Goal: Task Accomplishment & Management: Manage account settings

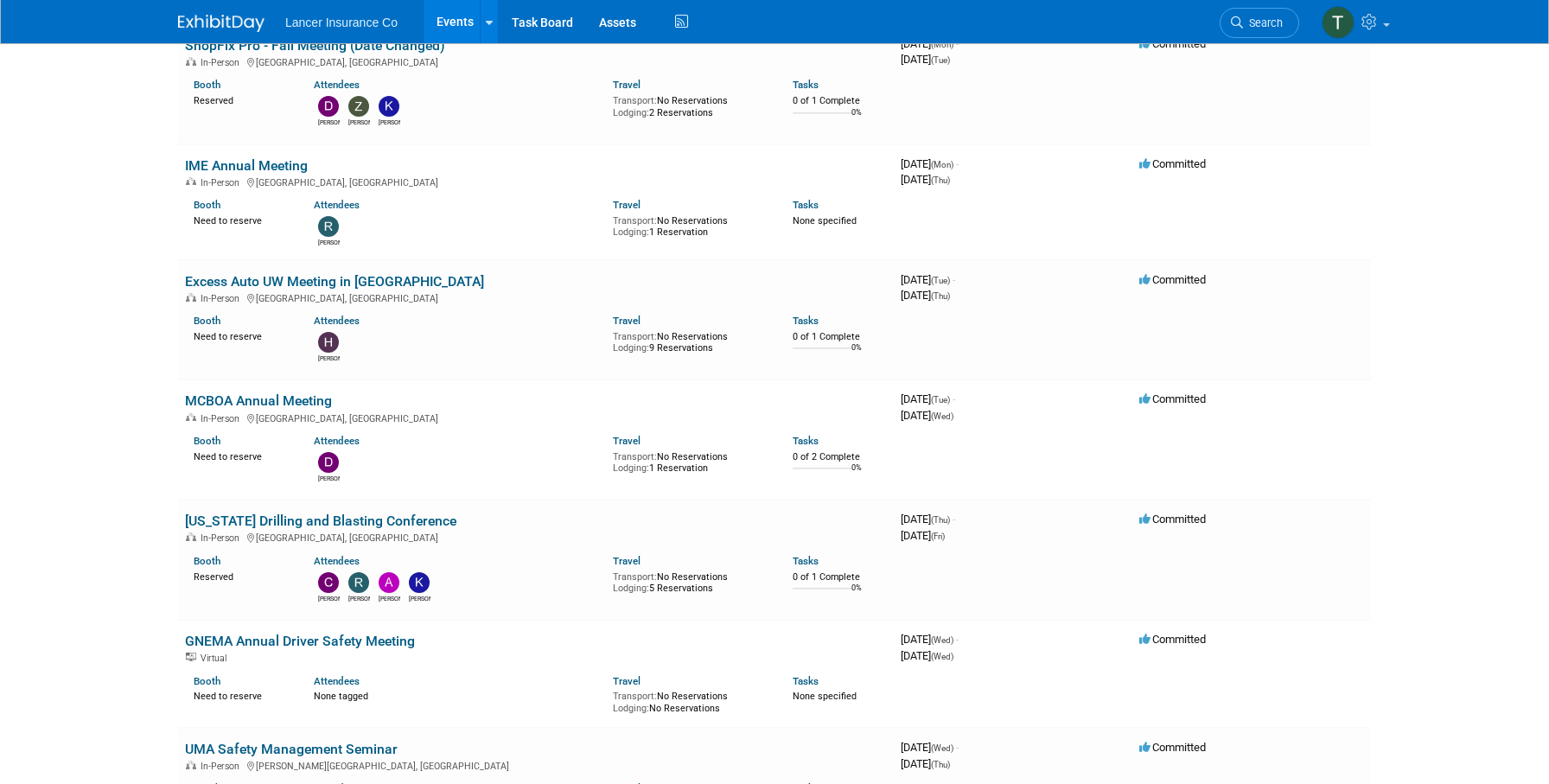
scroll to position [1422, 0]
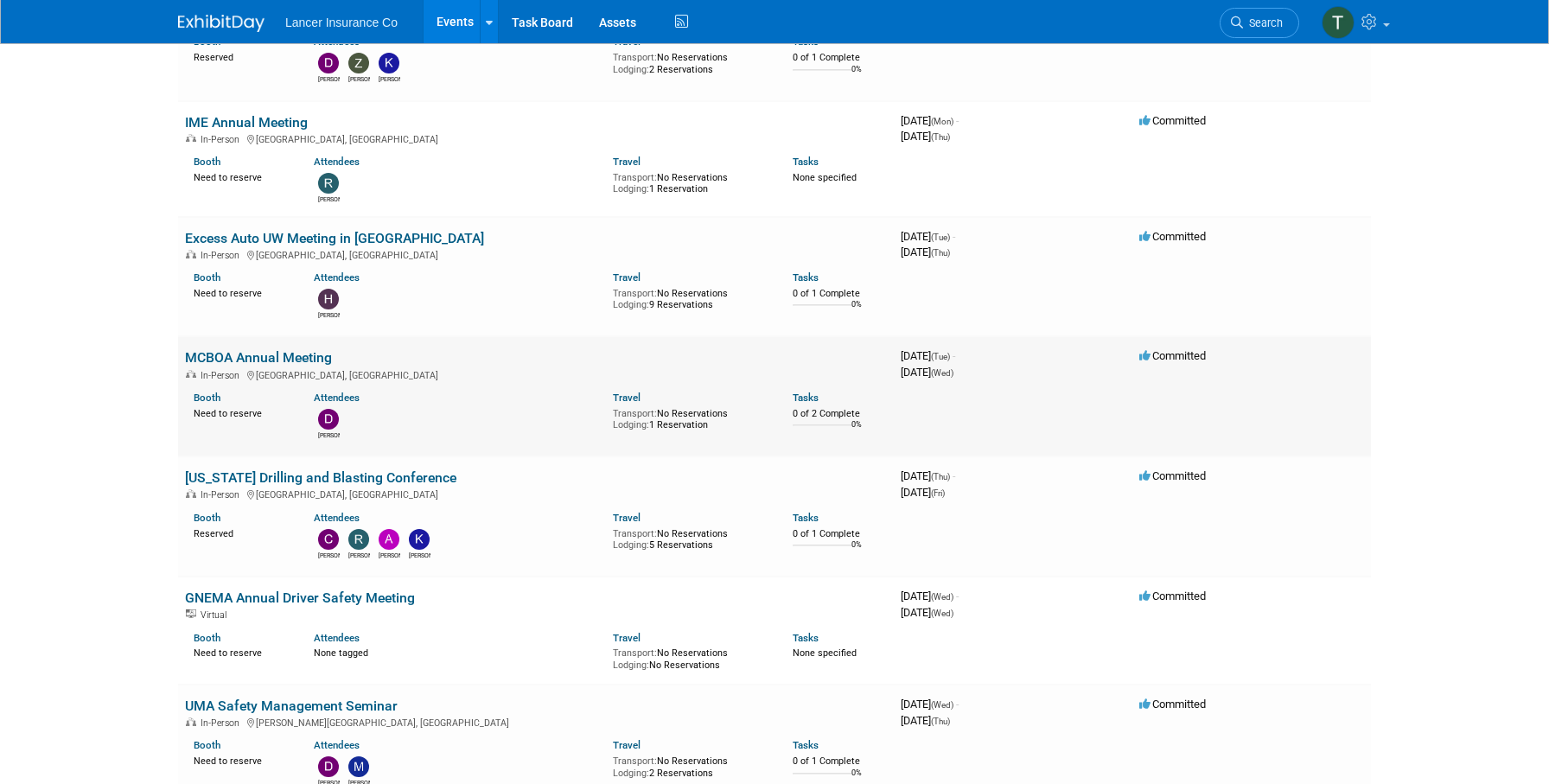
click at [226, 349] on link "MCBOA Annual Meeting" at bounding box center [259, 357] width 147 height 17
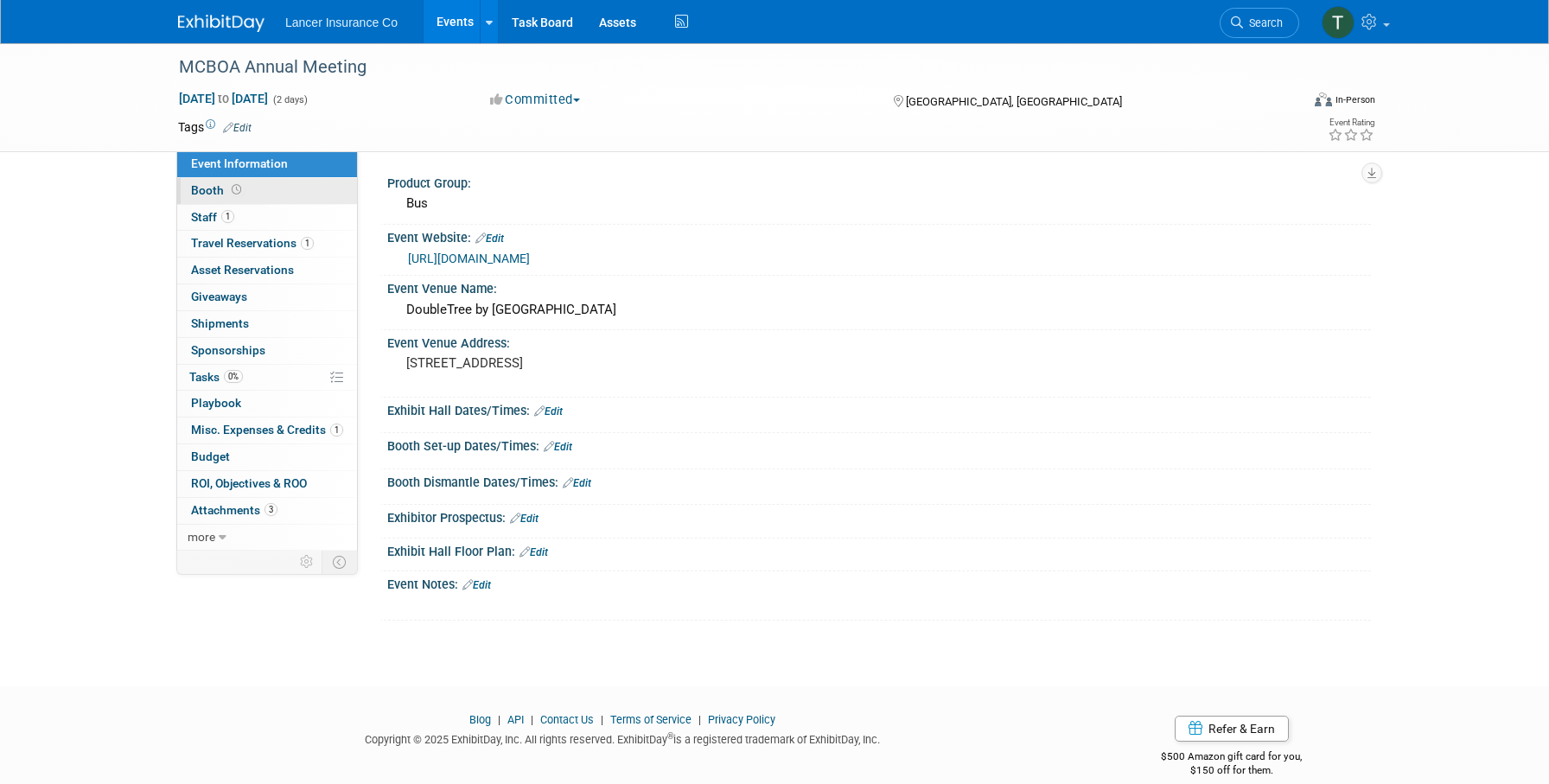
click at [207, 191] on span "Booth" at bounding box center [217, 191] width 53 height 14
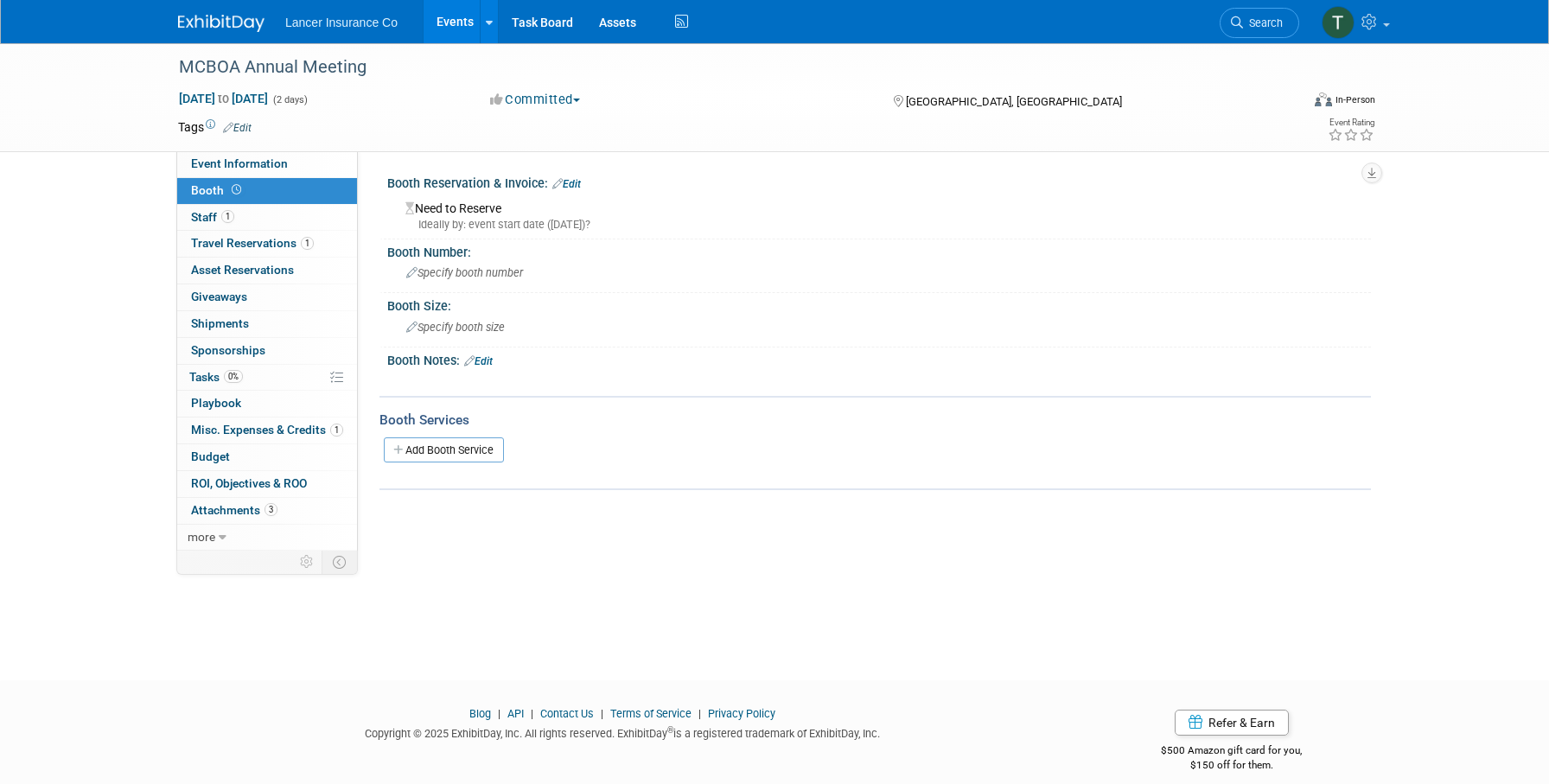
click at [574, 184] on link "Edit" at bounding box center [567, 184] width 28 height 12
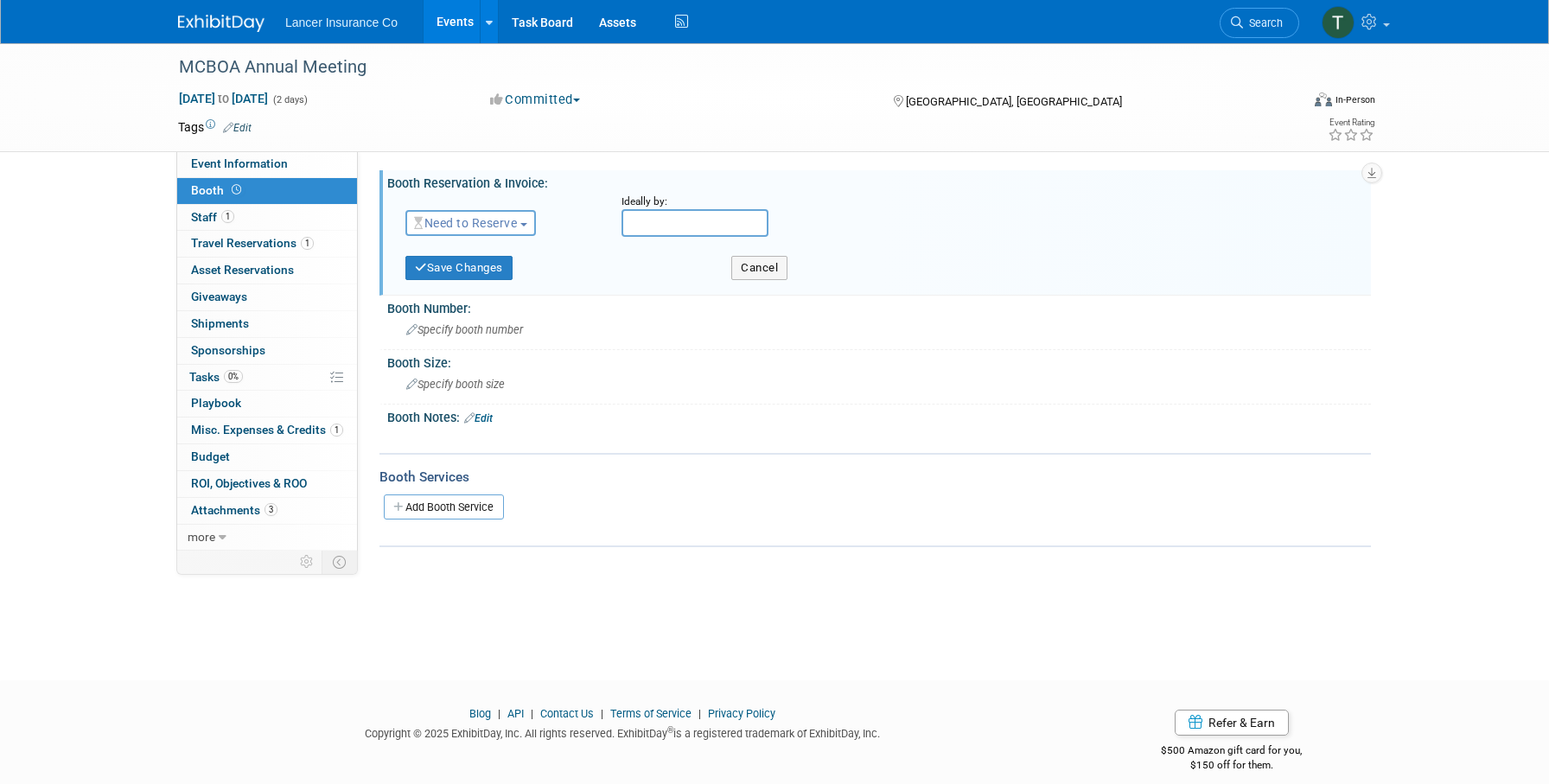
click at [463, 225] on span "Need to Reserve" at bounding box center [466, 223] width 103 height 14
click at [460, 279] on link "Reserved" at bounding box center [499, 276] width 185 height 24
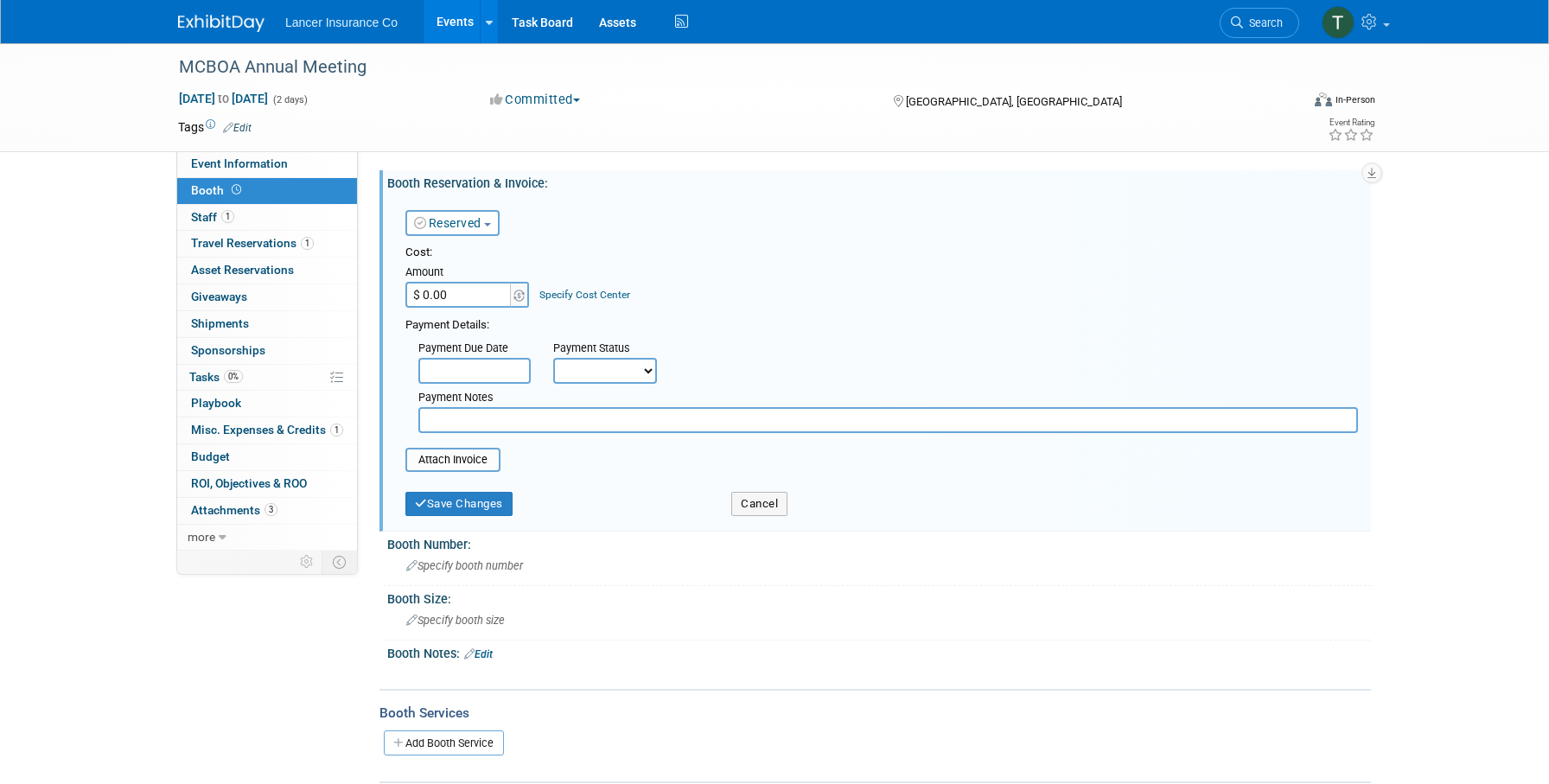
click at [452, 291] on input "$ 0.00" at bounding box center [460, 294] width 108 height 26
paste input "154.5"
type input "$ 154.50"
click at [438, 452] on input "file" at bounding box center [396, 459] width 206 height 20
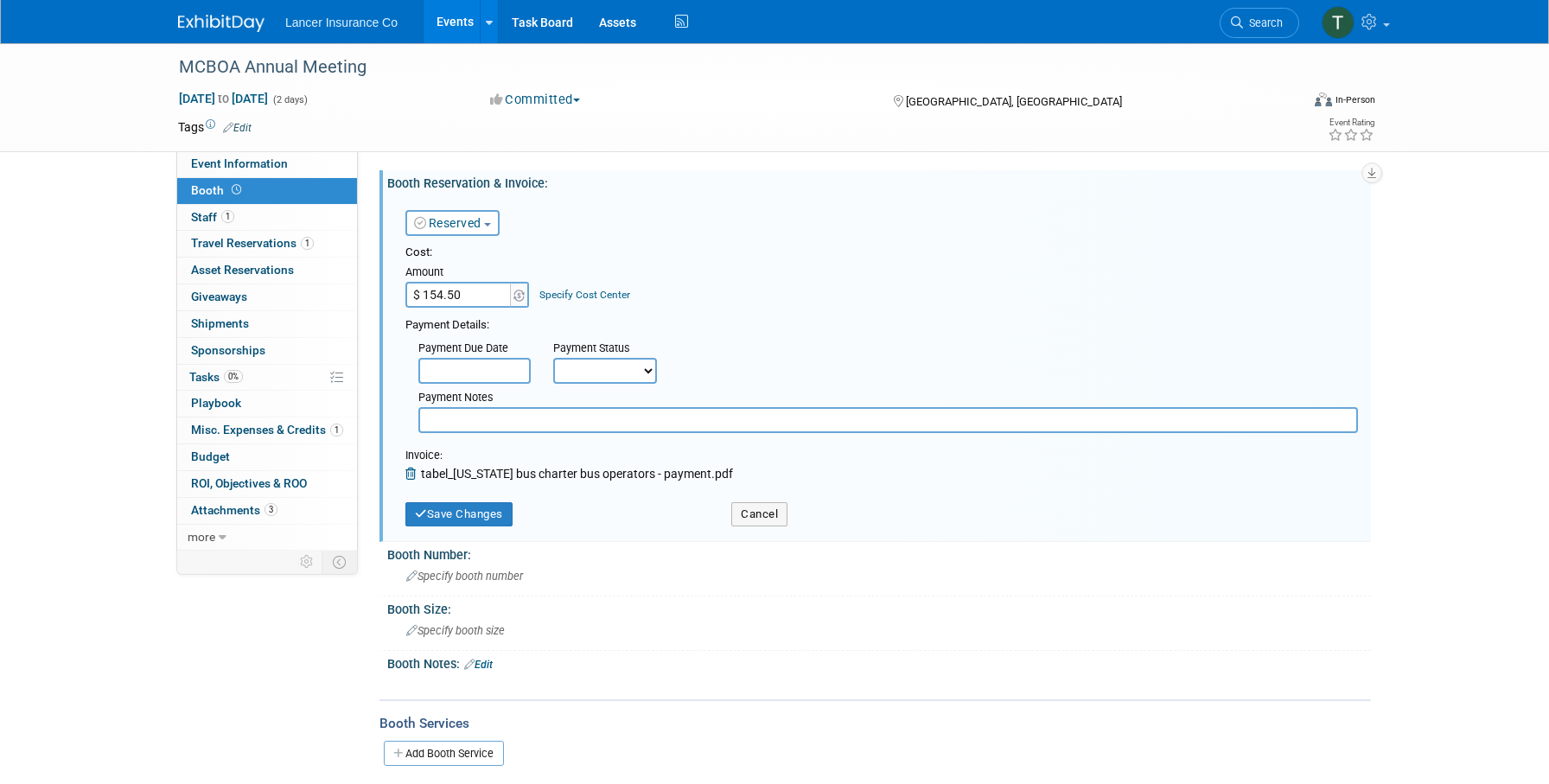
click at [444, 423] on input "text" at bounding box center [888, 419] width 940 height 26
type input "Table reserved"
click at [429, 518] on button "Save Changes" at bounding box center [459, 514] width 107 height 24
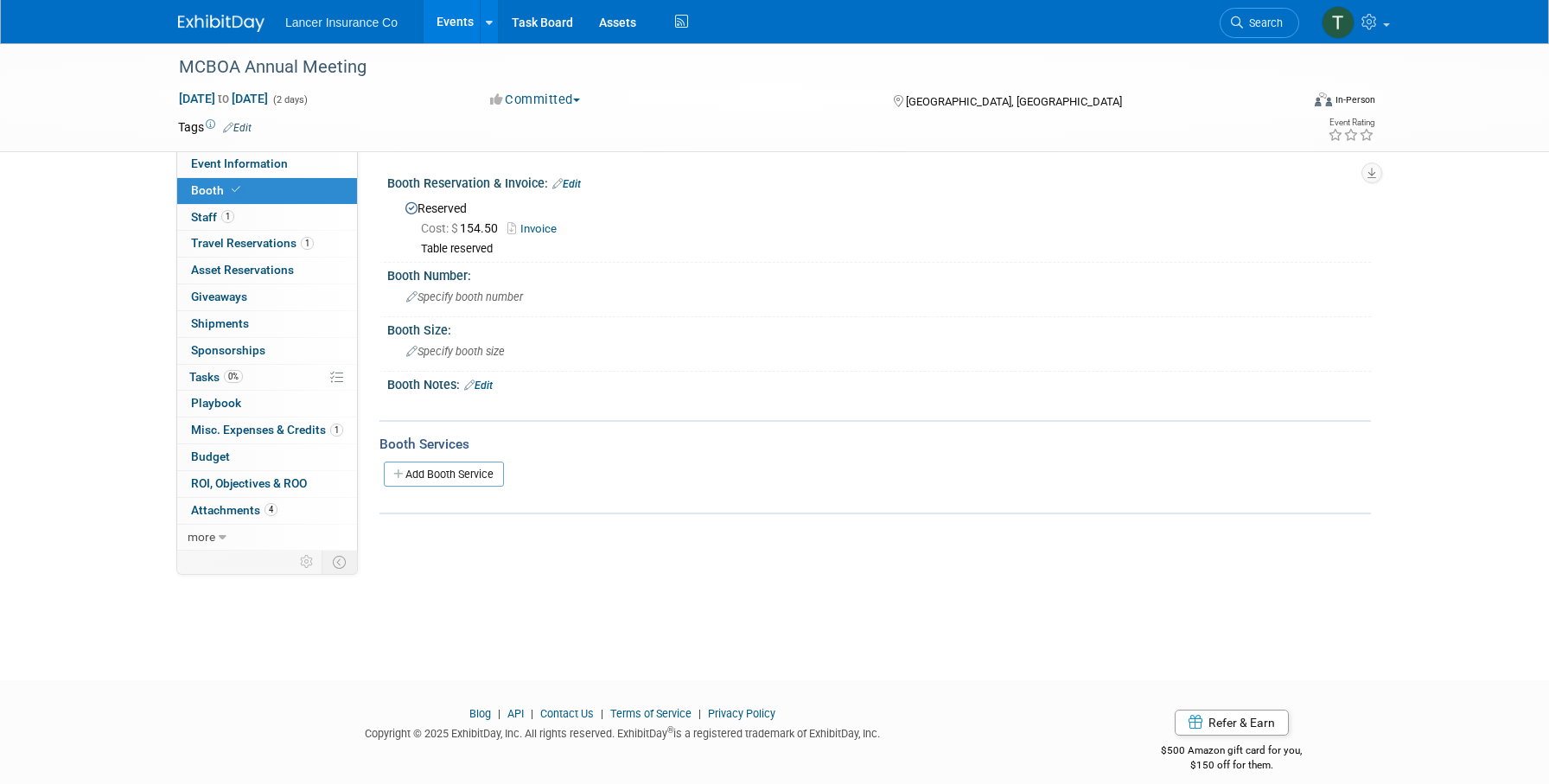
click at [456, 20] on link "Events" at bounding box center [455, 21] width 63 height 43
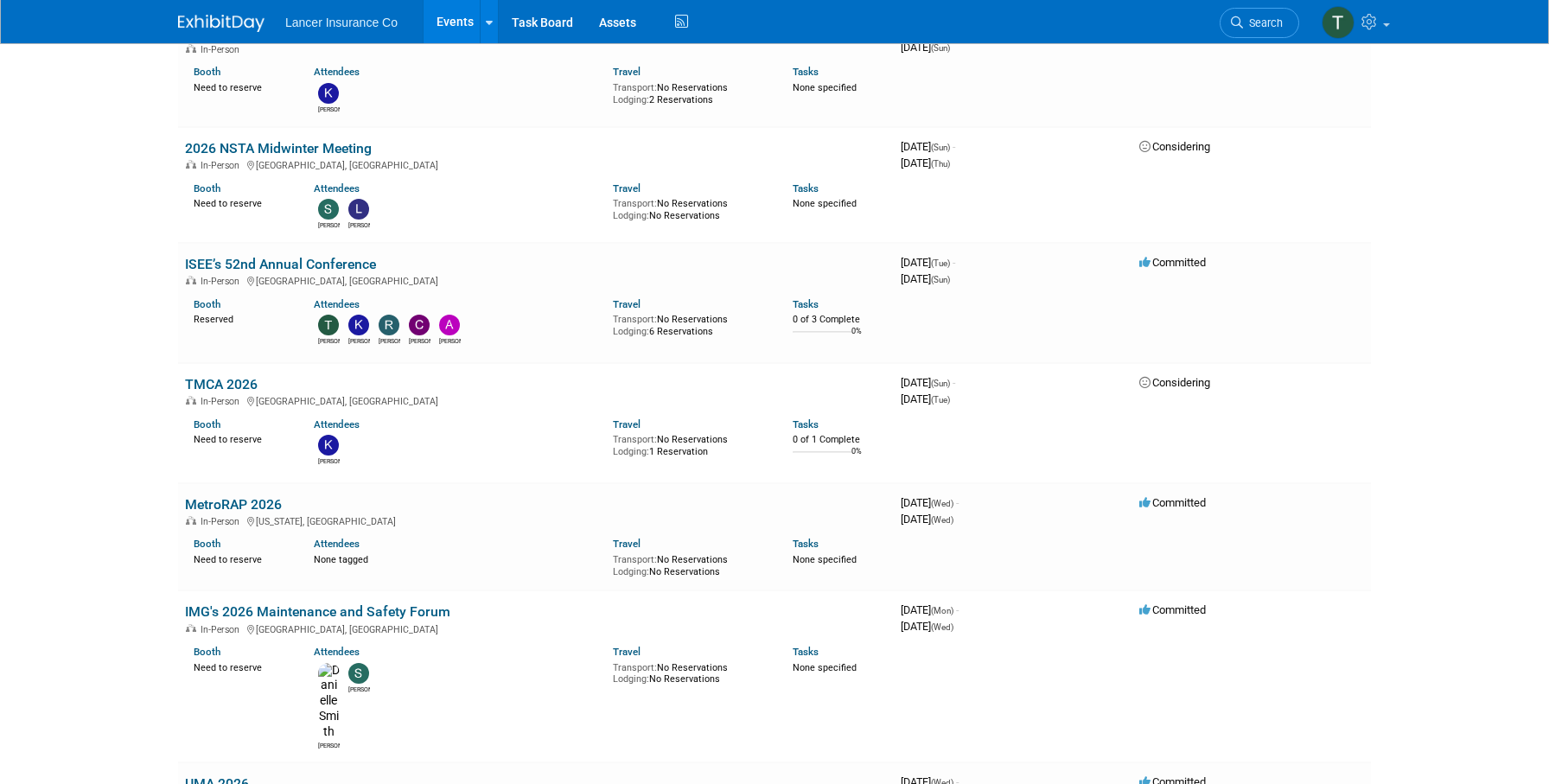
scroll to position [2557, 0]
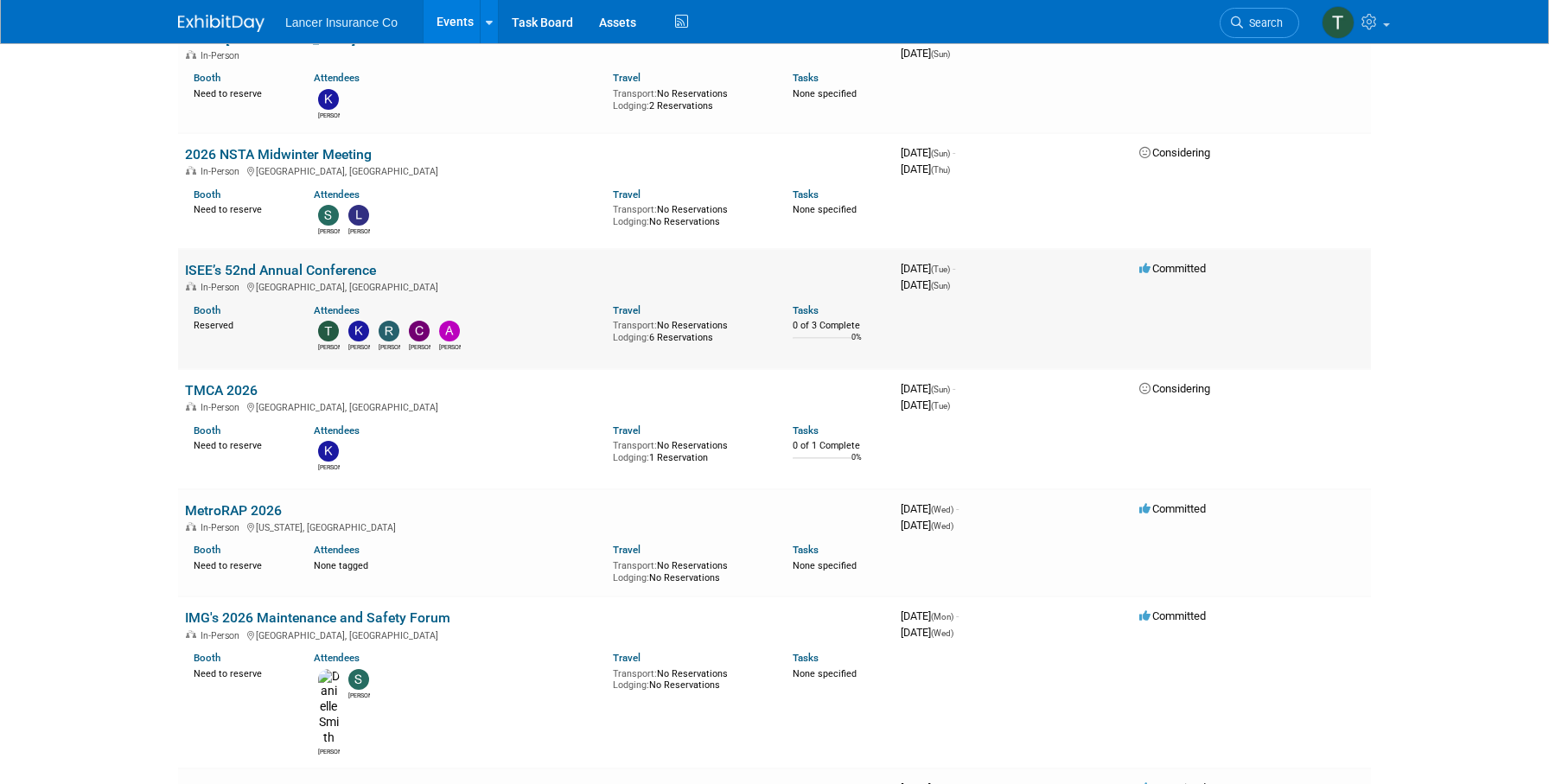
click at [291, 249] on td "ISEE’s 52nd Annual Conference In-Person Reno, NV Booth Reserved Attendees Timm …" at bounding box center [536, 309] width 716 height 120
click at [291, 262] on link "ISEE’s 52nd Annual Conference" at bounding box center [280, 270] width 191 height 17
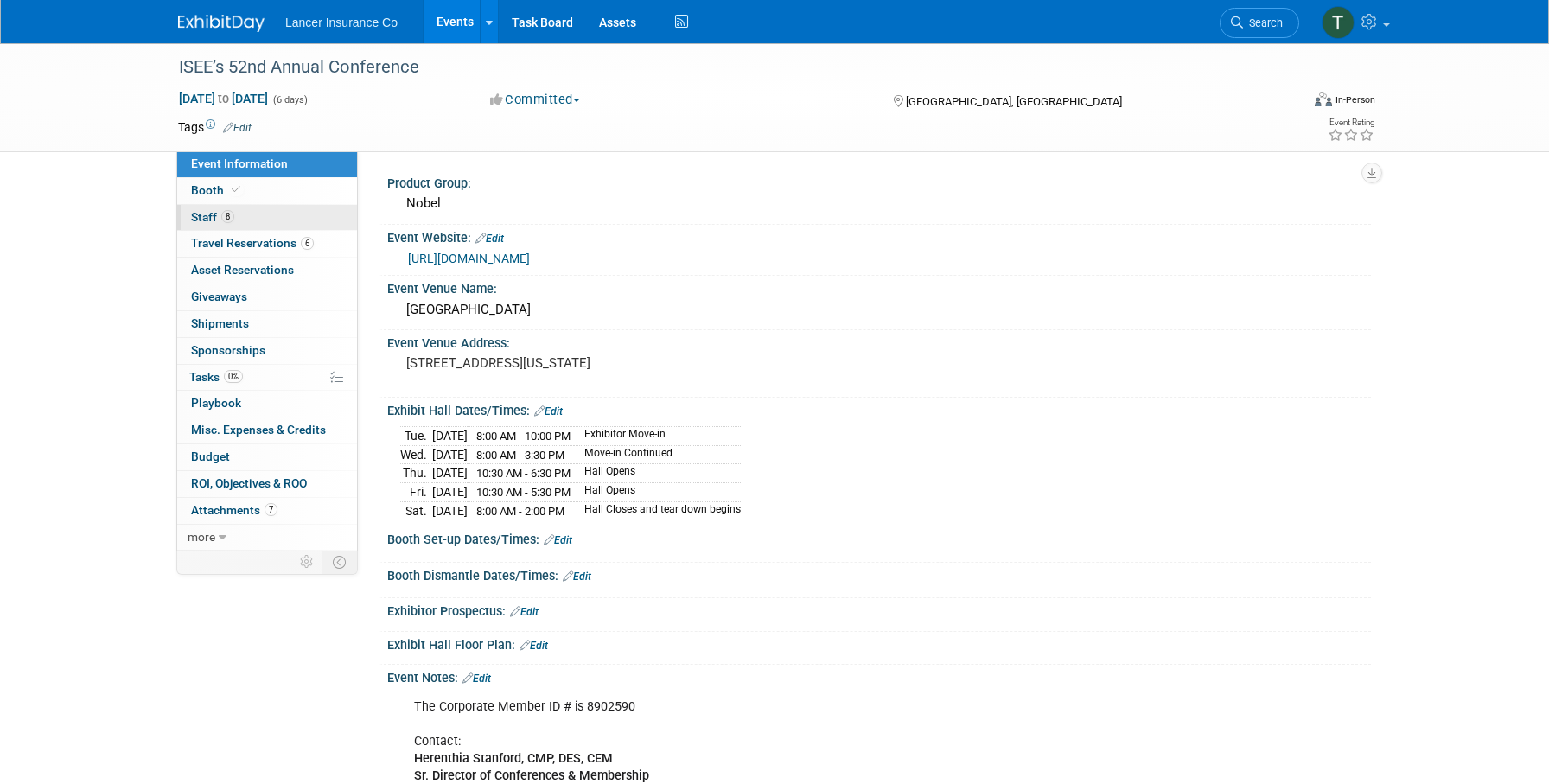
click at [205, 218] on span "Staff 8" at bounding box center [212, 217] width 43 height 14
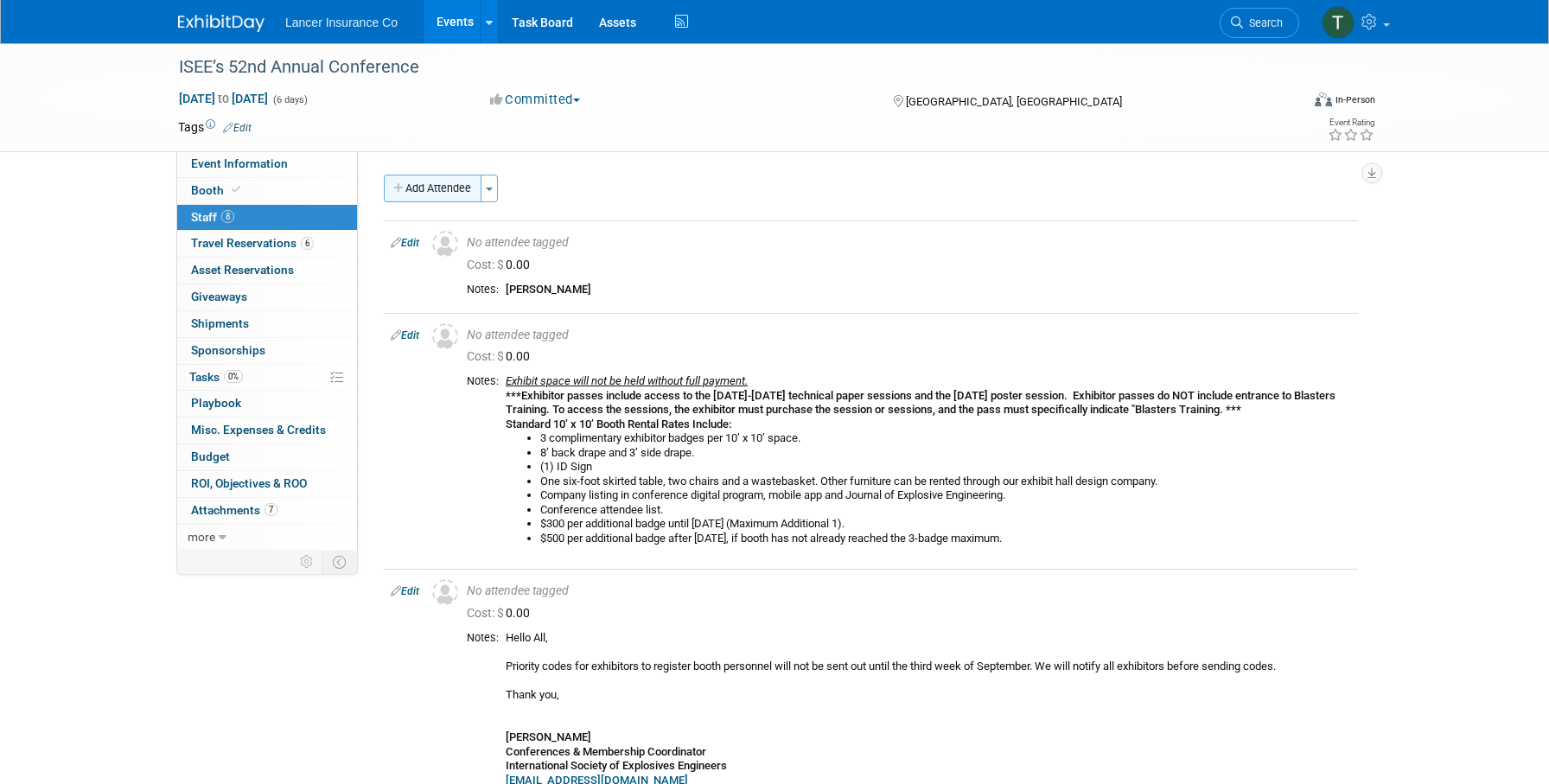
click at [460, 190] on button "Add Attendee" at bounding box center [433, 188] width 98 height 27
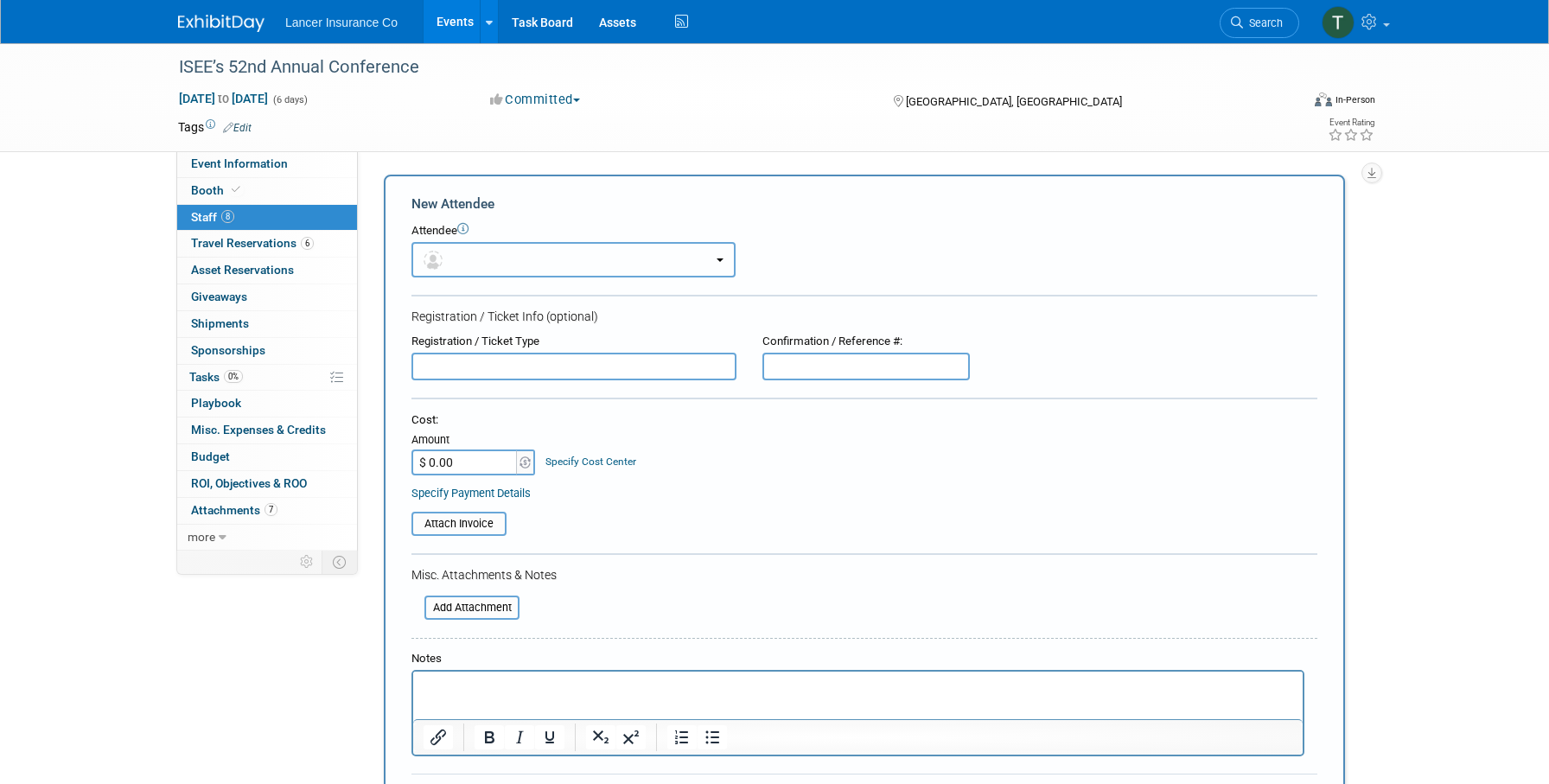
click at [531, 264] on button "button" at bounding box center [573, 260] width 324 height 35
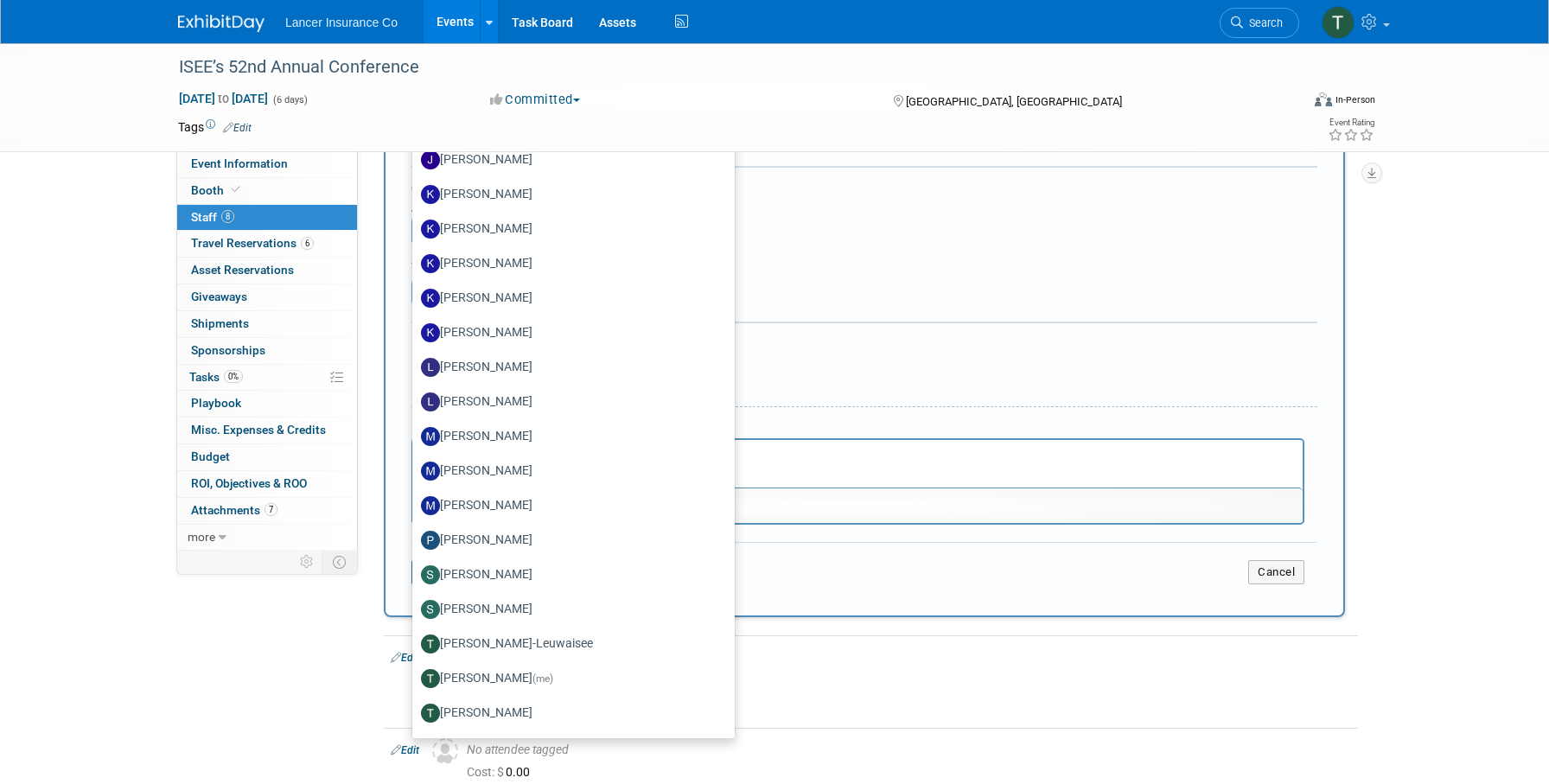
scroll to position [487, 0]
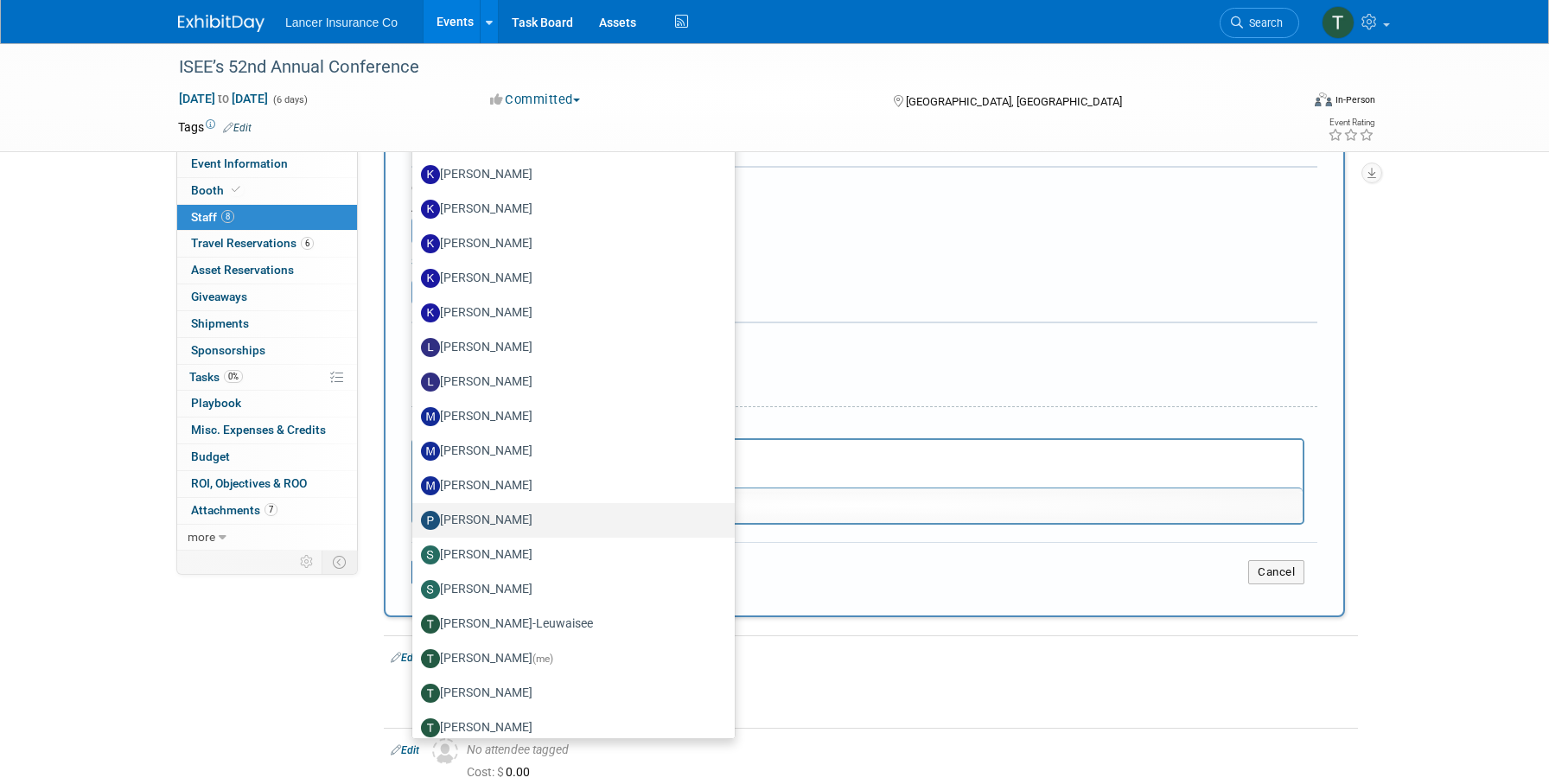
click at [515, 514] on label "Paul Downing" at bounding box center [570, 520] width 296 height 27
click at [415, 514] on input "Paul Downing" at bounding box center [409, 518] width 12 height 12
select select "2bf28fe8-5878-4670-8e83-d75a337ad88e"
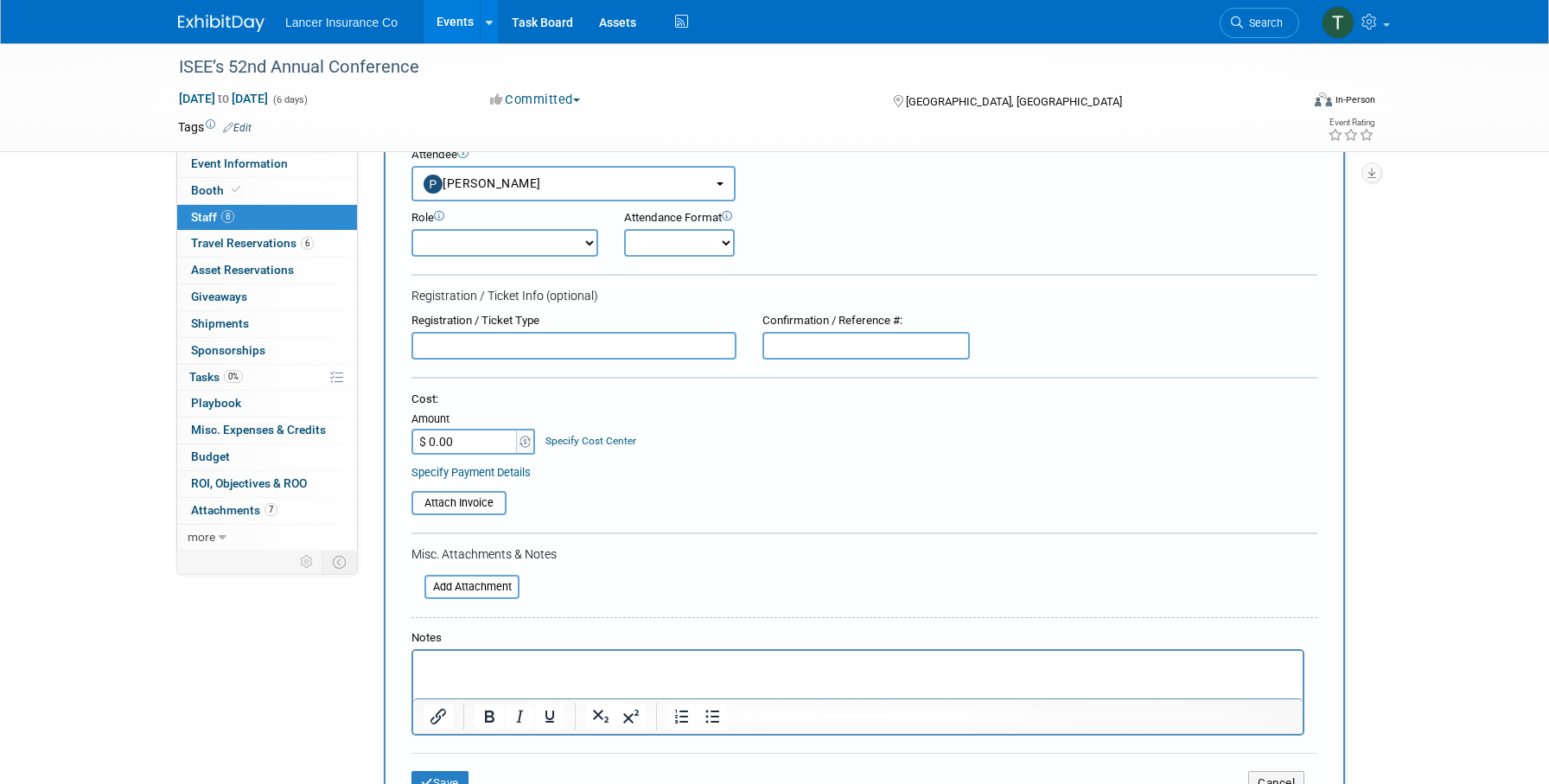
scroll to position [74, 0]
click at [512, 254] on select "Claims Representative Conference Attendee Demonstrator Host Loss Control Repres…" at bounding box center [505, 244] width 187 height 27
select select "100"
click at [412, 231] on select "Claims Representative Conference Attendee Demonstrator Host Loss Control Repres…" at bounding box center [505, 244] width 187 height 27
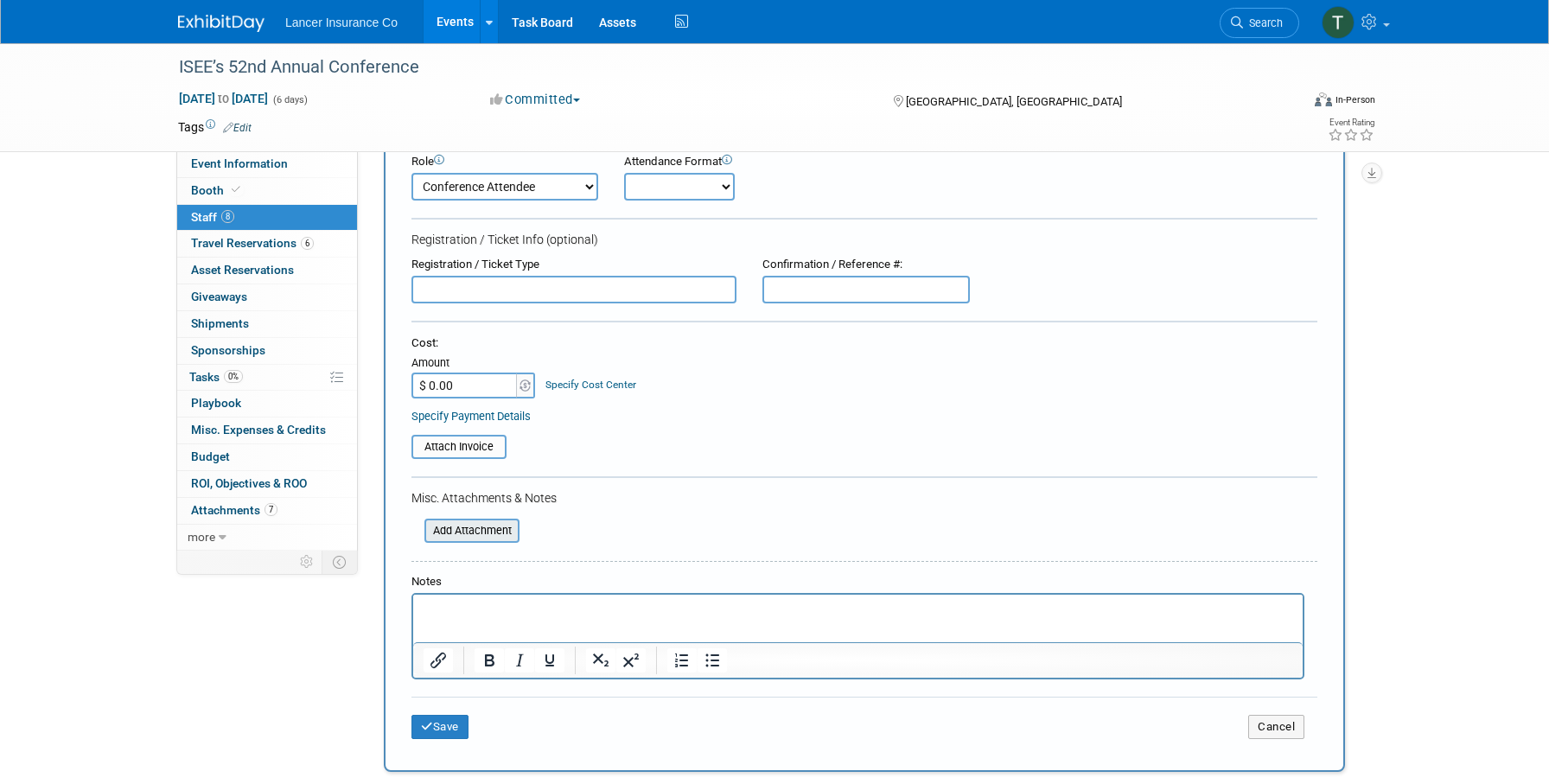
scroll to position [158, 0]
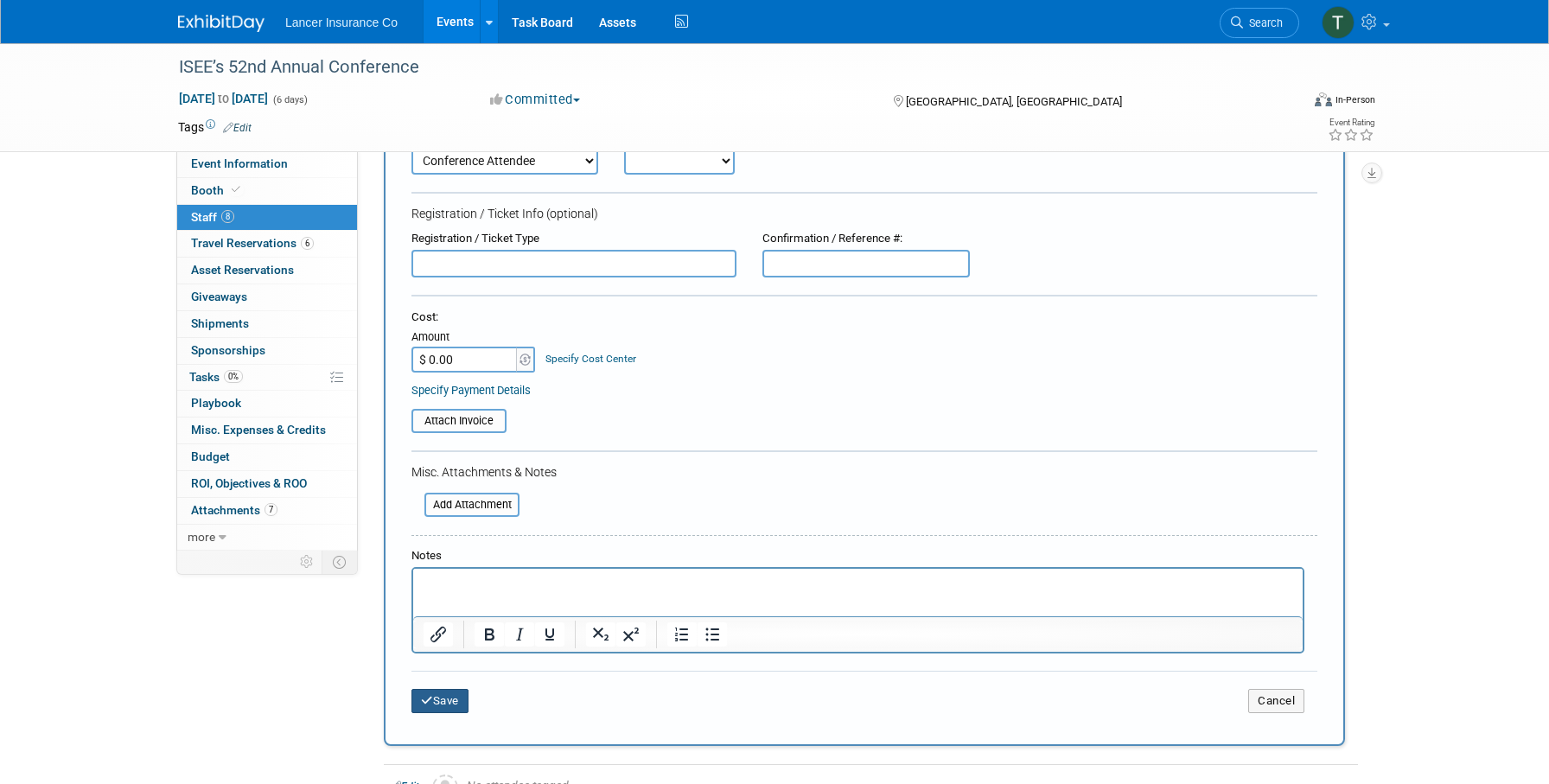
click at [434, 708] on button "Save" at bounding box center [440, 701] width 57 height 24
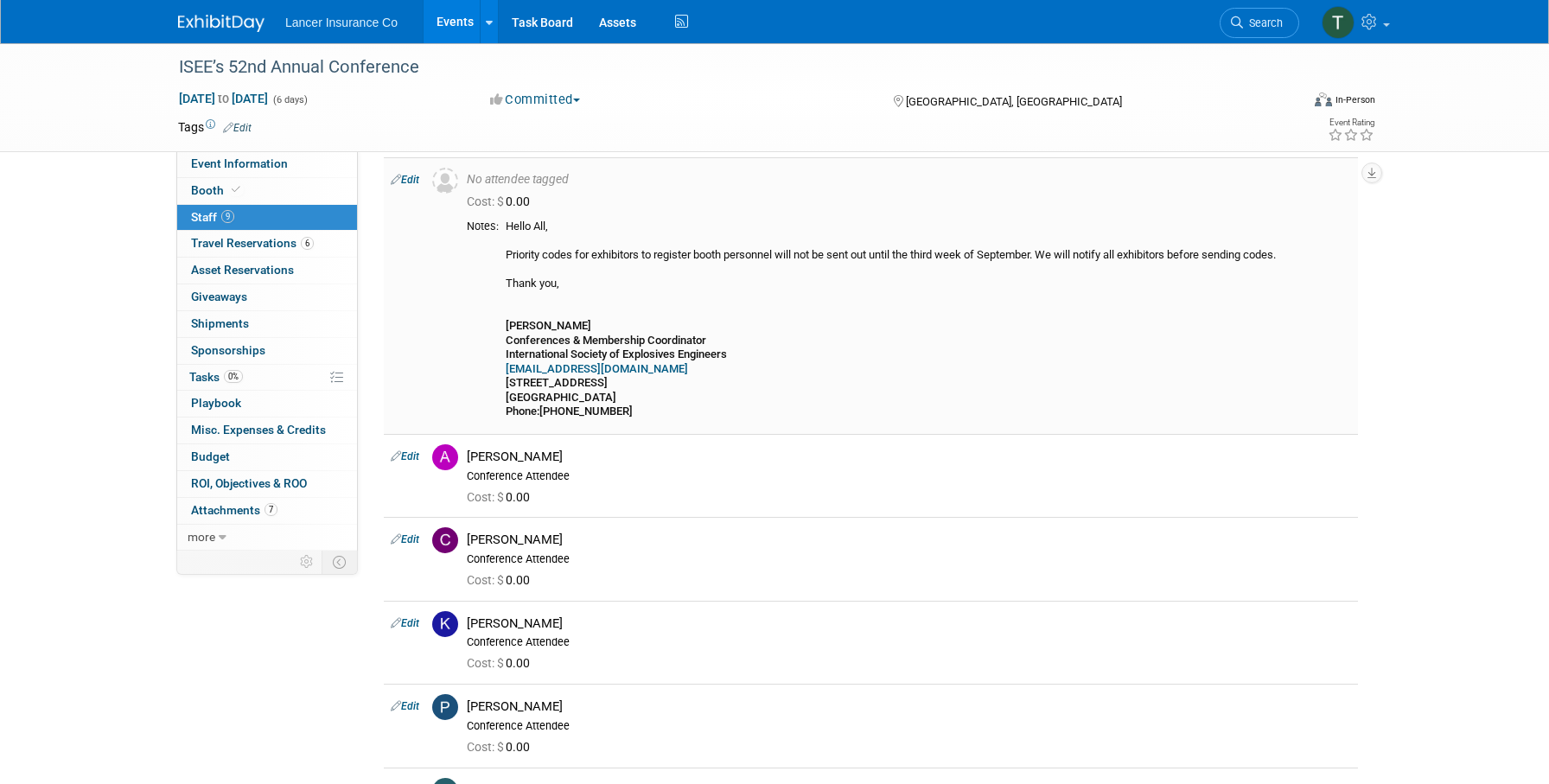
scroll to position [404, 0]
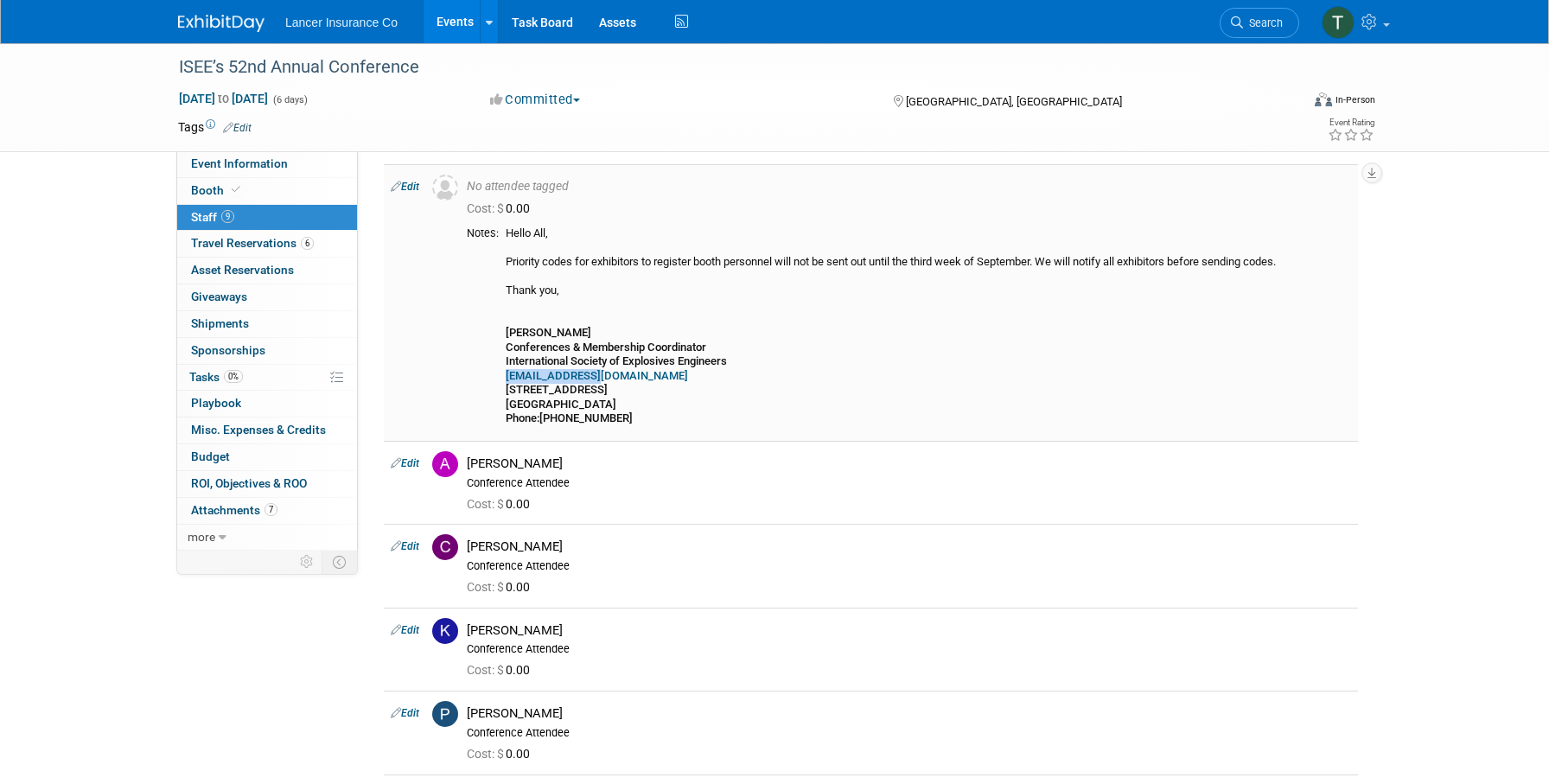
drag, startPoint x: 604, startPoint y: 376, endPoint x: 500, endPoint y: 380, distance: 104.1
click at [500, 380] on td "Hello All, Priority codes for exhibitors to register booth personnel will not b…" at bounding box center [924, 325] width 853 height 200
copy link "TBrown@isee.org"
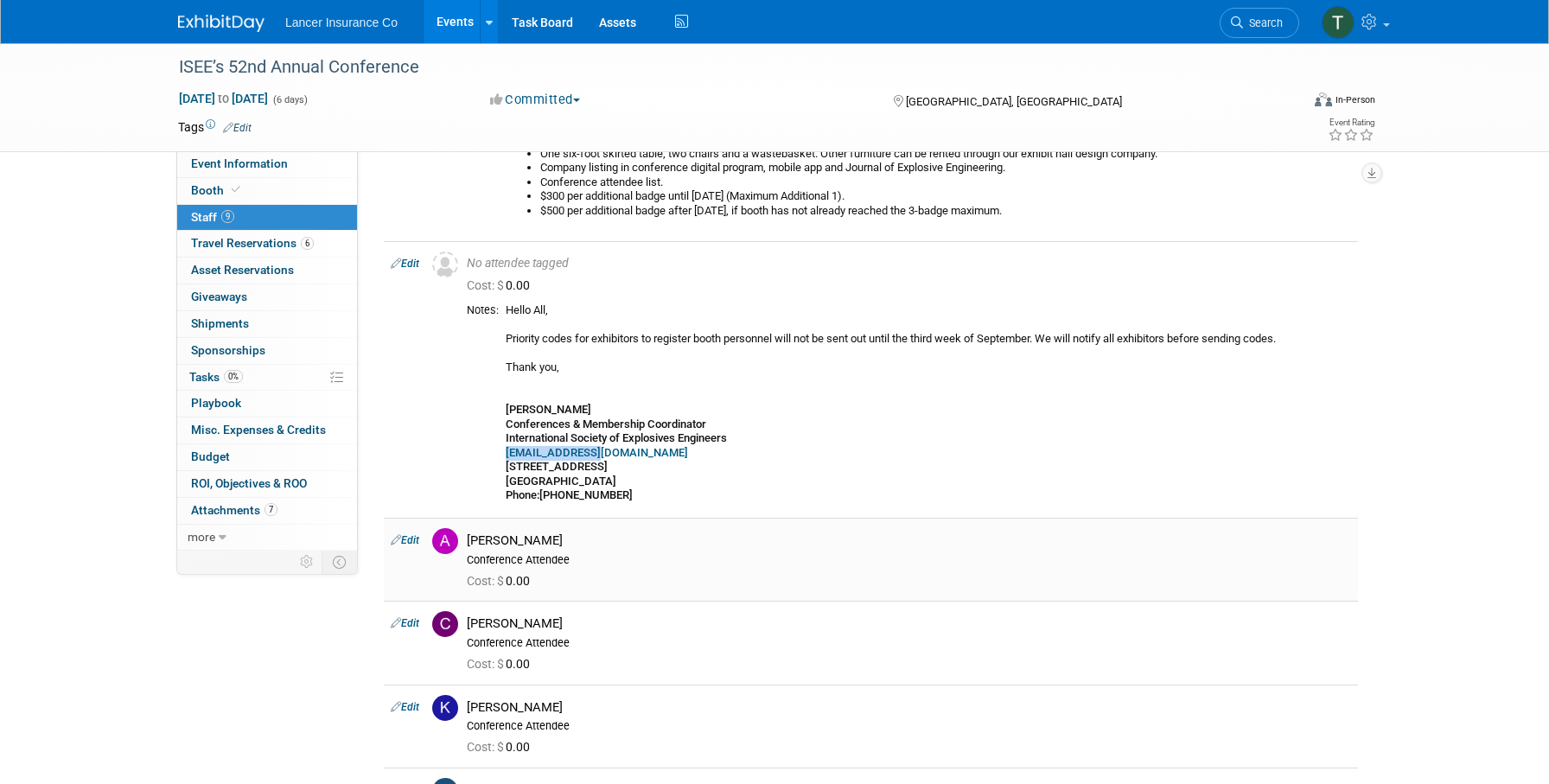
scroll to position [320, 0]
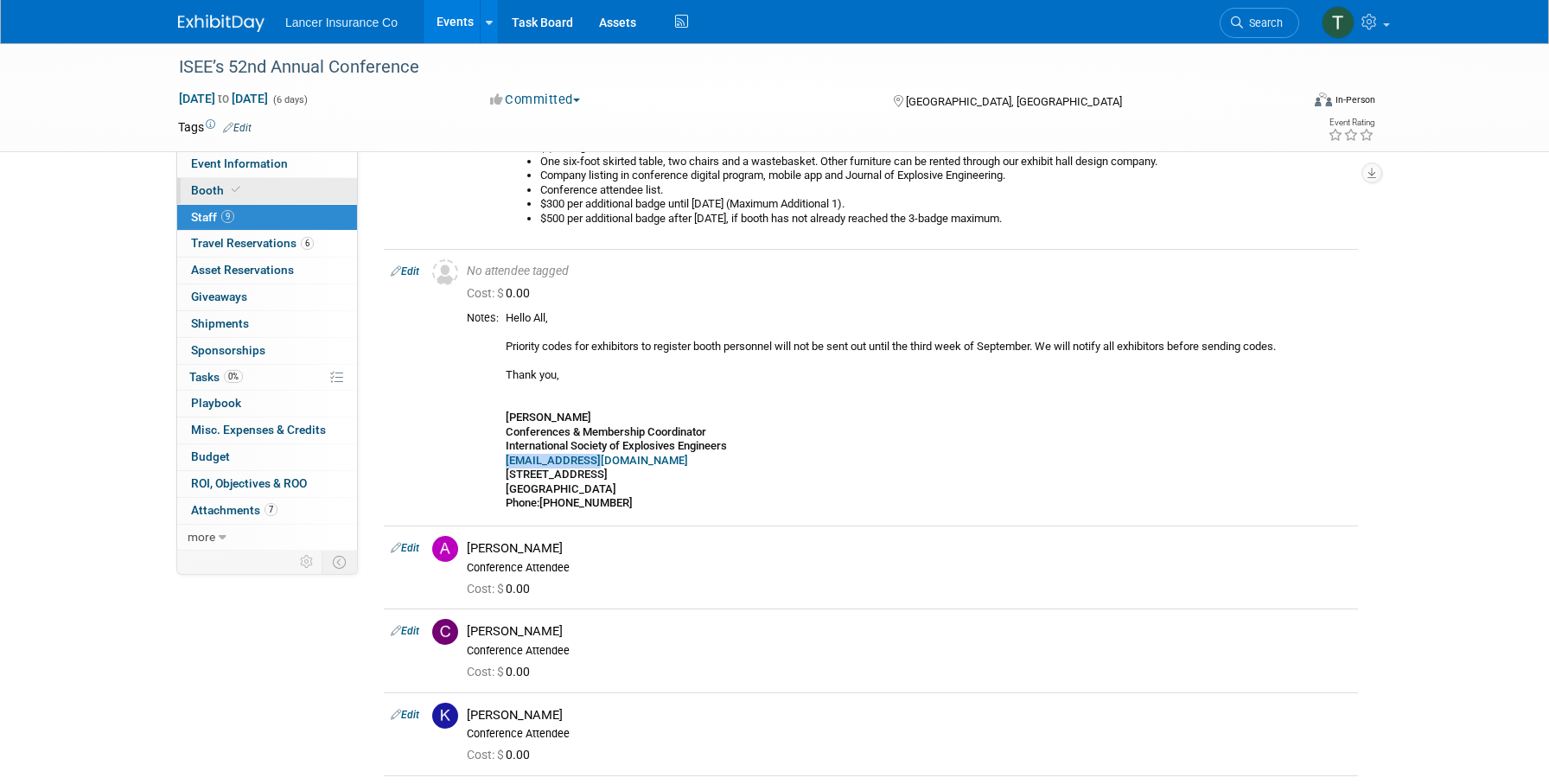
click at [211, 187] on span "Booth" at bounding box center [216, 191] width 52 height 14
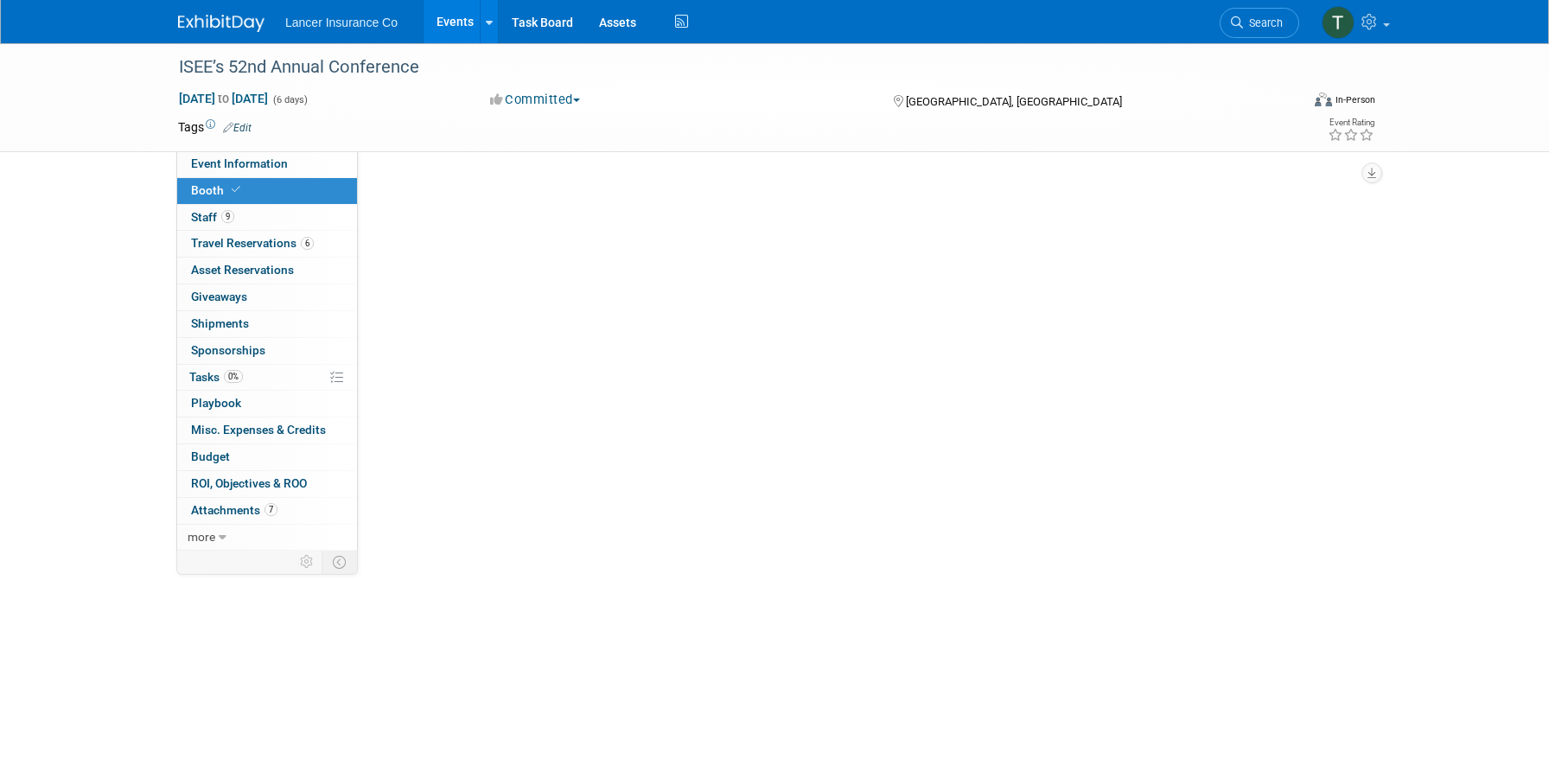
scroll to position [0, 0]
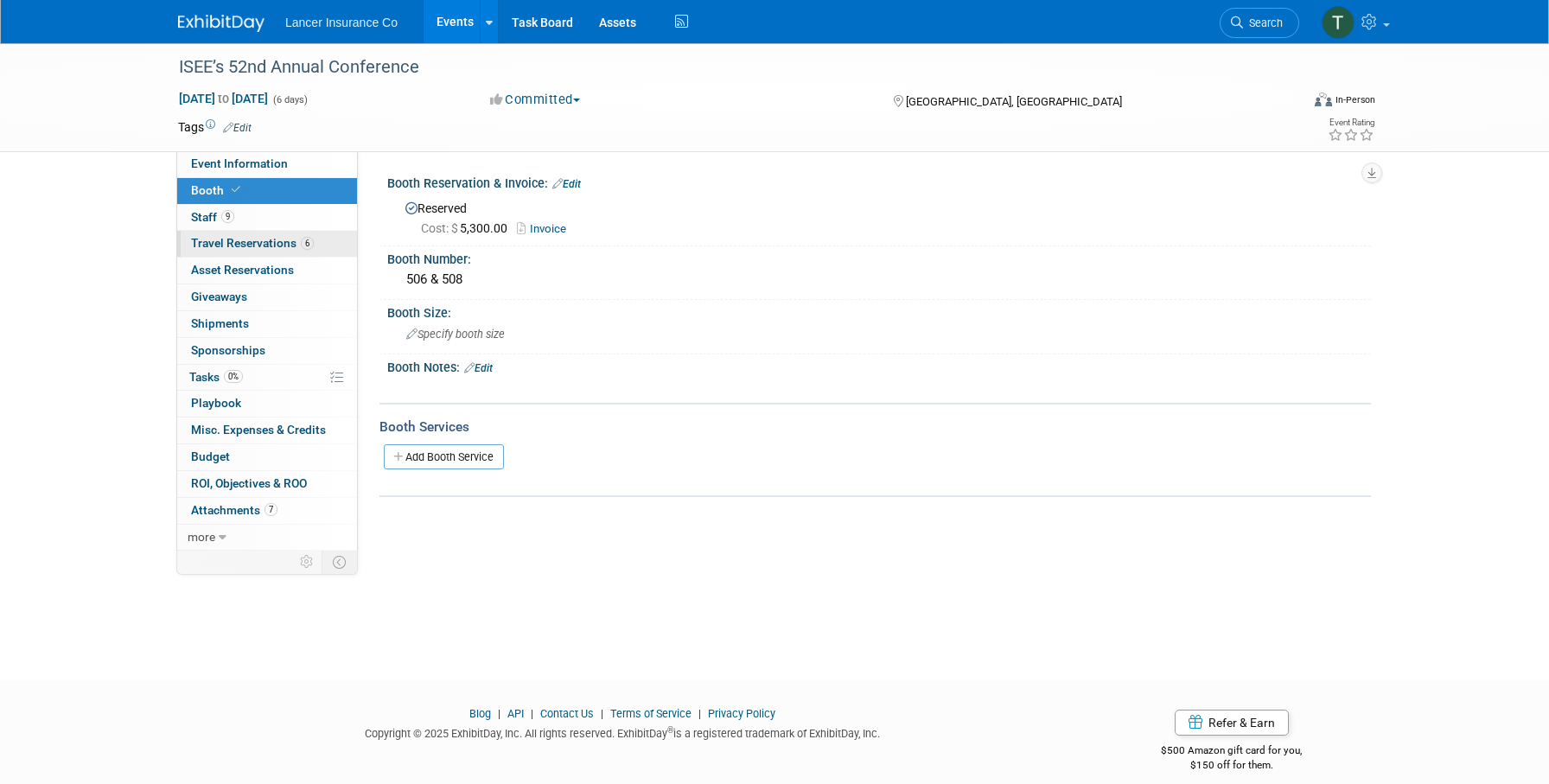
click at [216, 241] on span "Travel Reservations 6" at bounding box center [252, 243] width 122 height 14
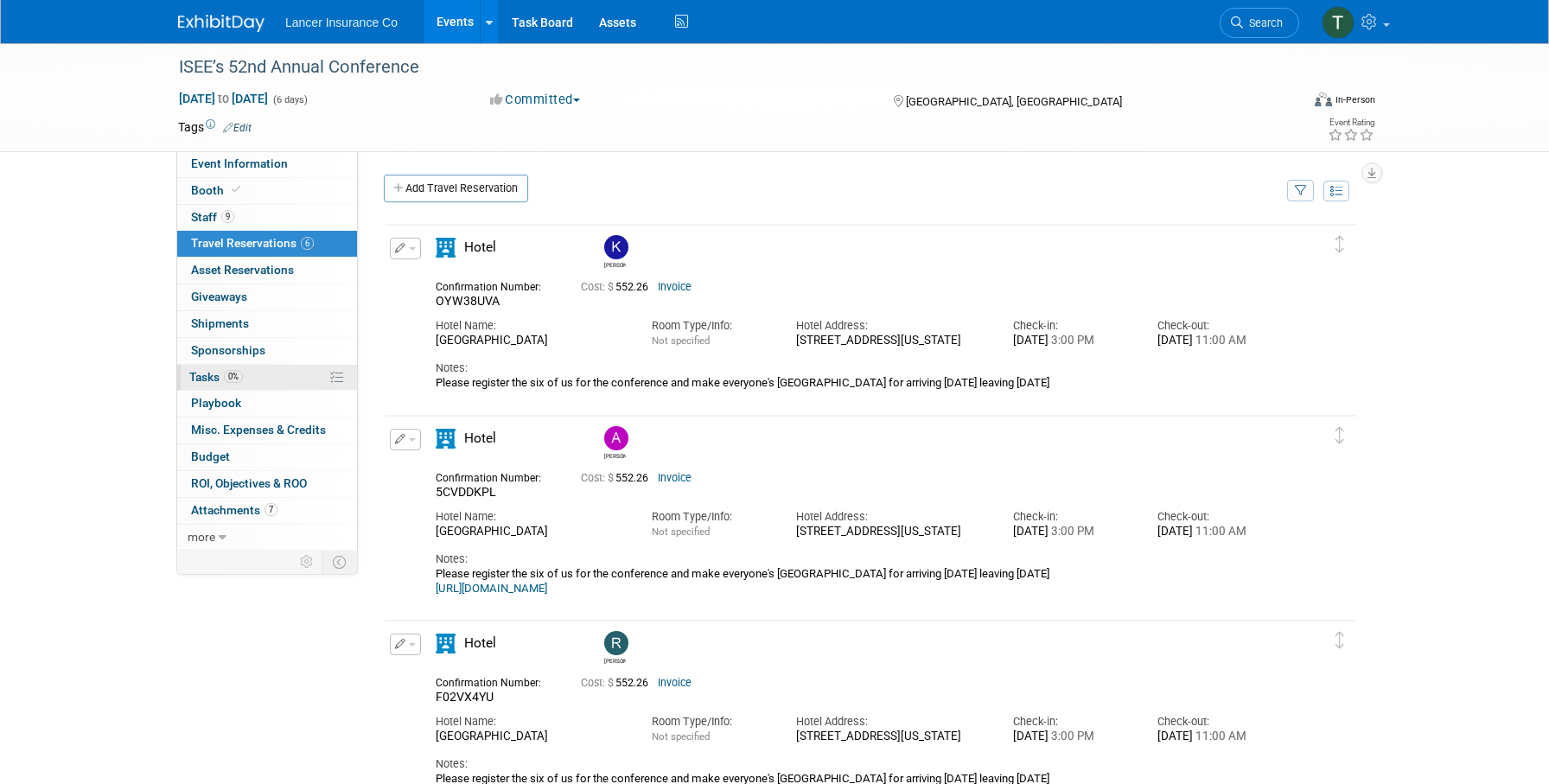
click at [208, 376] on span "Tasks 0%" at bounding box center [216, 377] width 53 height 14
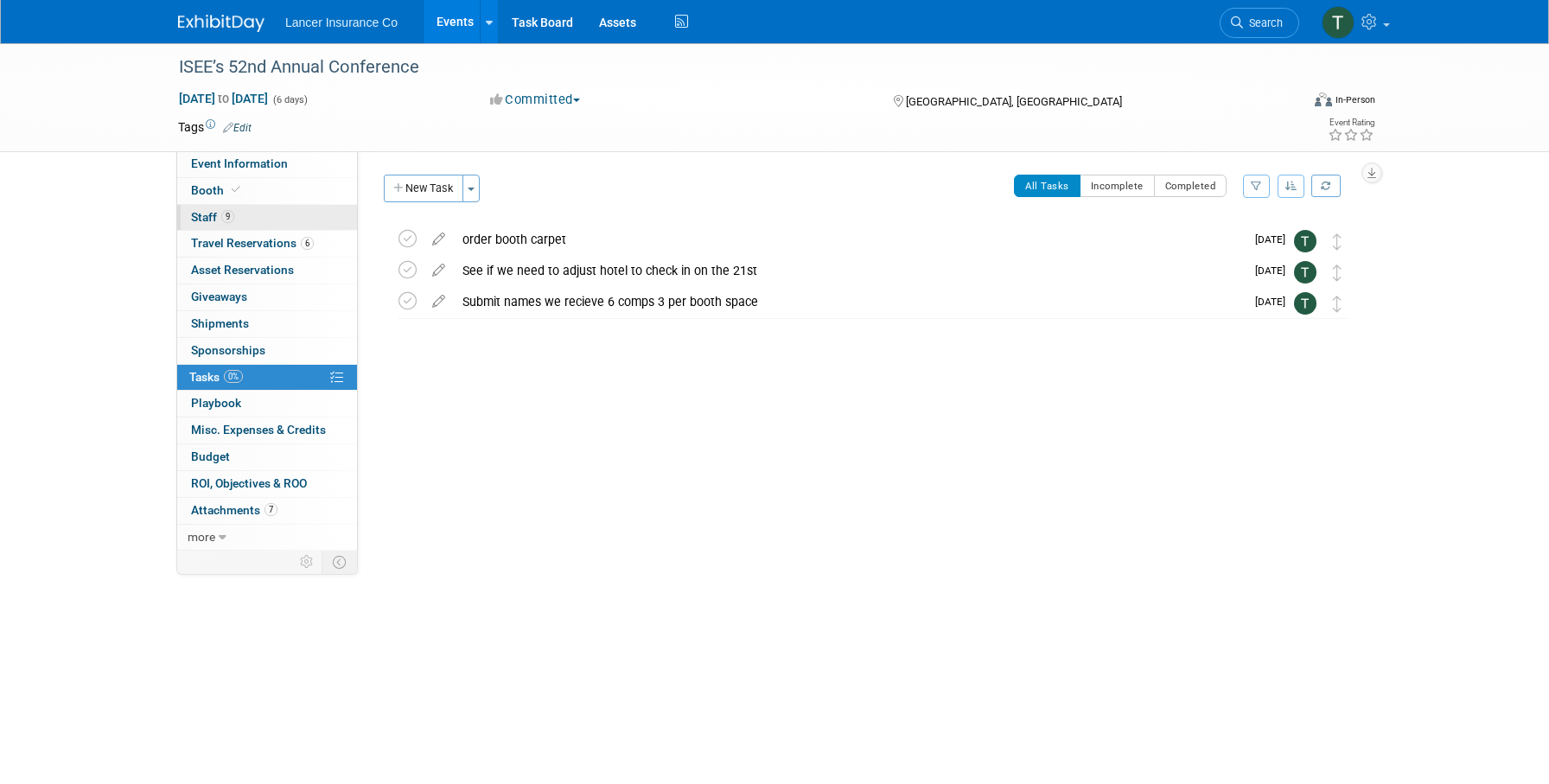
click at [208, 221] on span "Staff 9" at bounding box center [212, 217] width 43 height 14
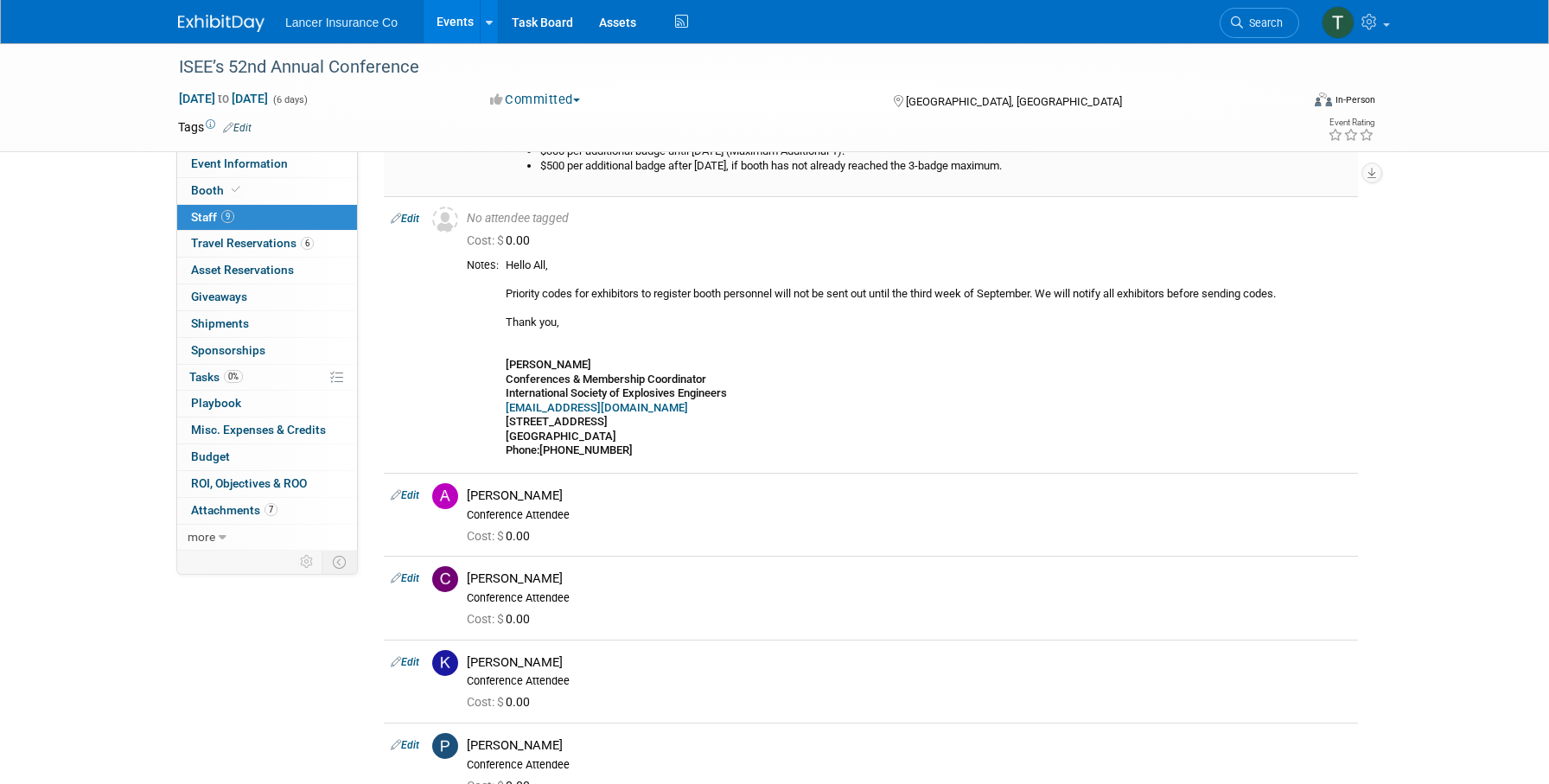
scroll to position [380, 0]
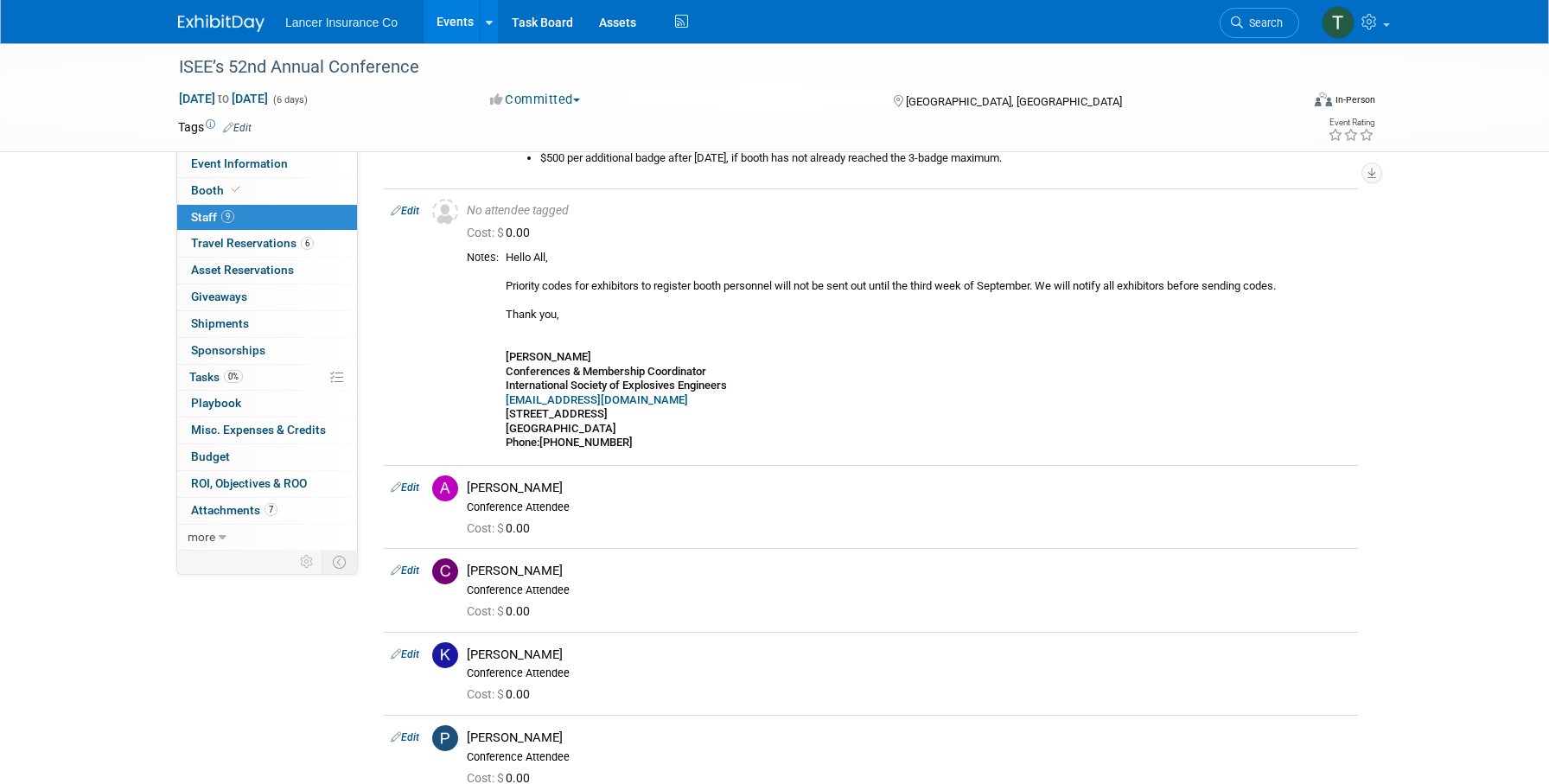
click at [456, 25] on link "Events" at bounding box center [455, 21] width 63 height 43
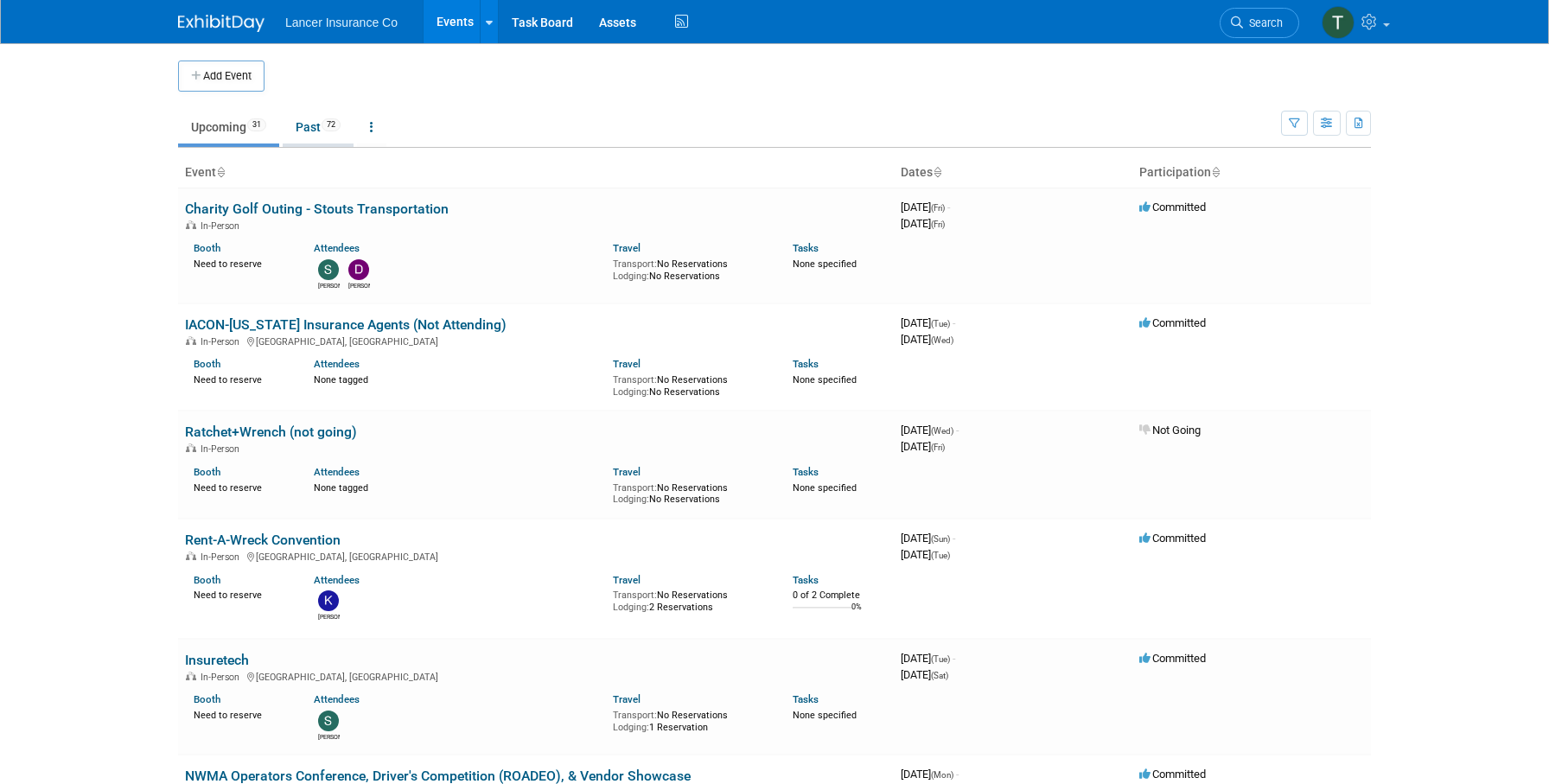
click at [311, 131] on link "Past 72" at bounding box center [318, 127] width 71 height 33
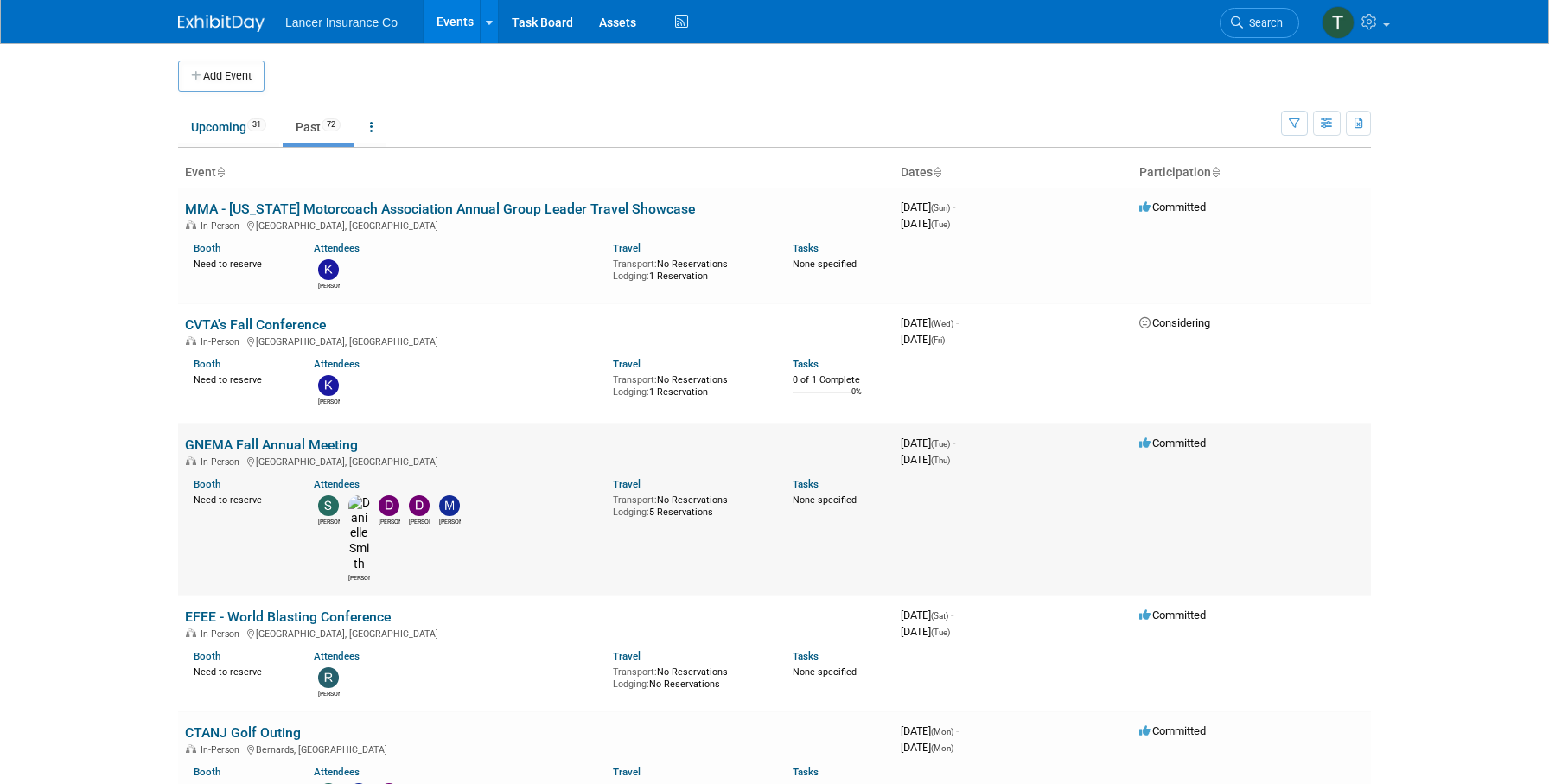
click at [256, 442] on link "GNEMA Fall Annual Meeting" at bounding box center [271, 444] width 173 height 17
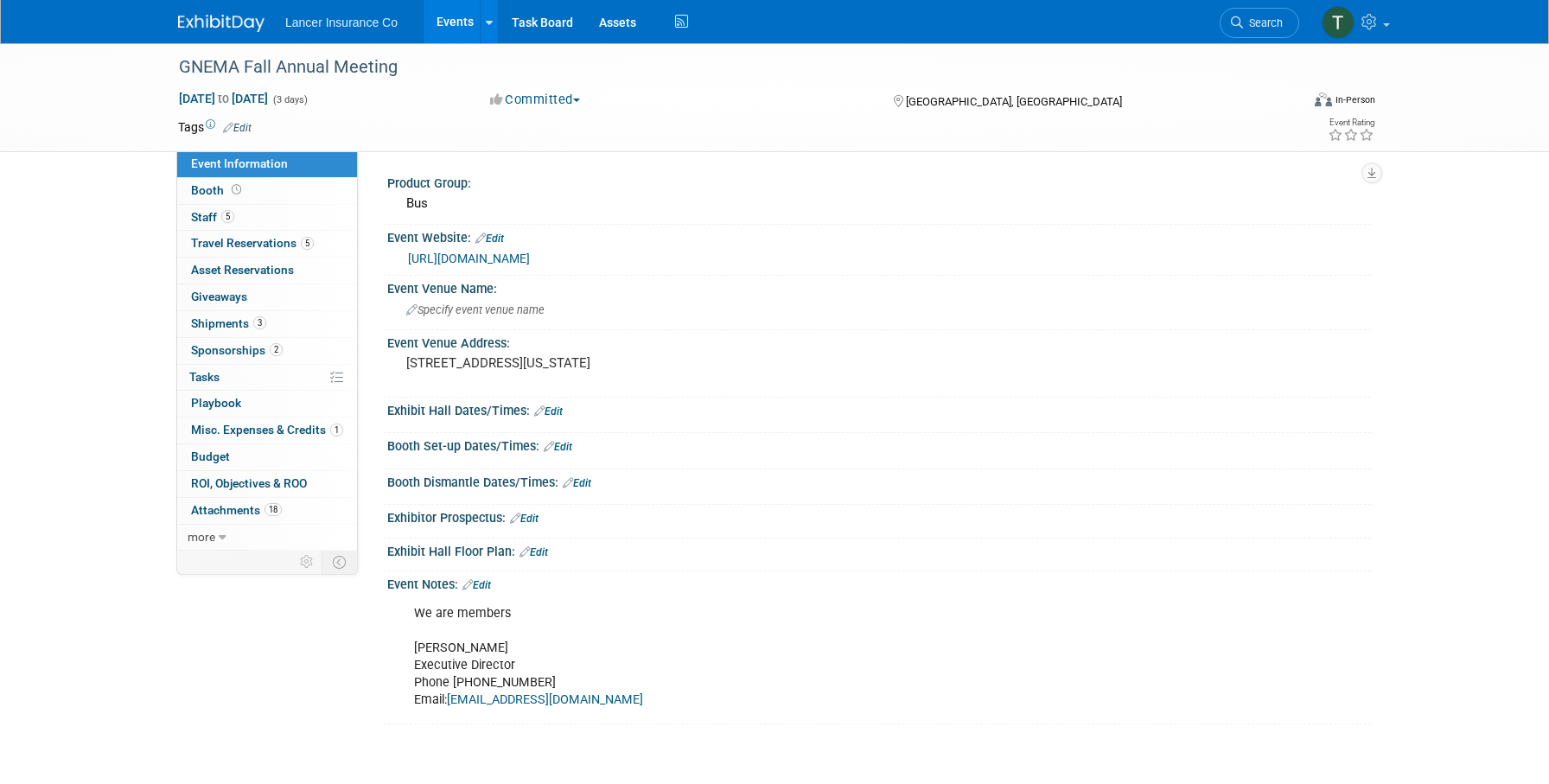
click at [468, 258] on link "[URL][DOMAIN_NAME]" at bounding box center [468, 259] width 122 height 14
click at [209, 536] on span "more" at bounding box center [201, 537] width 28 height 14
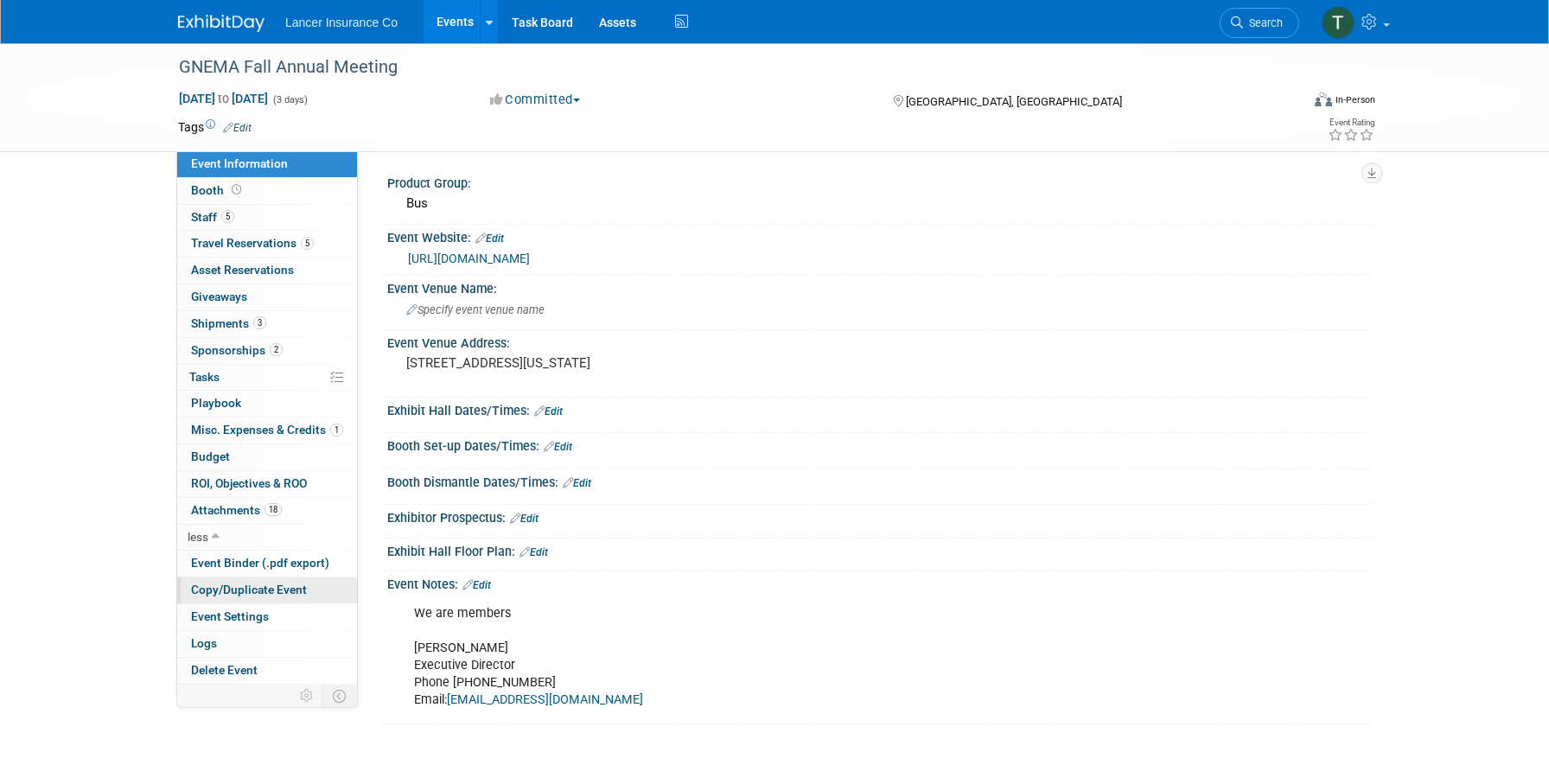
click at [249, 585] on span "Copy/Duplicate Event" at bounding box center [248, 590] width 116 height 14
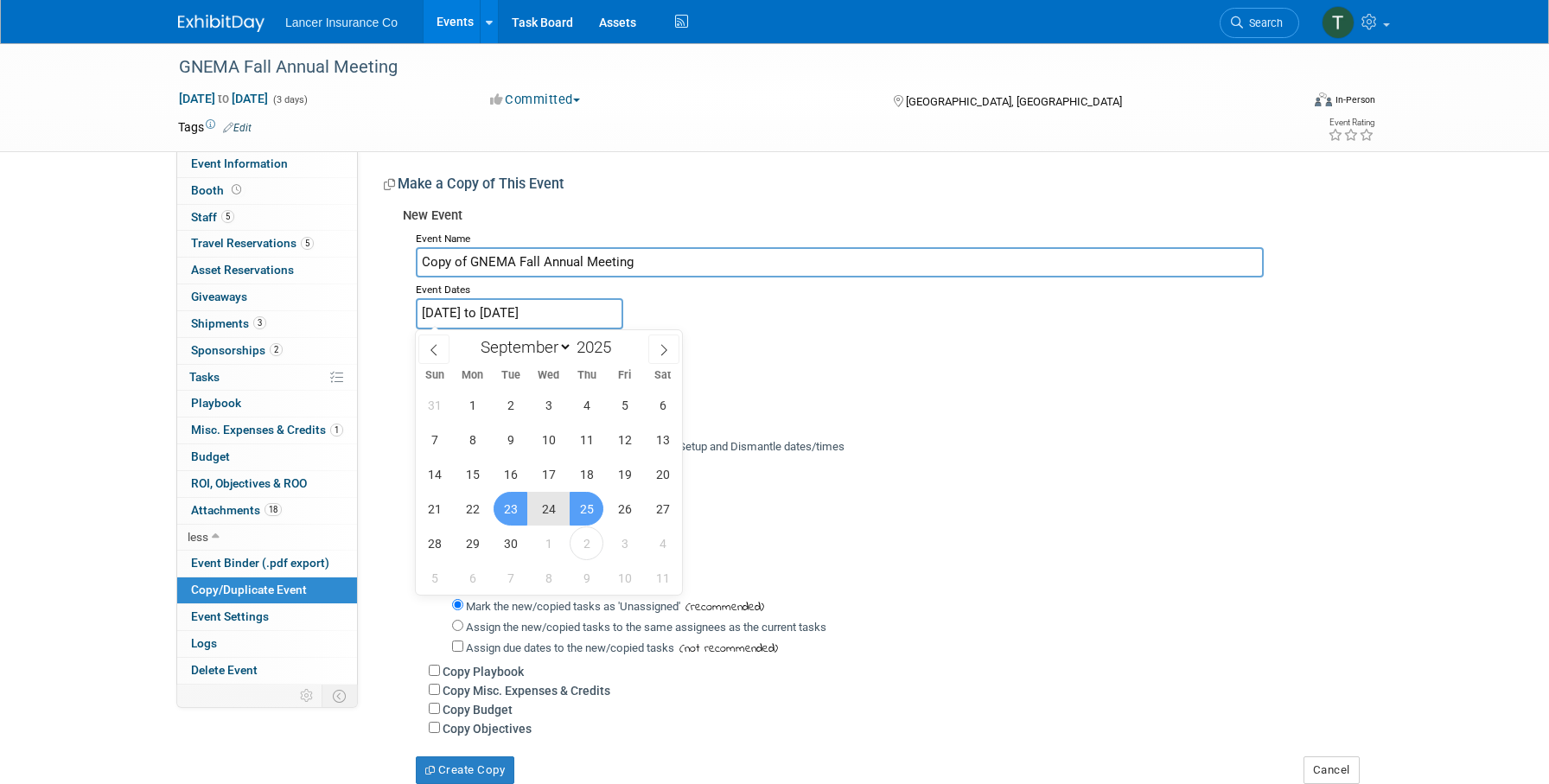
click at [452, 307] on input "Sep 23, 2025 to Sep 25, 2025" at bounding box center [520, 313] width 208 height 30
click at [474, 541] on span "29" at bounding box center [473, 544] width 34 height 34
click at [551, 540] on span "1" at bounding box center [548, 544] width 34 height 34
type input "Sep 29, 2025 to Oct 1, 2025"
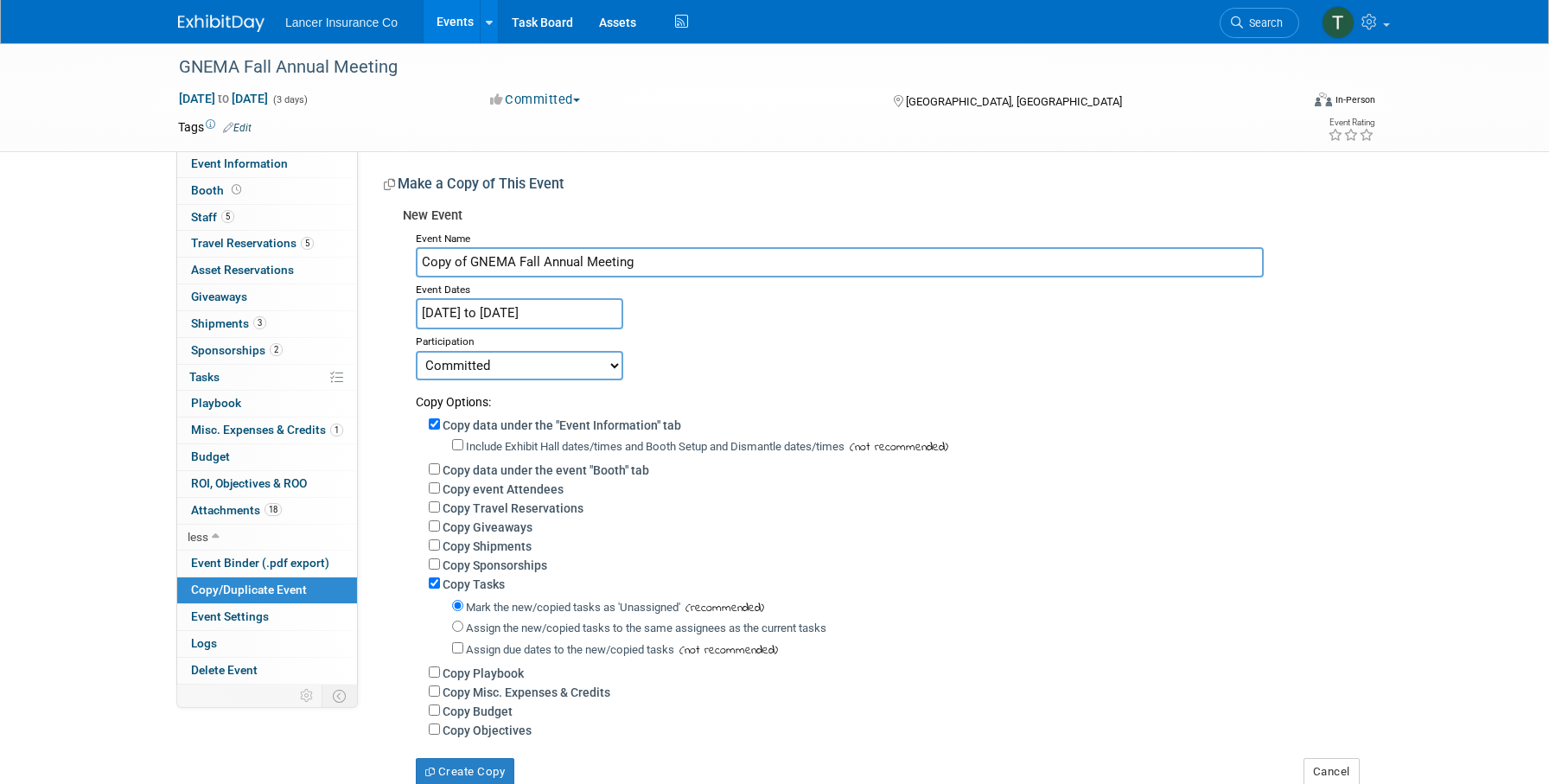
click at [569, 309] on input "Sep 29, 2025 to Oct 1, 2025" at bounding box center [520, 313] width 208 height 30
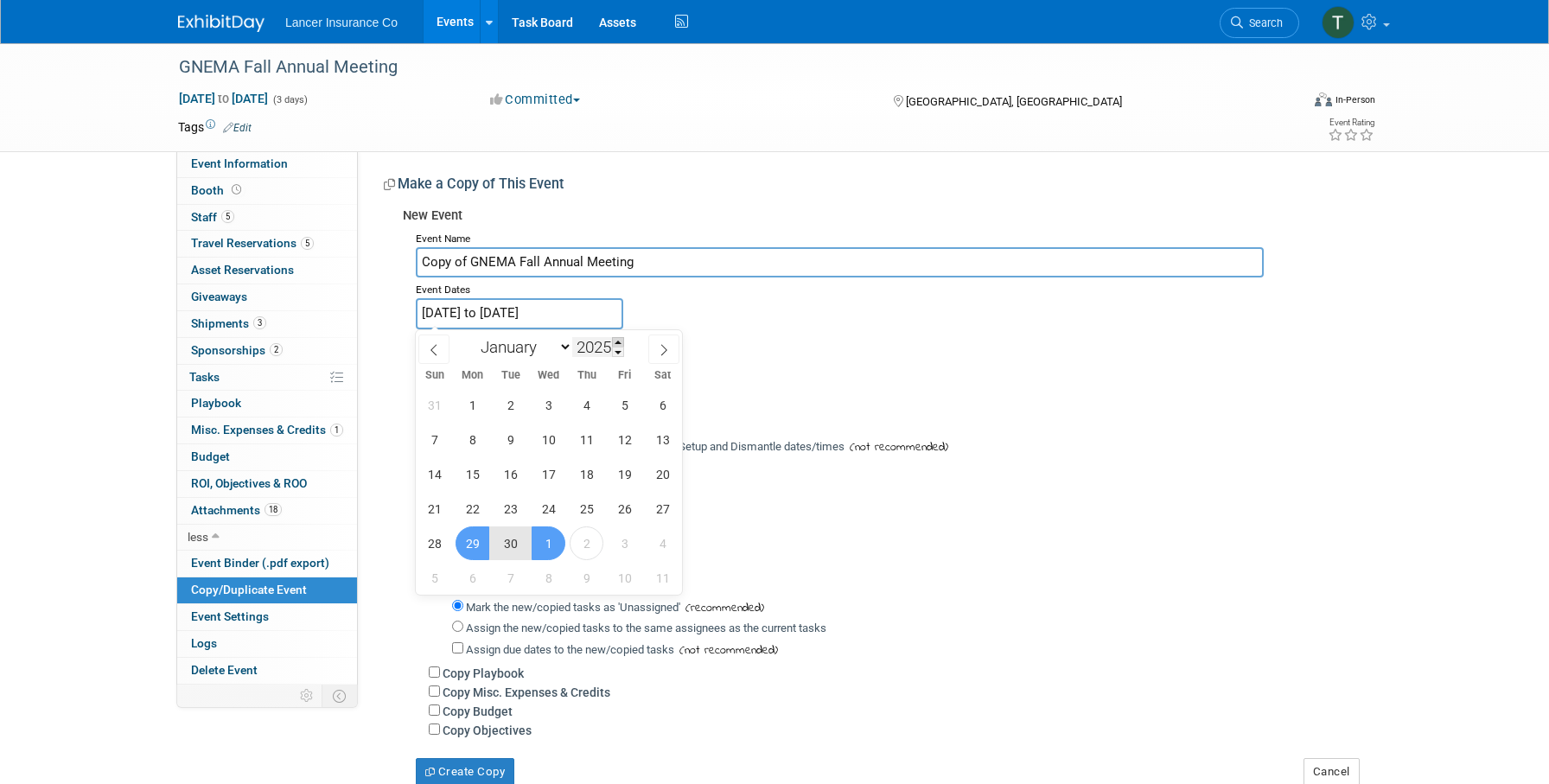
click at [621, 343] on span at bounding box center [618, 342] width 12 height 11
type input "2026"
click at [518, 539] on span "29" at bounding box center [510, 544] width 34 height 34
click at [586, 545] on span "1" at bounding box center [586, 544] width 34 height 34
type input "Sep 29, 2026 to Oct 1, 2026"
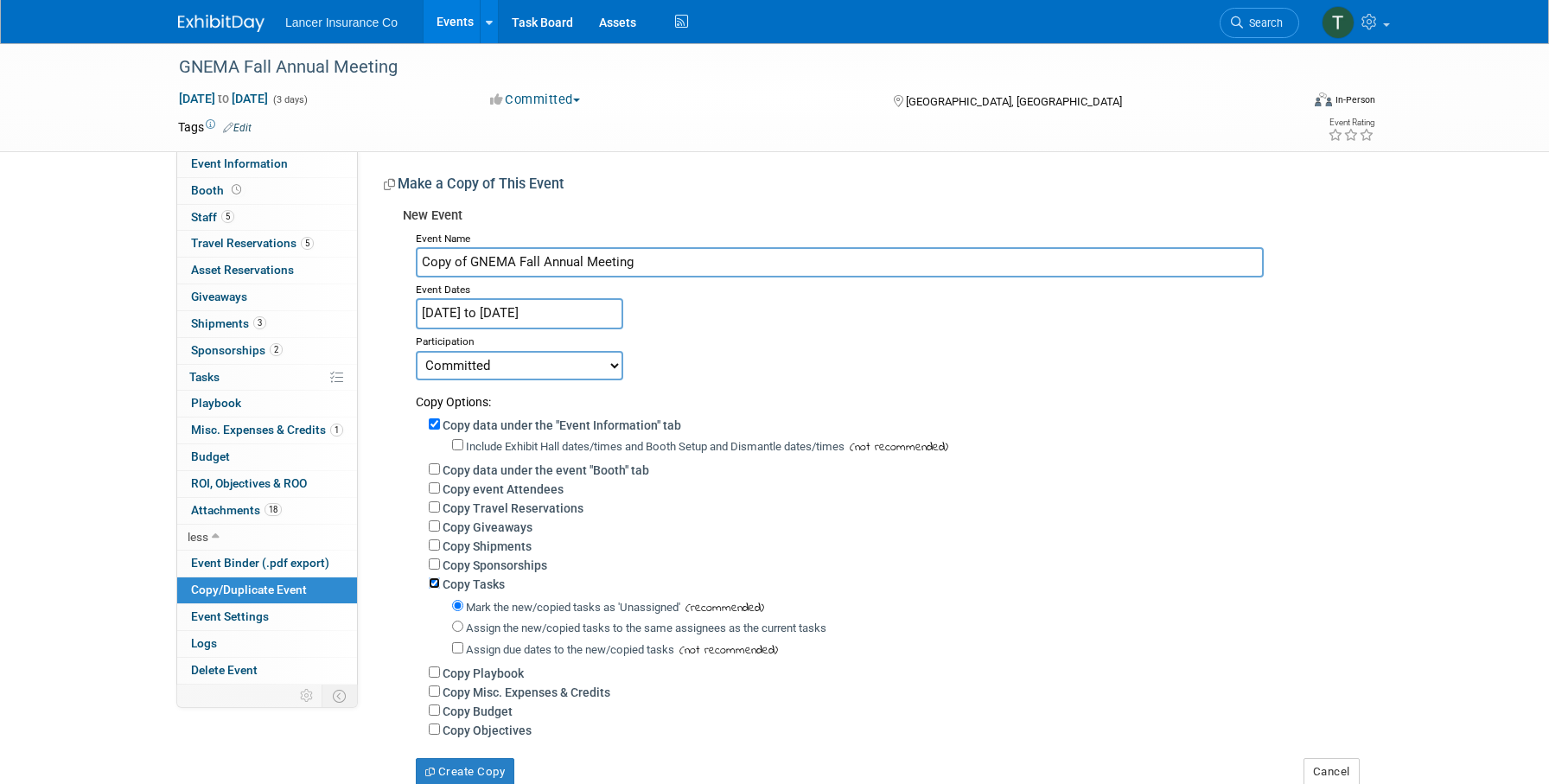
click at [438, 586] on input "Copy Tasks" at bounding box center [434, 583] width 12 height 12
checkbox input "false"
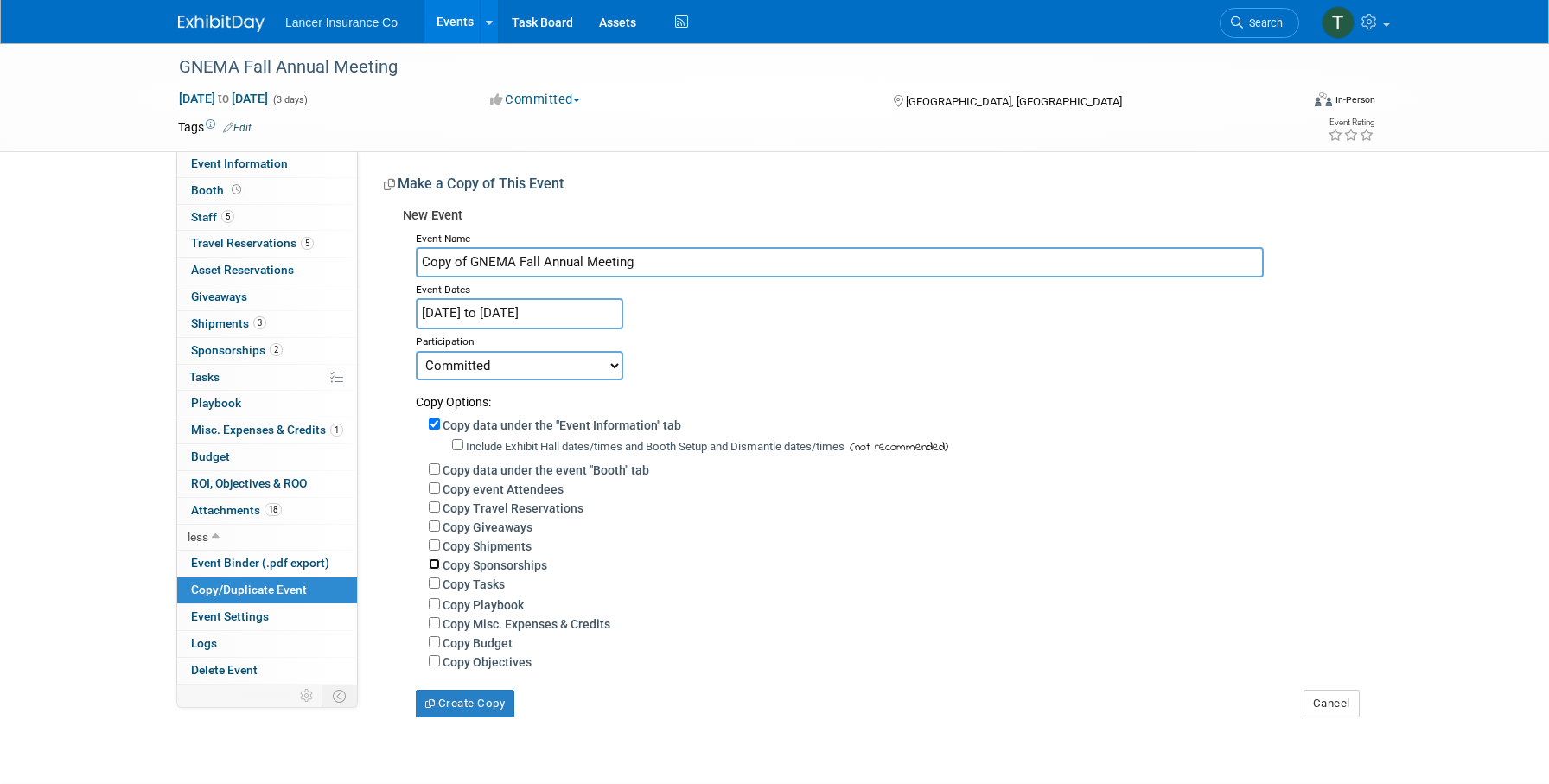
click at [434, 568] on input "Copy Sponsorships" at bounding box center [434, 564] width 12 height 12
checkbox input "true"
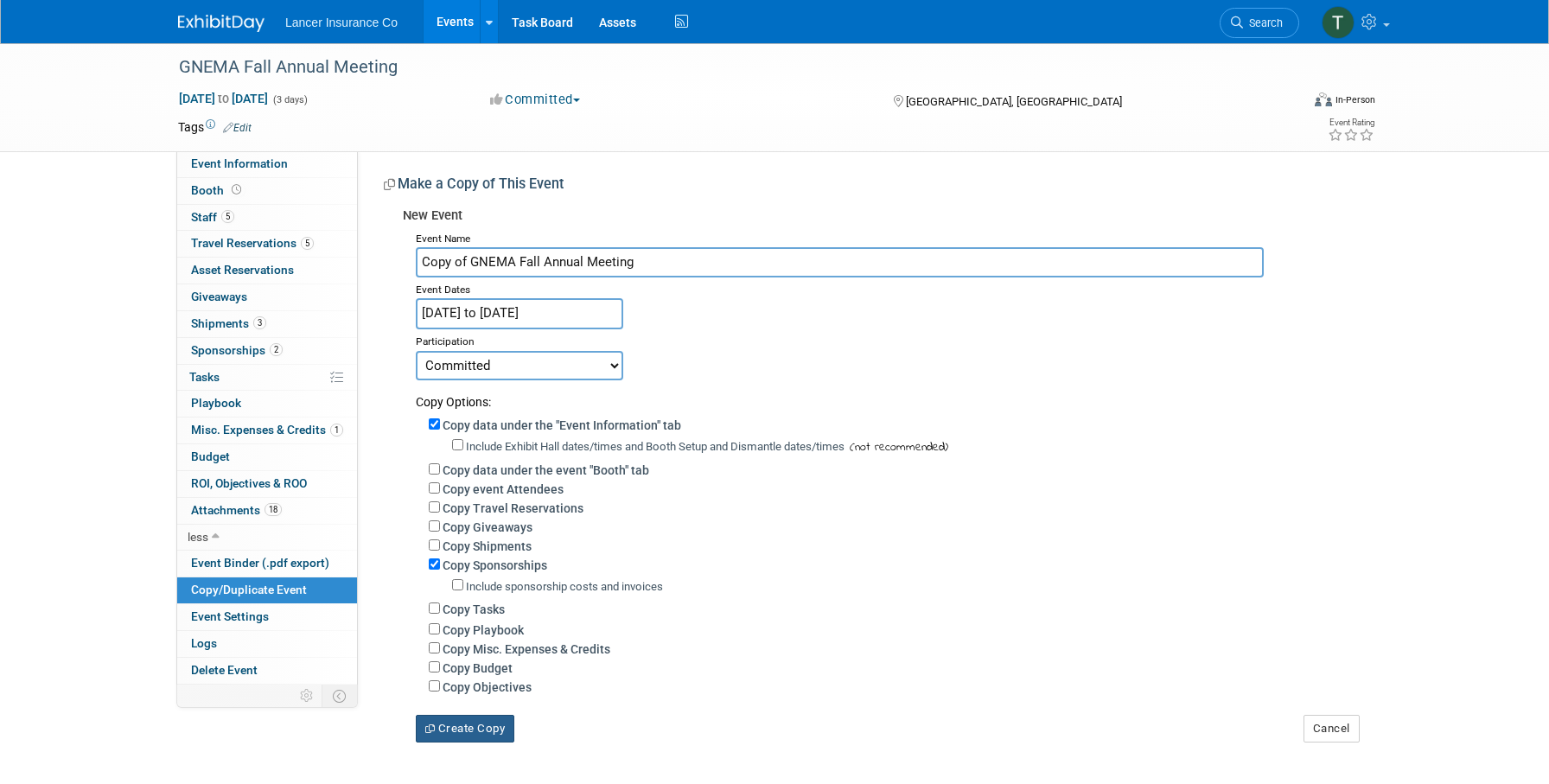
click at [468, 726] on button "Create Copy" at bounding box center [465, 728] width 98 height 27
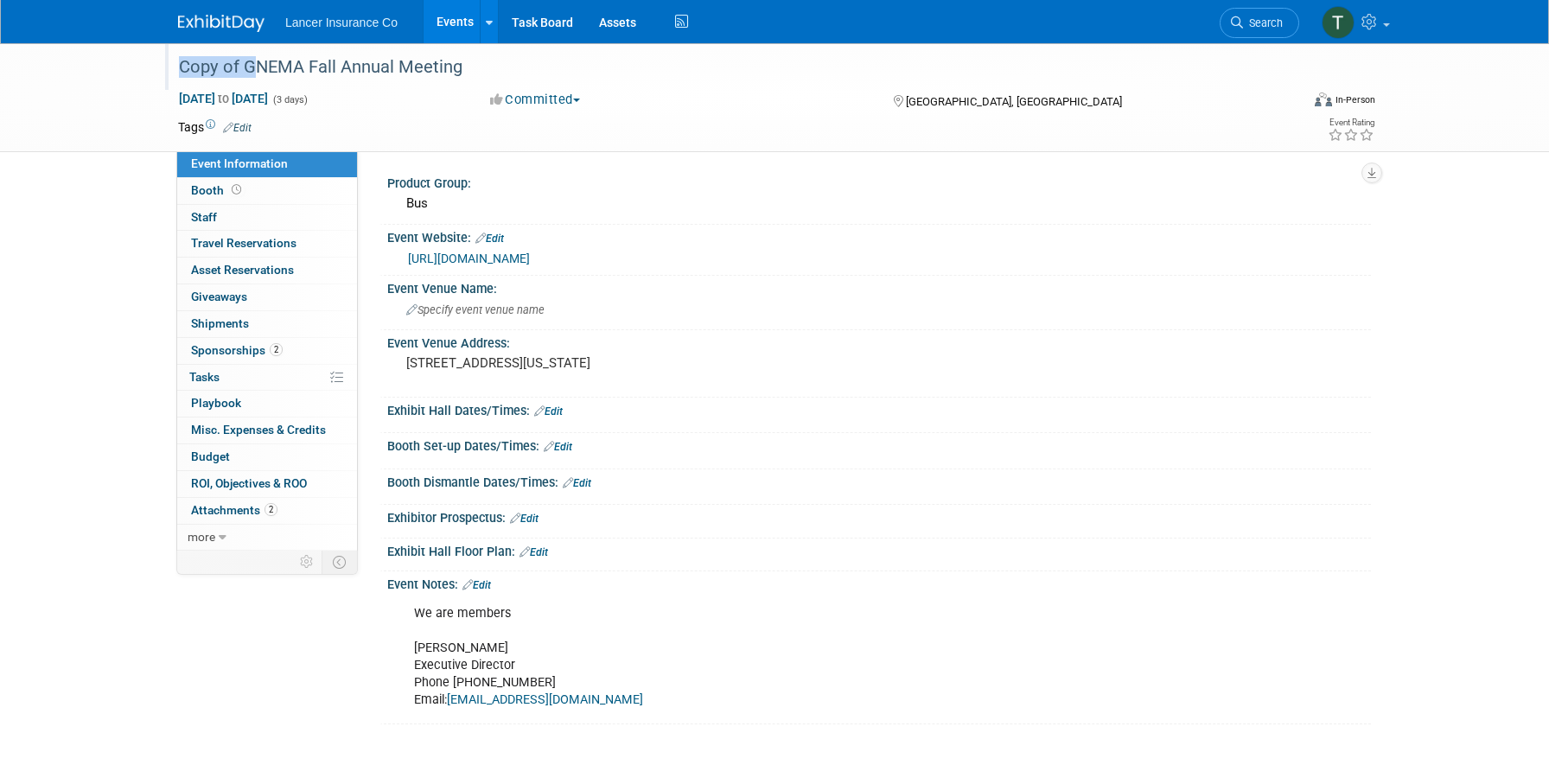
drag, startPoint x: 243, startPoint y: 67, endPoint x: 166, endPoint y: 67, distance: 77.0
click at [166, 67] on div "Copy of GNEMA Fall Annual Meeting" at bounding box center [726, 67] width 1121 height 47
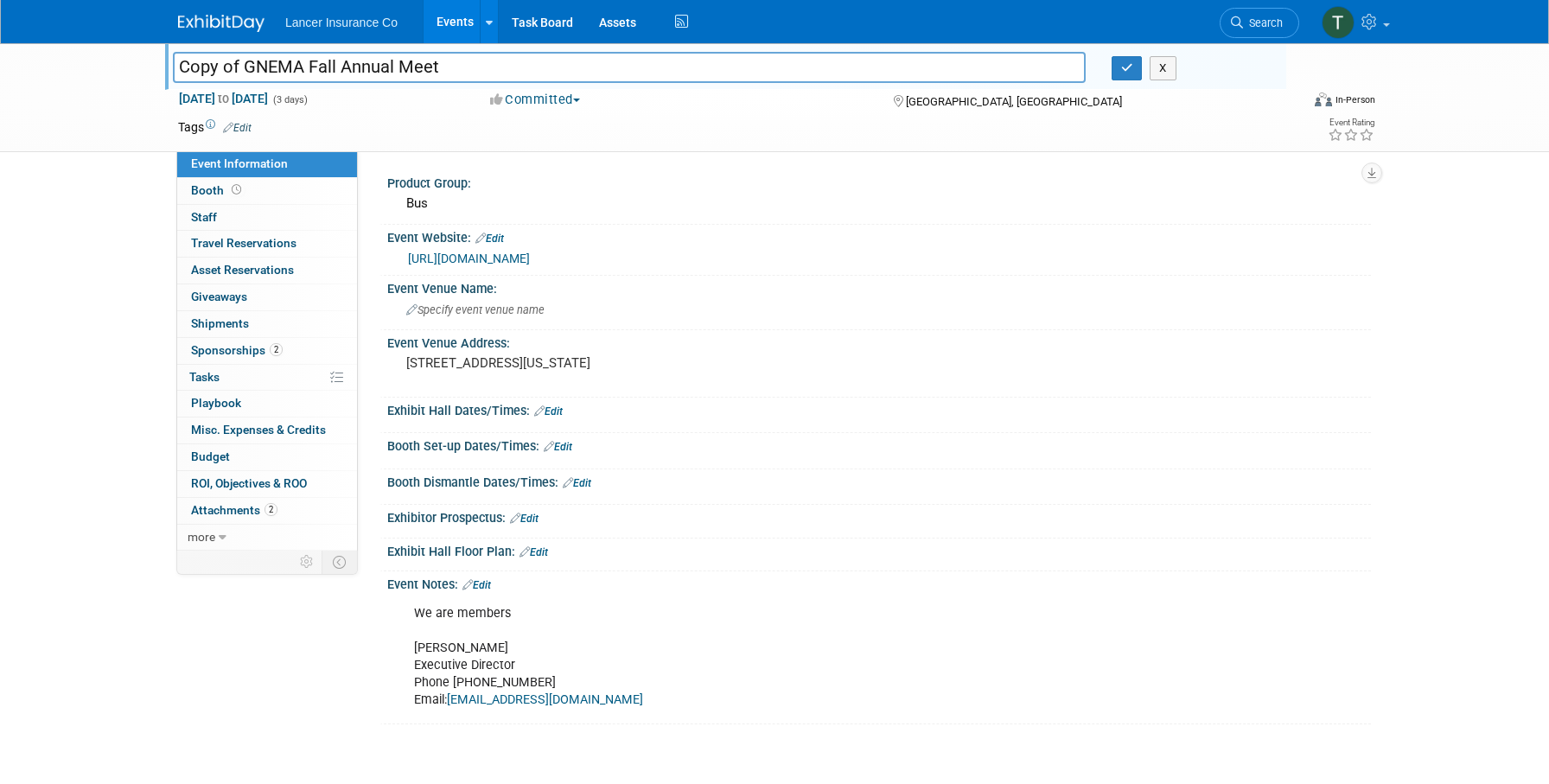
drag, startPoint x: 243, startPoint y: 67, endPoint x: 159, endPoint y: 67, distance: 84.0
click at [160, 67] on div "Copy of GNEMA Fall Annual Meet" at bounding box center [629, 68] width 939 height 26
type input "GNEMA Fall Annual Meet"
drag, startPoint x: 403, startPoint y: 360, endPoint x: 814, endPoint y: 372, distance: 411.2
click at [814, 372] on div "Event Venue Address: 1133 Boardwalk, Atlantic City, New Jersey, United States, …" at bounding box center [876, 363] width 992 height 67
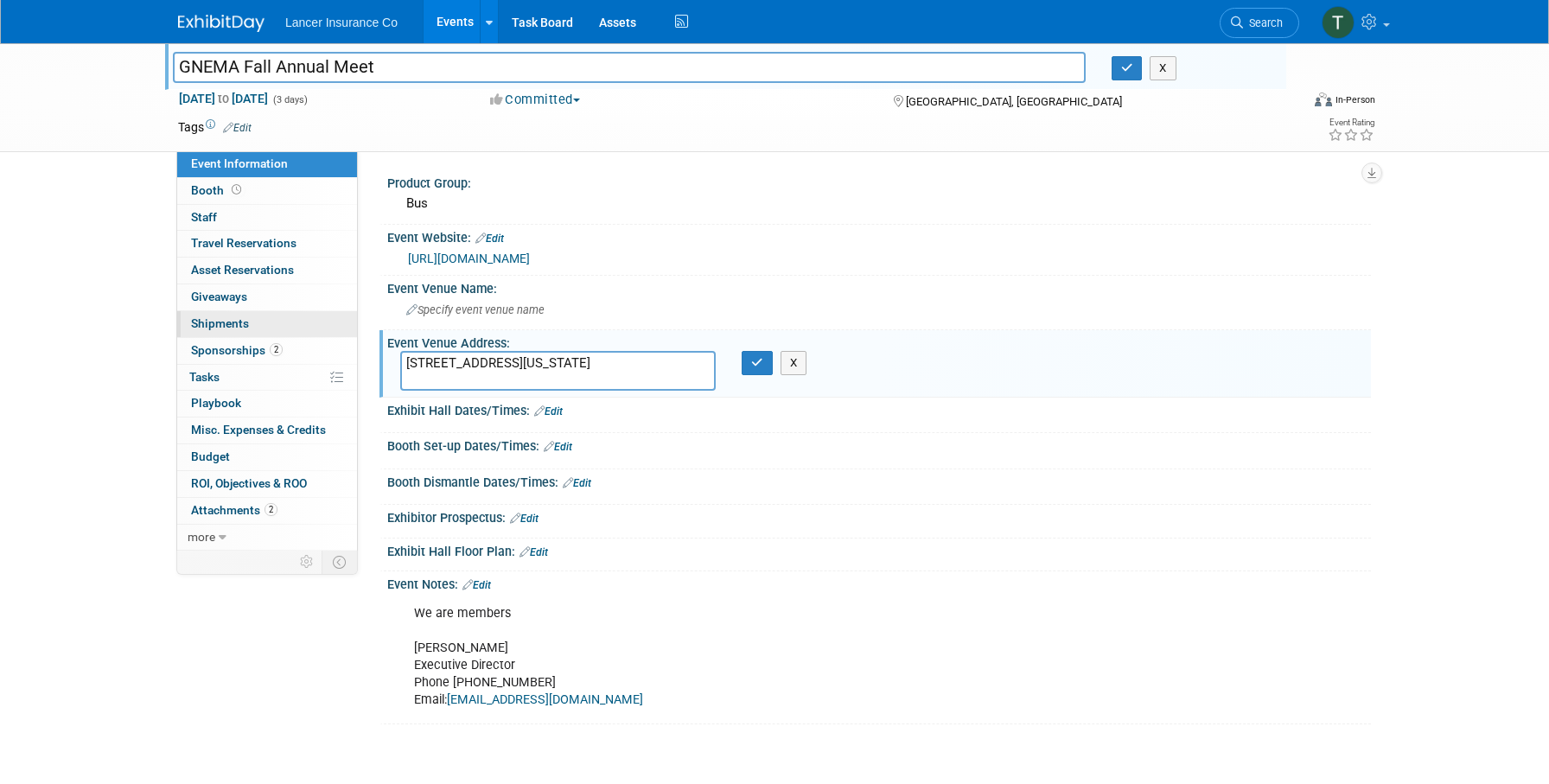
drag, startPoint x: 481, startPoint y: 377, endPoint x: 340, endPoint y: 318, distance: 152.8
click at [340, 318] on div "Event Information Event Info Booth Booth 0 Staff 0 Staff 0 Travel Reservations …" at bounding box center [774, 384] width 1219 height 681
type textarea "1"
type textarea "2831 Boardwalk Atlantic City, NJ 08401"
click at [460, 300] on div "Specify event venue name" at bounding box center [879, 310] width 958 height 27
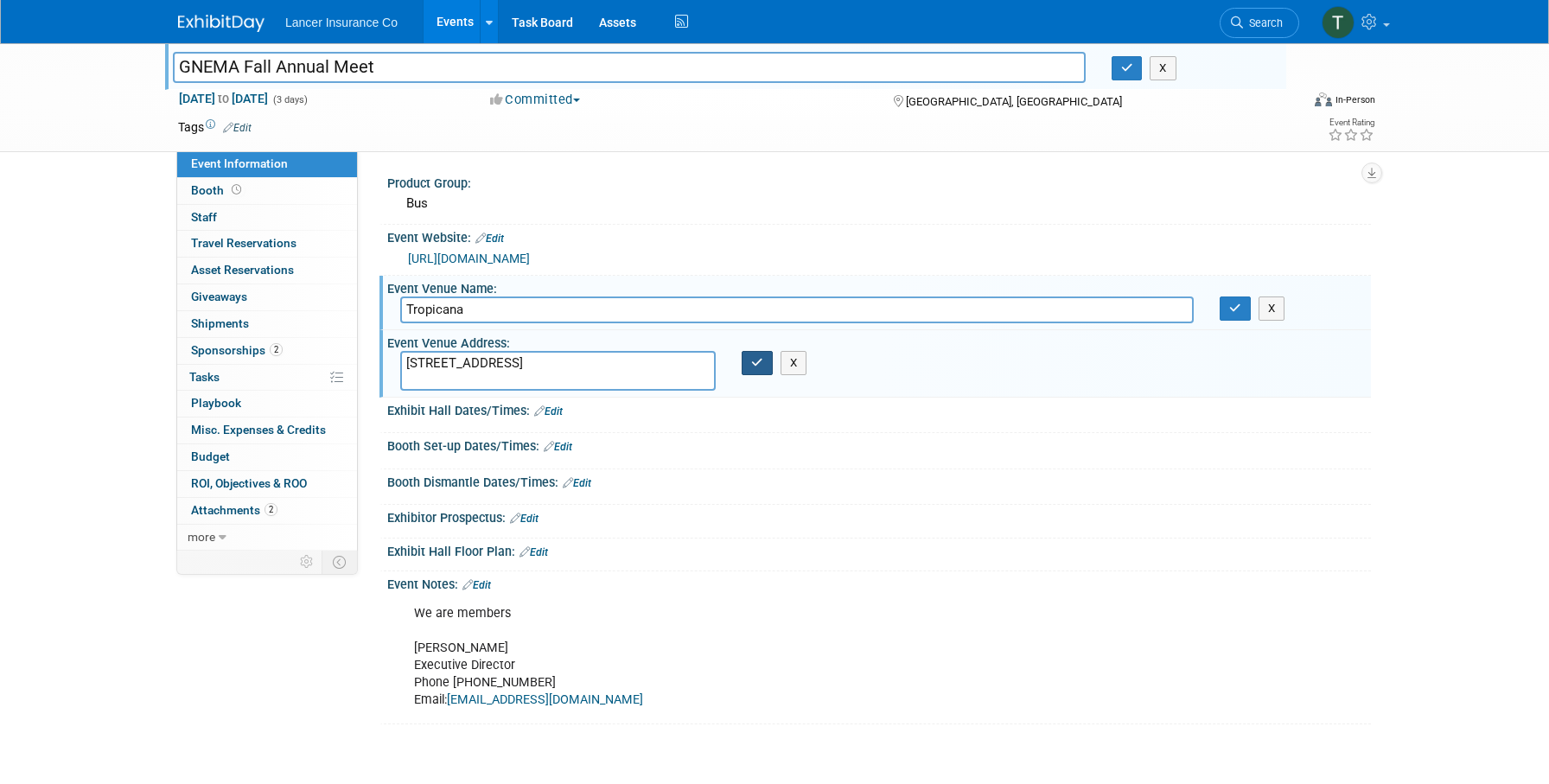
type input "Tropicana"
click at [760, 365] on icon "button" at bounding box center [758, 363] width 12 height 12
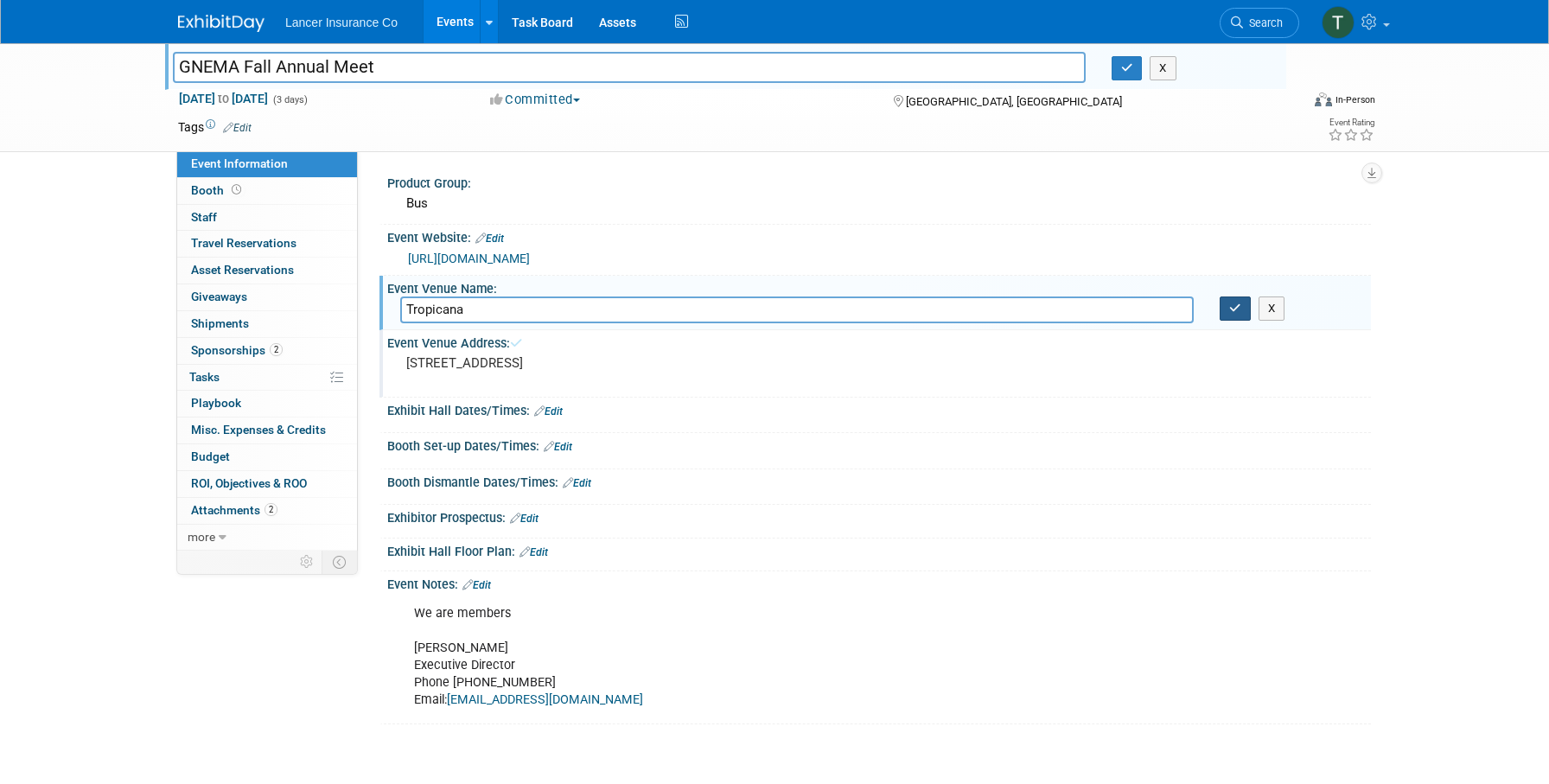
click at [1232, 309] on icon "button" at bounding box center [1236, 308] width 12 height 12
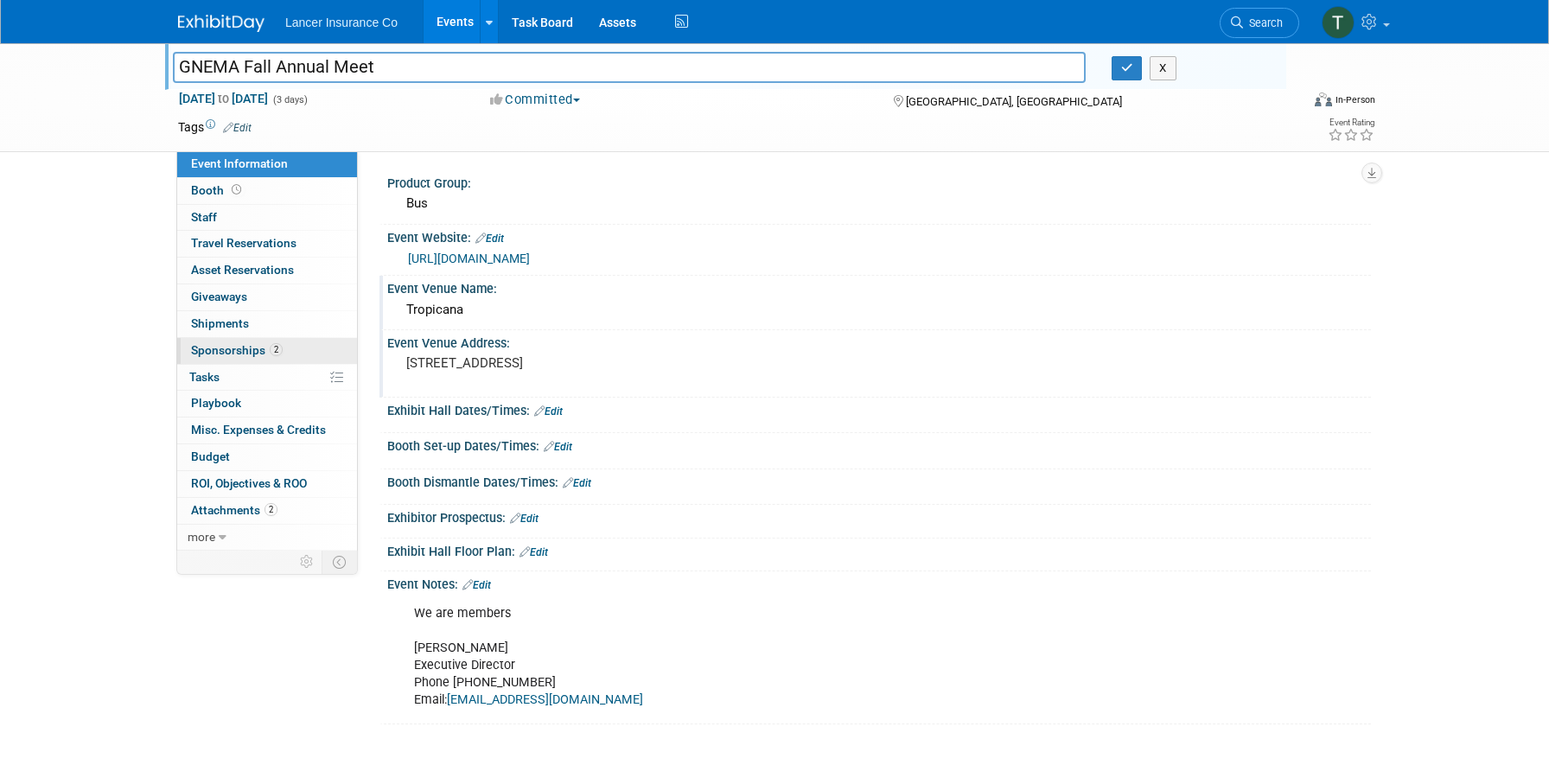
click at [222, 351] on span "Sponsorships 2" at bounding box center [236, 350] width 91 height 14
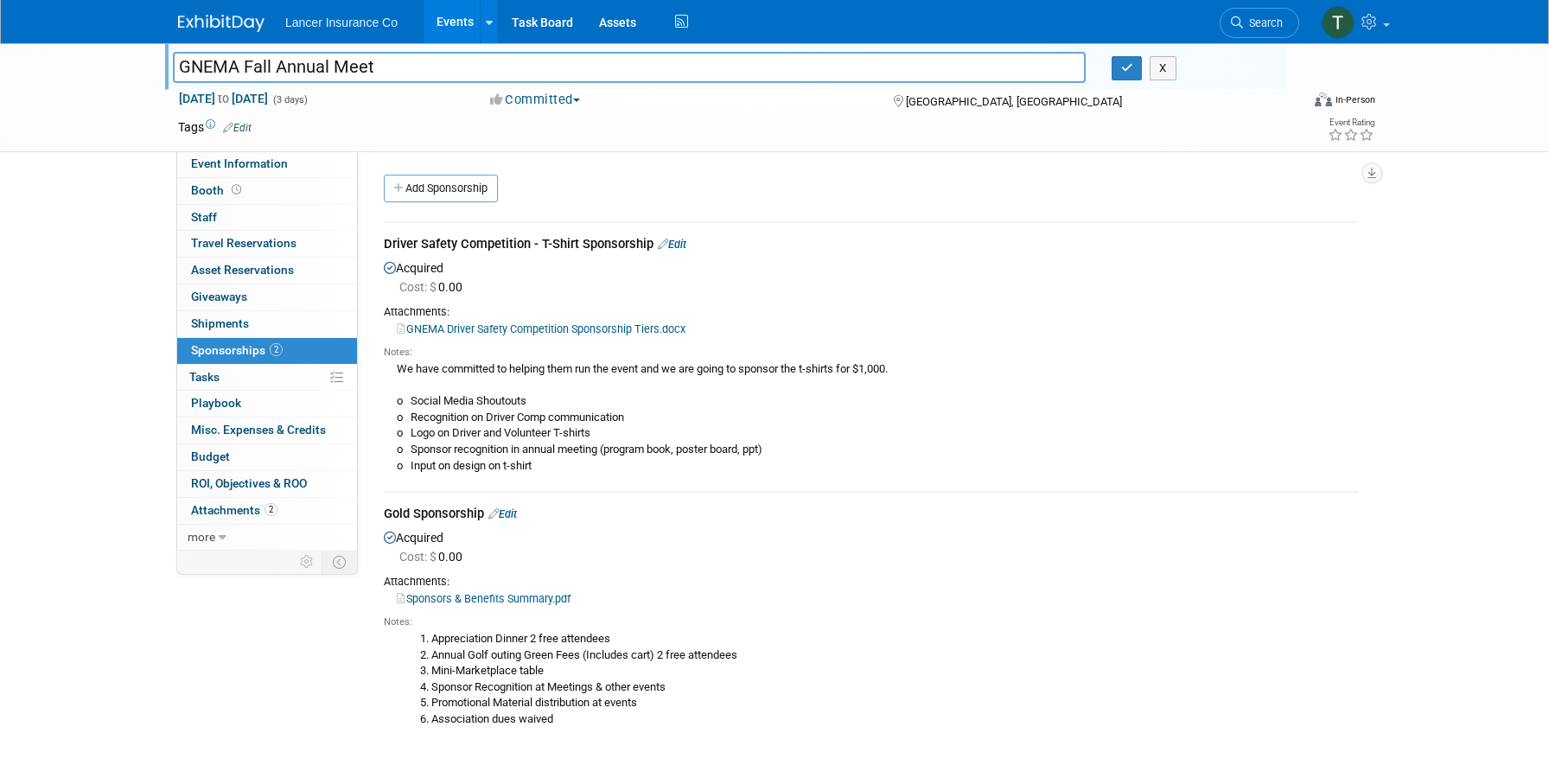
click at [677, 243] on link "Edit" at bounding box center [672, 244] width 28 height 13
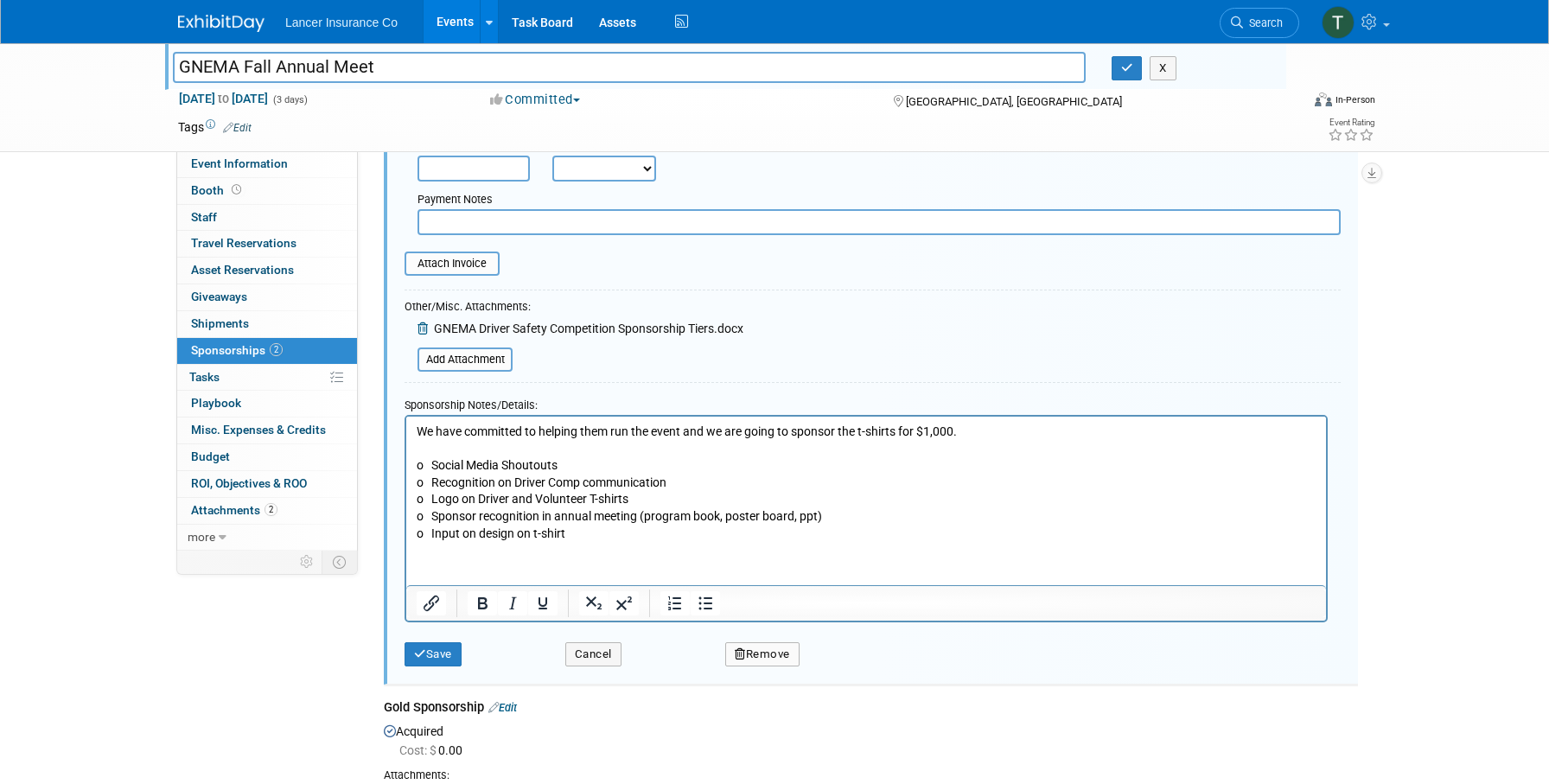
scroll to position [305, 0]
click at [476, 538] on html "We have committed to helping them run the event and we are going to sponsor the…" at bounding box center [866, 475] width 920 height 125
click at [742, 644] on button "Remove" at bounding box center [763, 651] width 75 height 24
click at [850, 659] on link "Yes" at bounding box center [859, 665] width 51 height 27
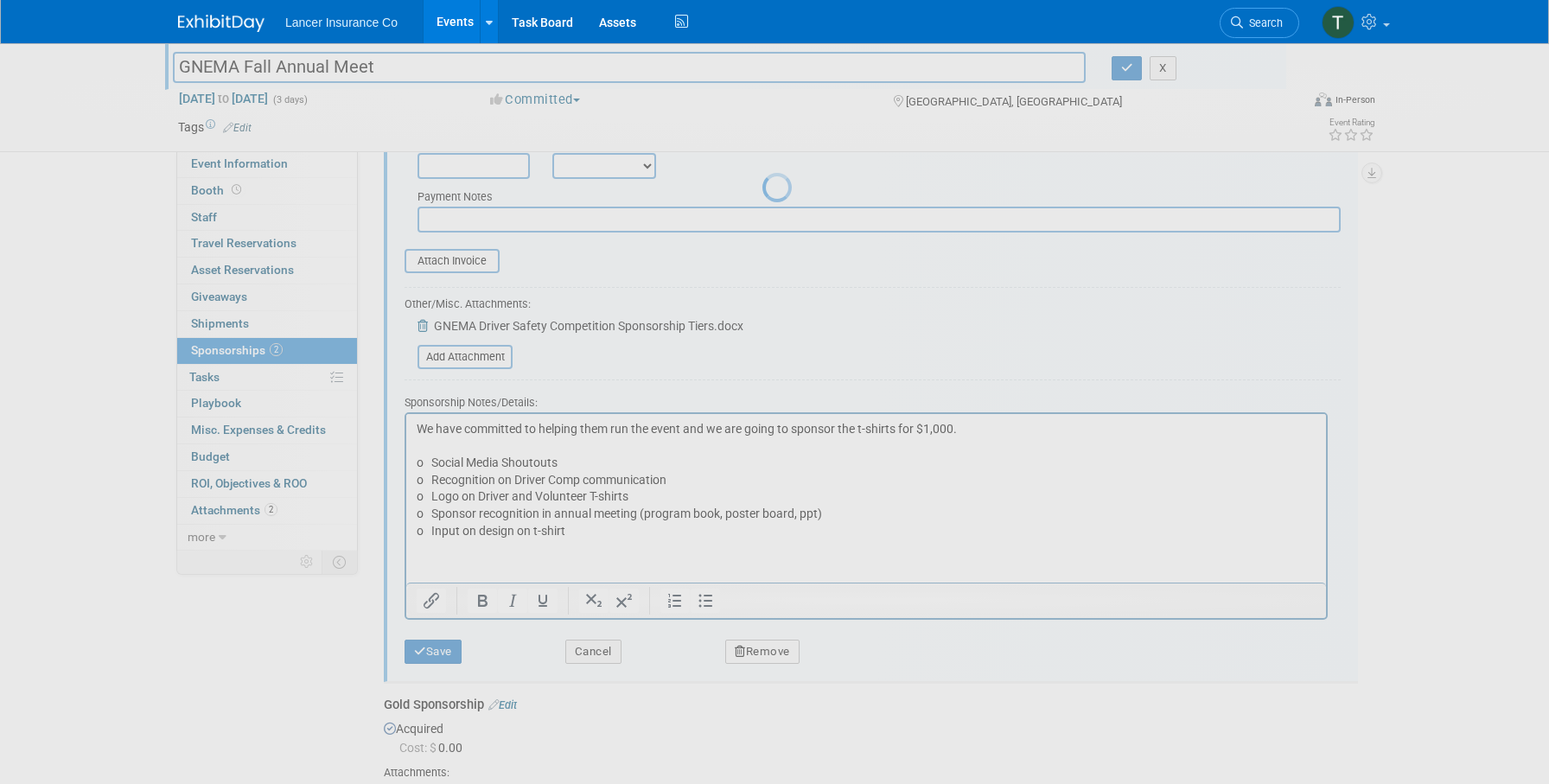
scroll to position [17, 0]
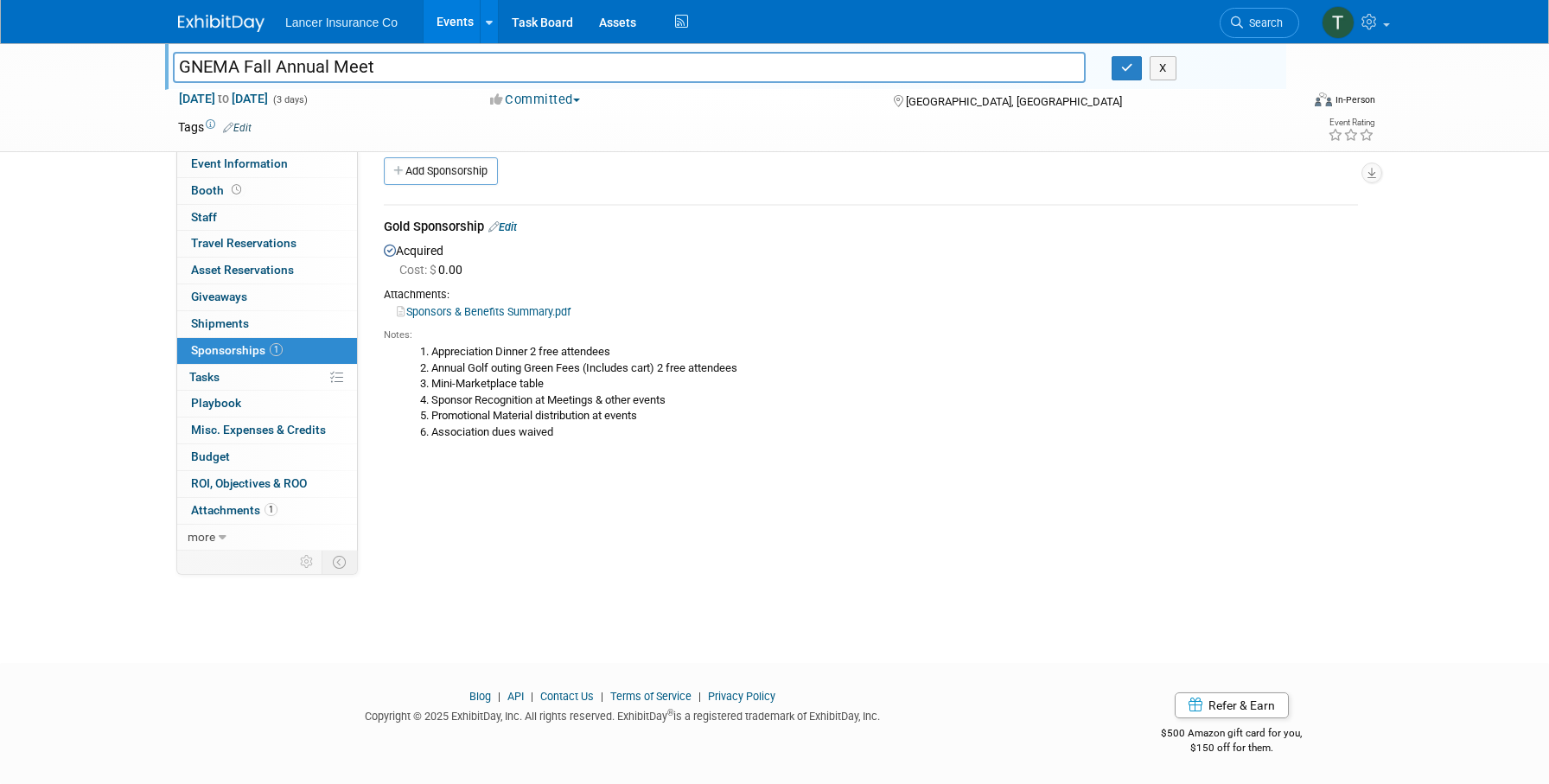
click at [21, 501] on div "Copy of GNEMA Fall Annual Meeting GNEMA Fall Annual Meet X Sep 29, 2026 to Oct …" at bounding box center [774, 328] width 1549 height 606
click at [416, 66] on input "GNEMA Fall Annual Meet" at bounding box center [629, 67] width 913 height 30
type input "GNEMA Fall Annual Meeting"
click at [1120, 70] on button "button" at bounding box center [1127, 67] width 31 height 24
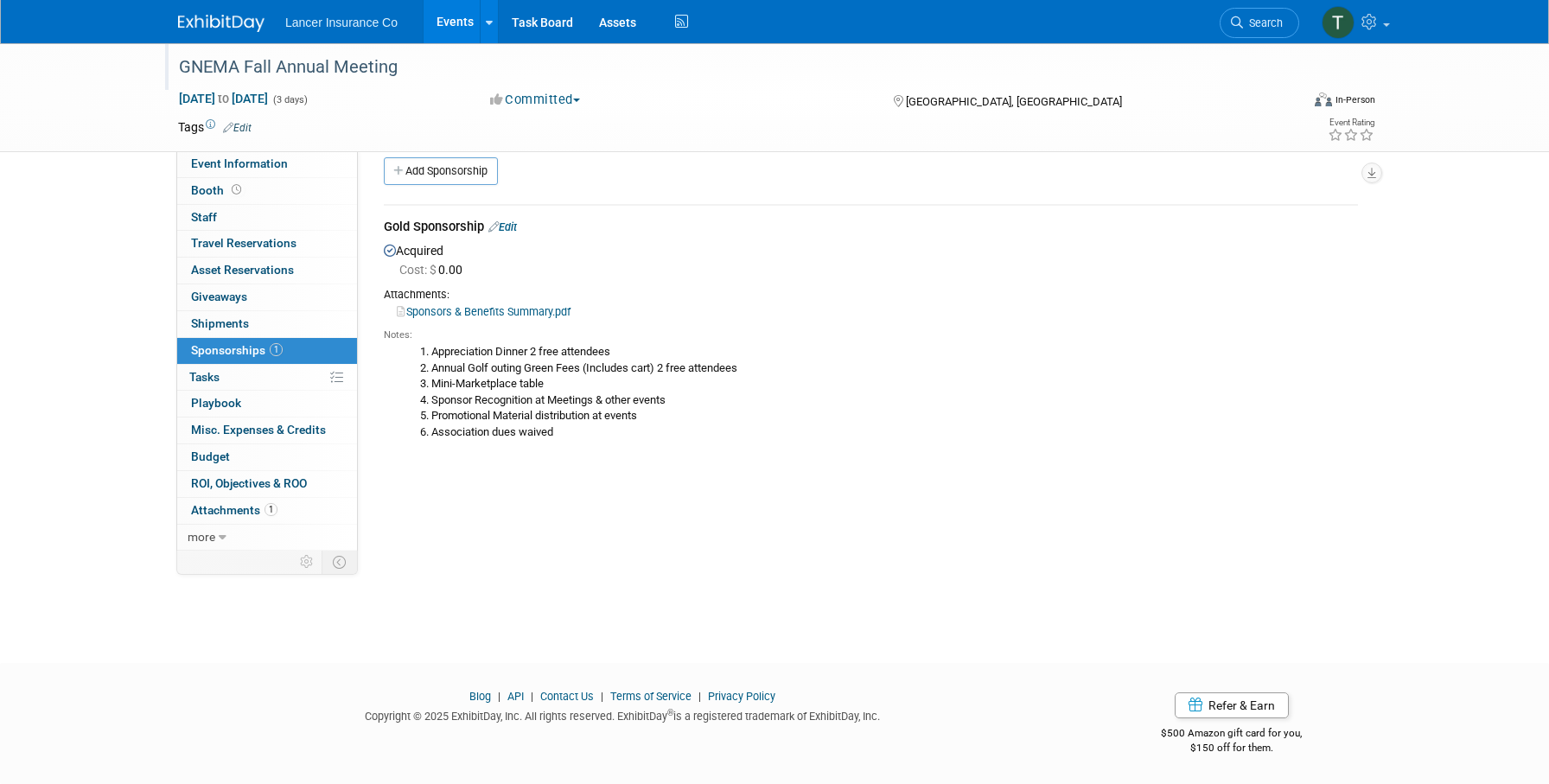
click at [517, 224] on link "Edit" at bounding box center [503, 227] width 28 height 13
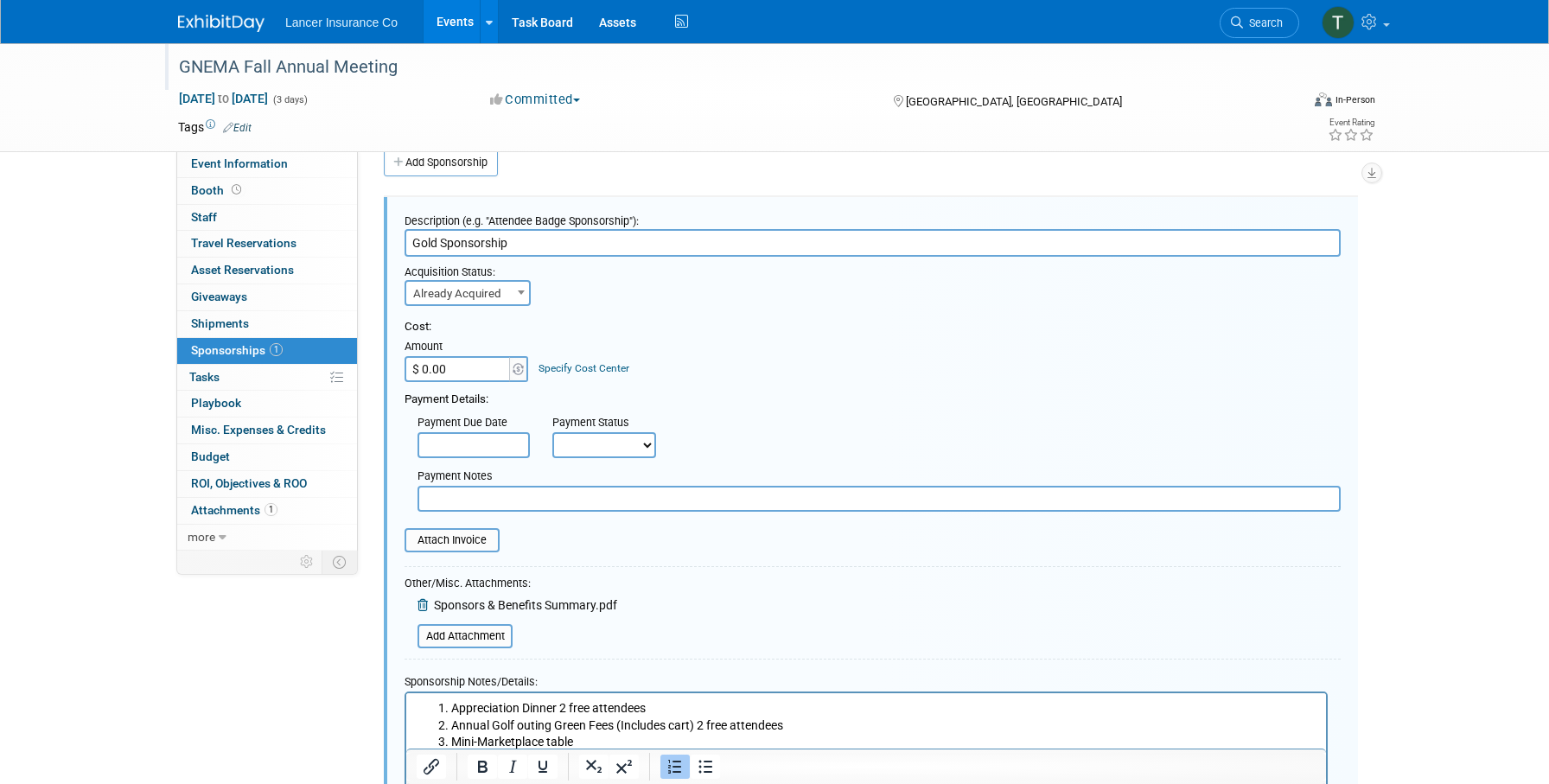
scroll to position [0, 0]
click at [450, 533] on input "file" at bounding box center [395, 539] width 206 height 20
click at [473, 537] on input "file" at bounding box center [395, 539] width 206 height 20
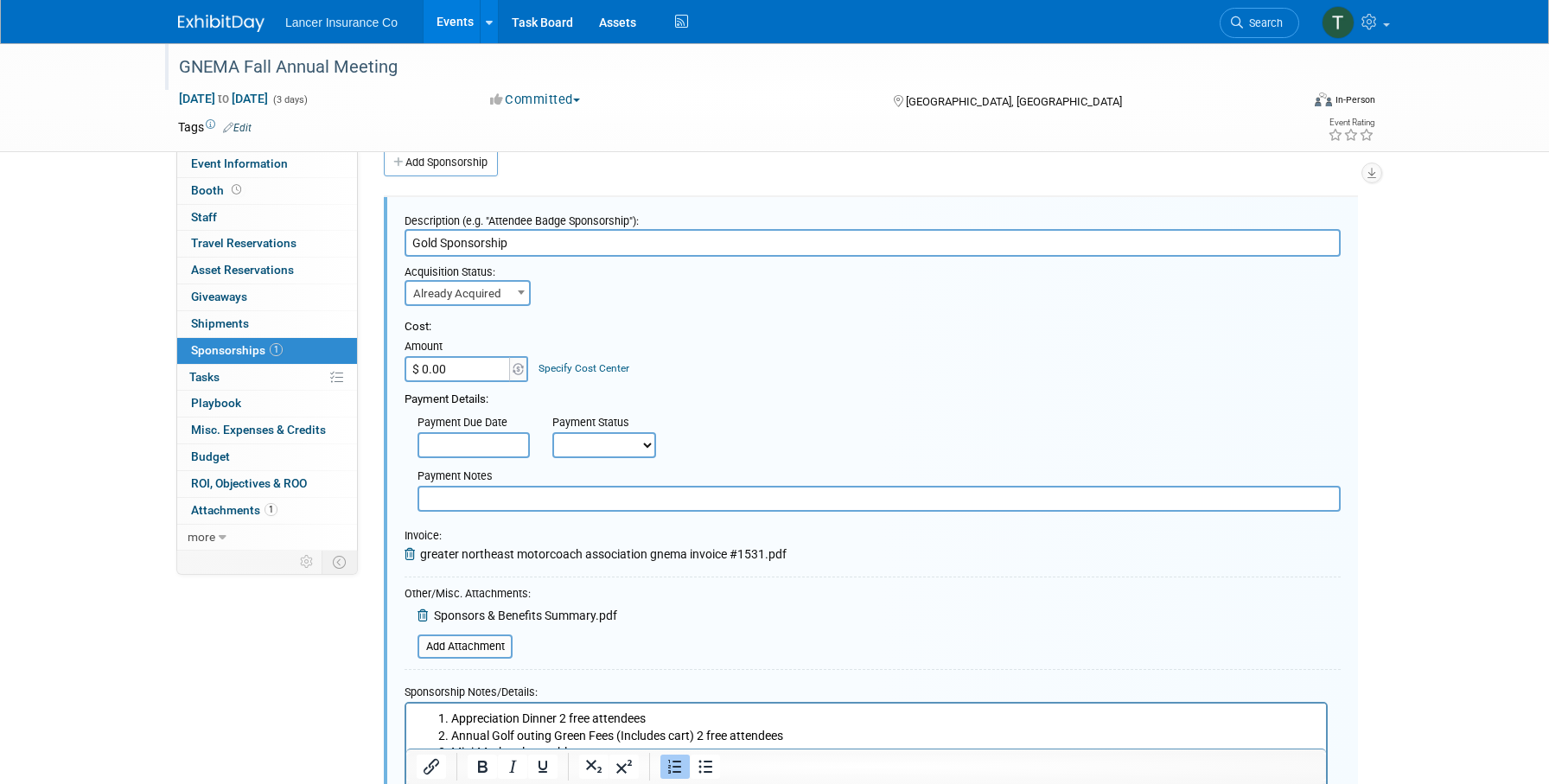
click at [486, 495] on input "text" at bounding box center [879, 498] width 924 height 26
drag, startPoint x: 482, startPoint y: 499, endPoint x: 397, endPoint y: 498, distance: 85.0
click at [397, 498] on div "Payment Notes Purchases 10-2-25" at bounding box center [872, 485] width 963 height 53
type input "Prepaid on 10-2-25"
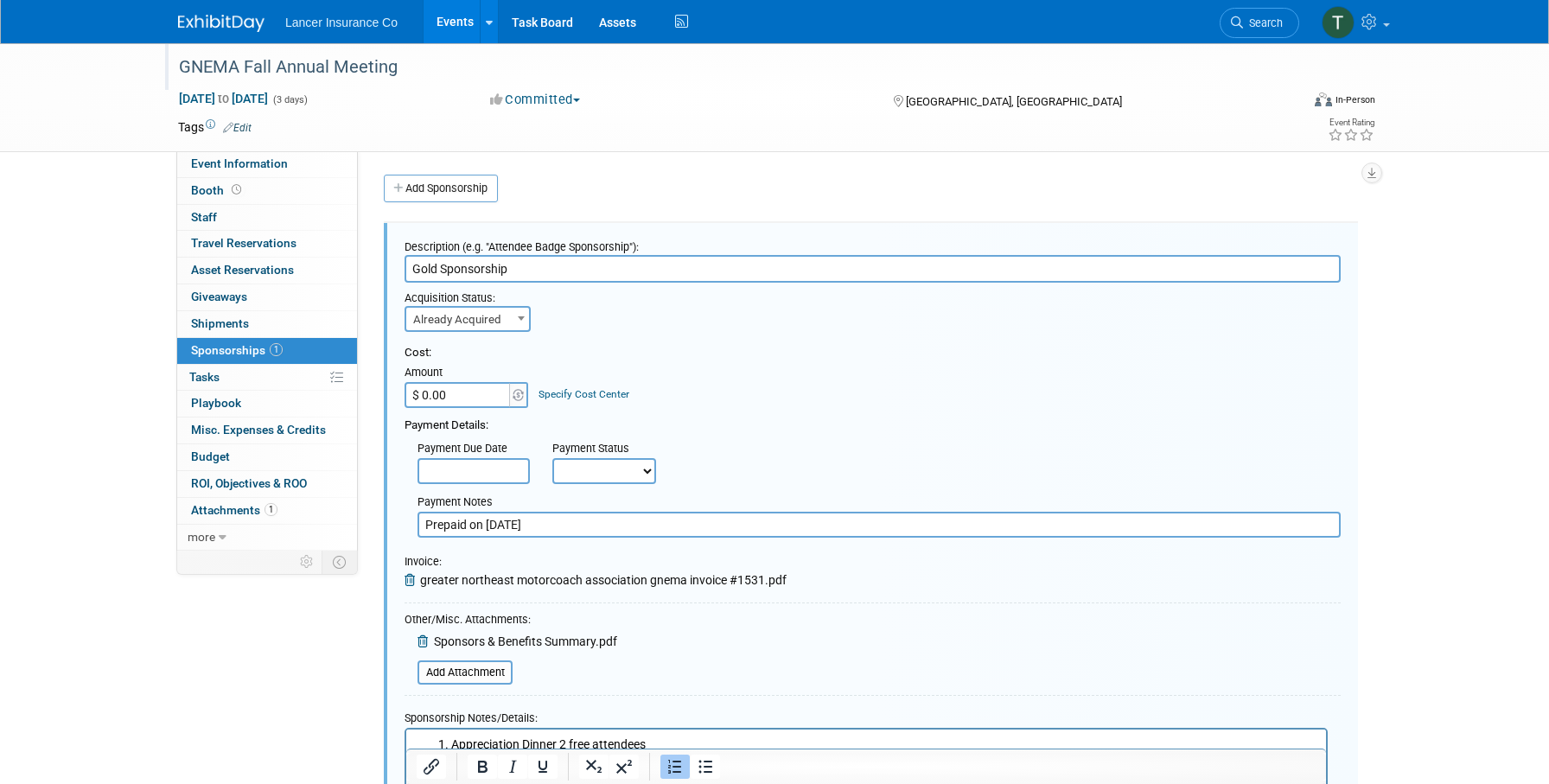
drag, startPoint x: 523, startPoint y: 261, endPoint x: 359, endPoint y: 259, distance: 164.0
click at [359, 259] on div "Product Group: Bus Event Website: Edit https://gnema.org/ Event Venue Name: Tro…" at bounding box center [864, 351] width 1013 height 399
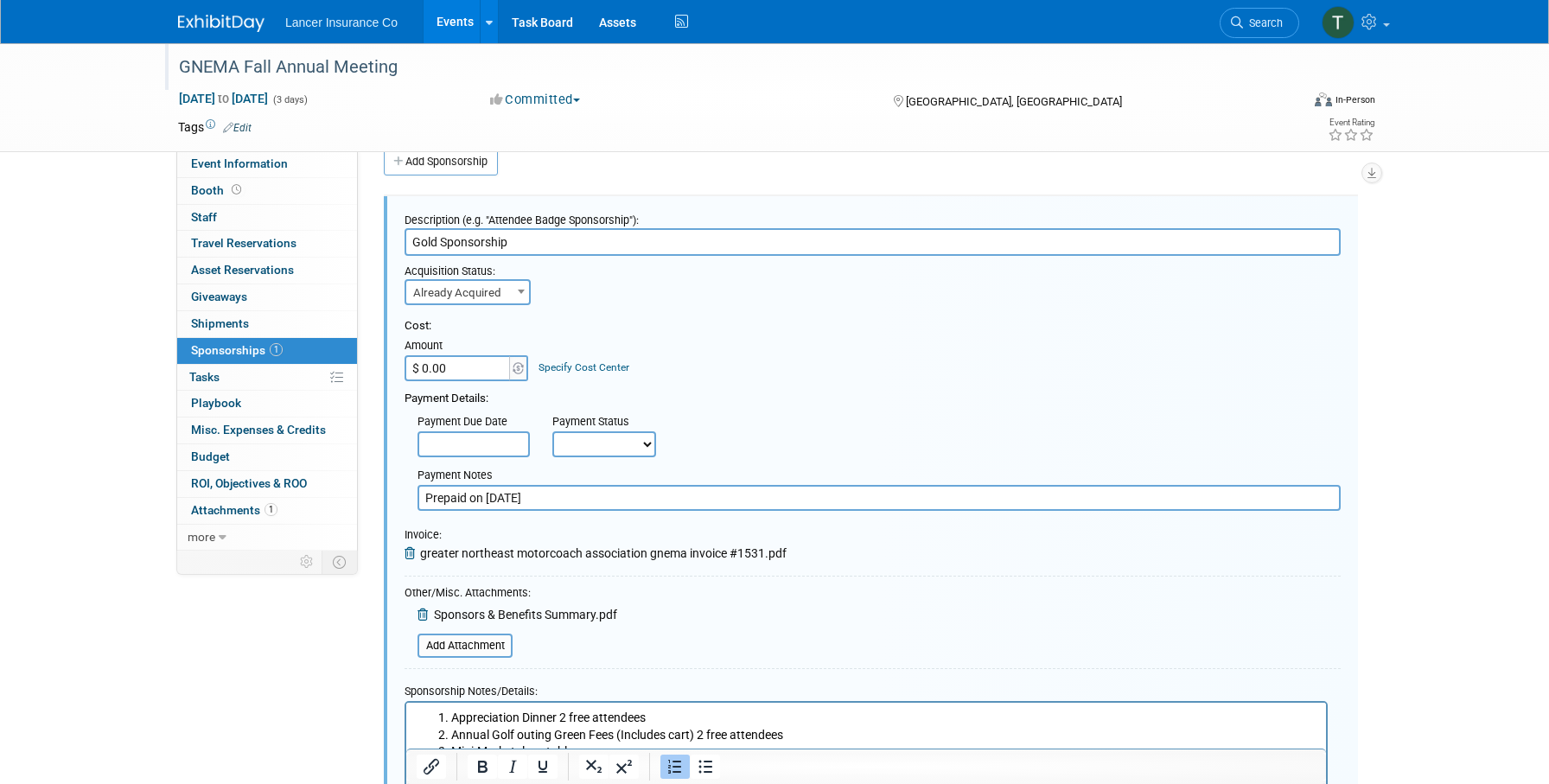
scroll to position [27, 0]
drag, startPoint x: 534, startPoint y: 500, endPoint x: 413, endPoint y: 498, distance: 121.0
click at [413, 498] on div "Payment Notes Prepaid on 10-2-25" at bounding box center [879, 485] width 949 height 50
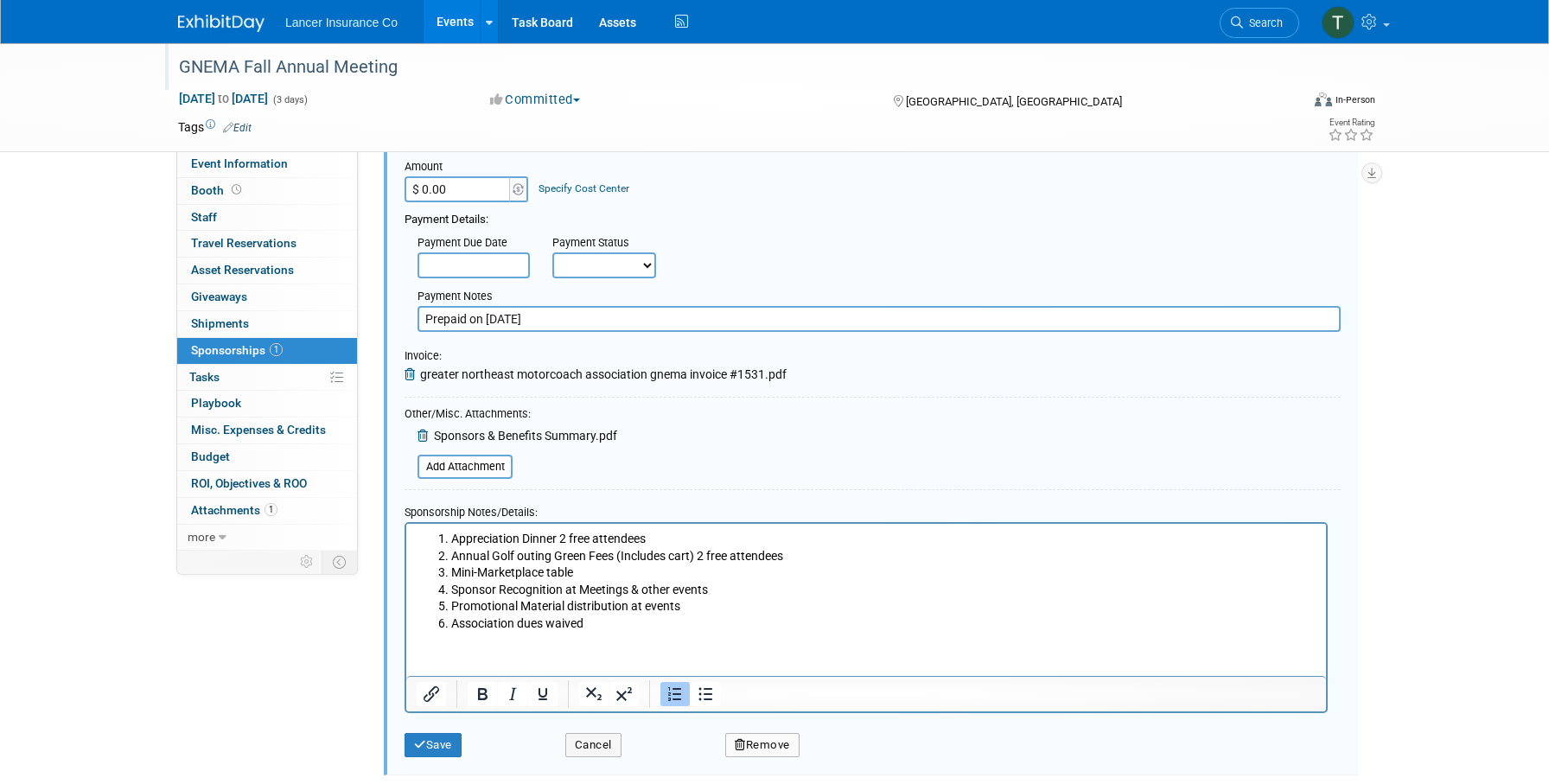
scroll to position [208, 0]
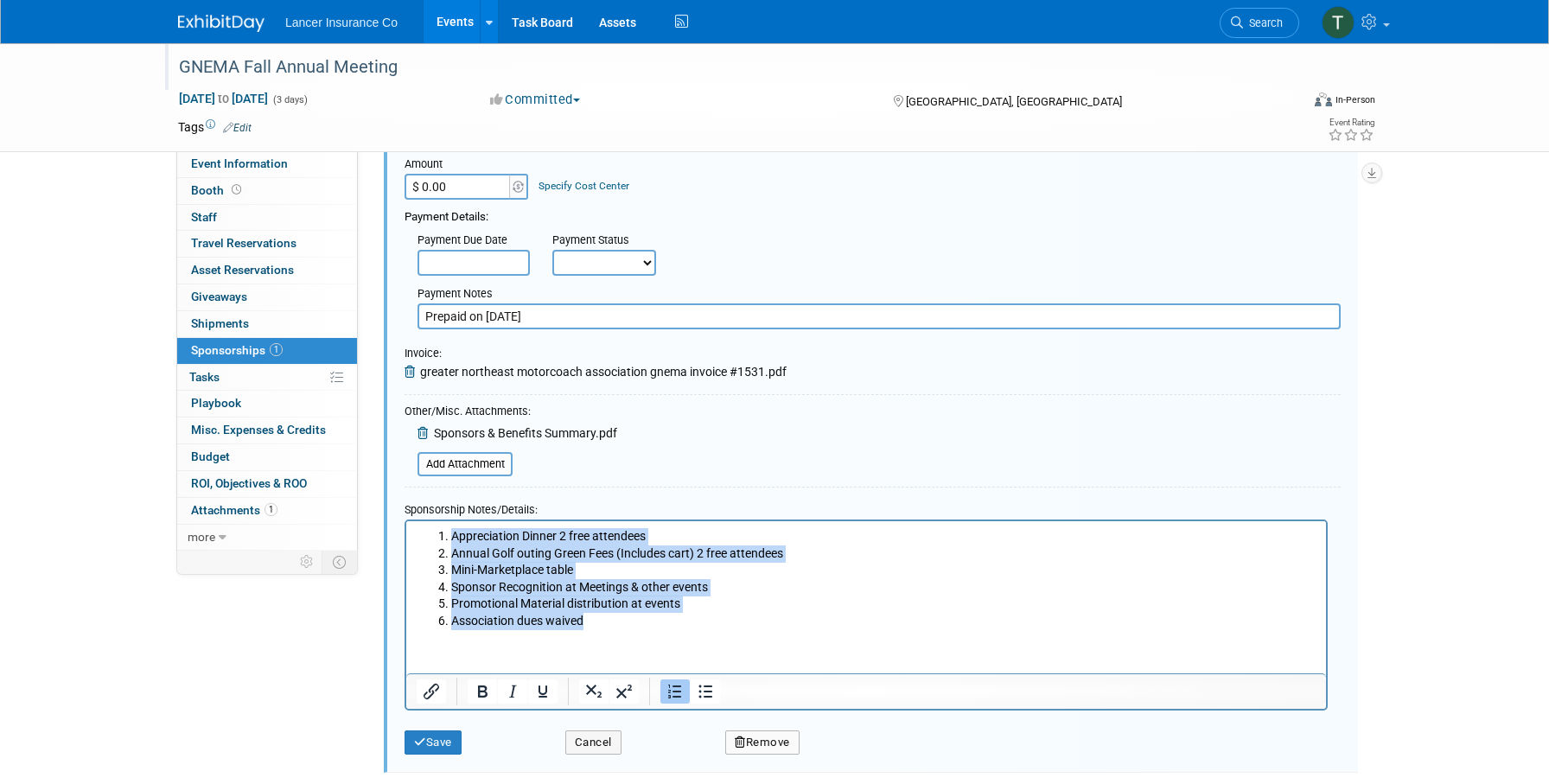
drag, startPoint x: 595, startPoint y: 622, endPoint x: 417, endPoint y: 532, distance: 199.5
click at [417, 532] on ol "Appreciation Dinner 2 free attendees Annual Golf outing Green Fees (Includes ca…" at bounding box center [867, 578] width 900 height 102
copy ol "Appreciation Dinner 2 free attendees Annual Golf outing Green Fees (Includes ca…"
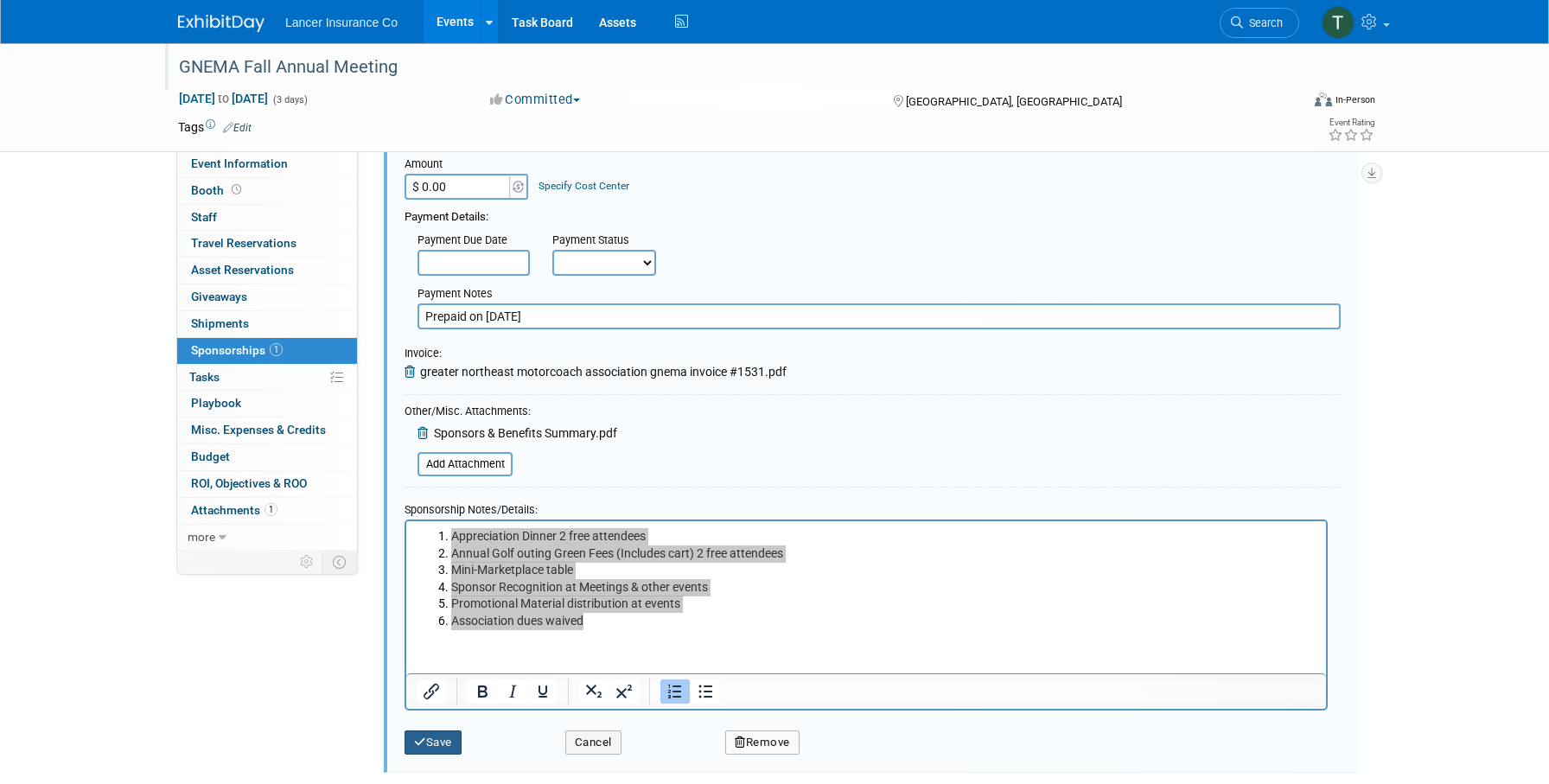
click at [434, 735] on button "Save" at bounding box center [433, 742] width 57 height 24
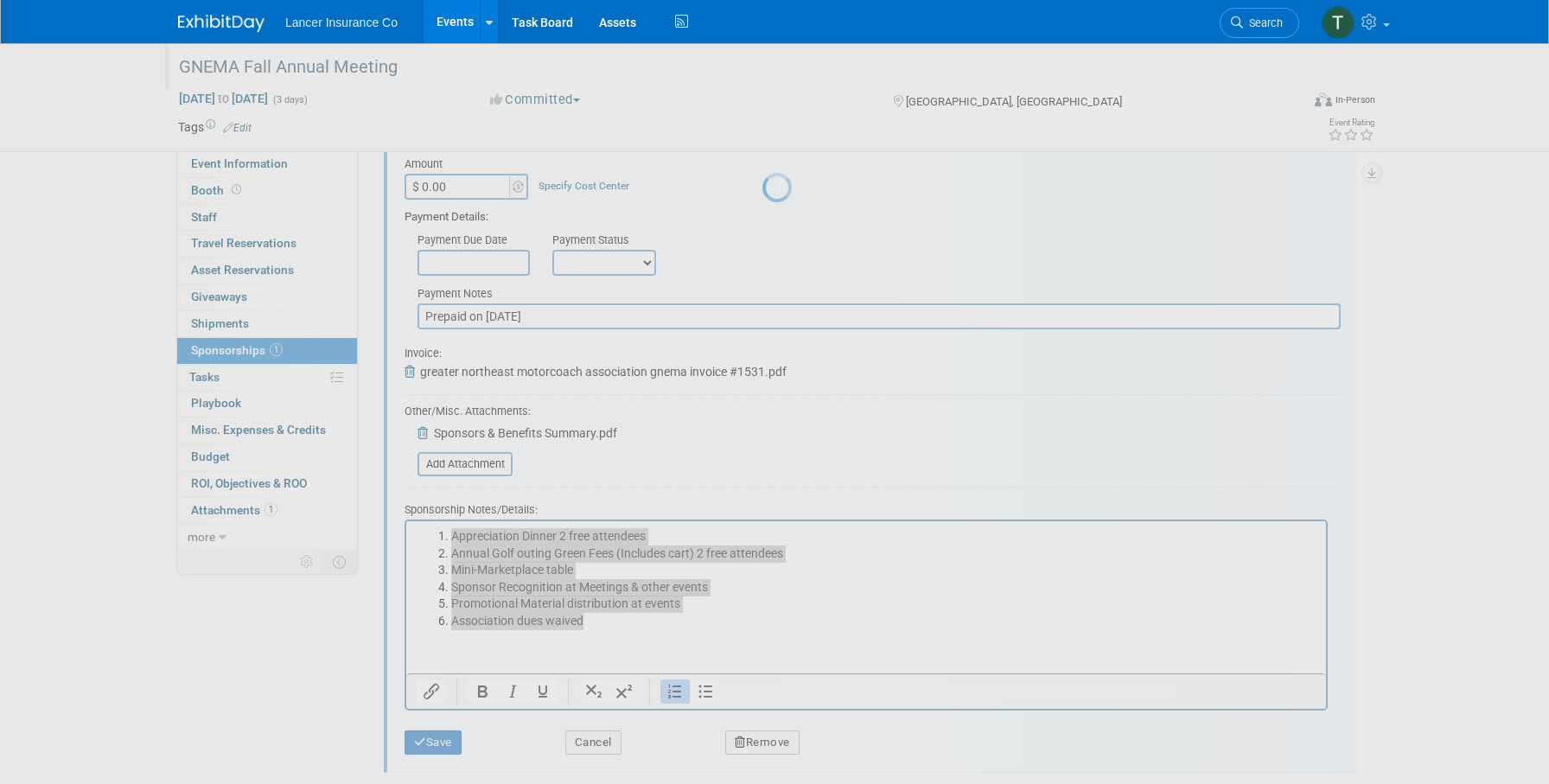
scroll to position [17, 0]
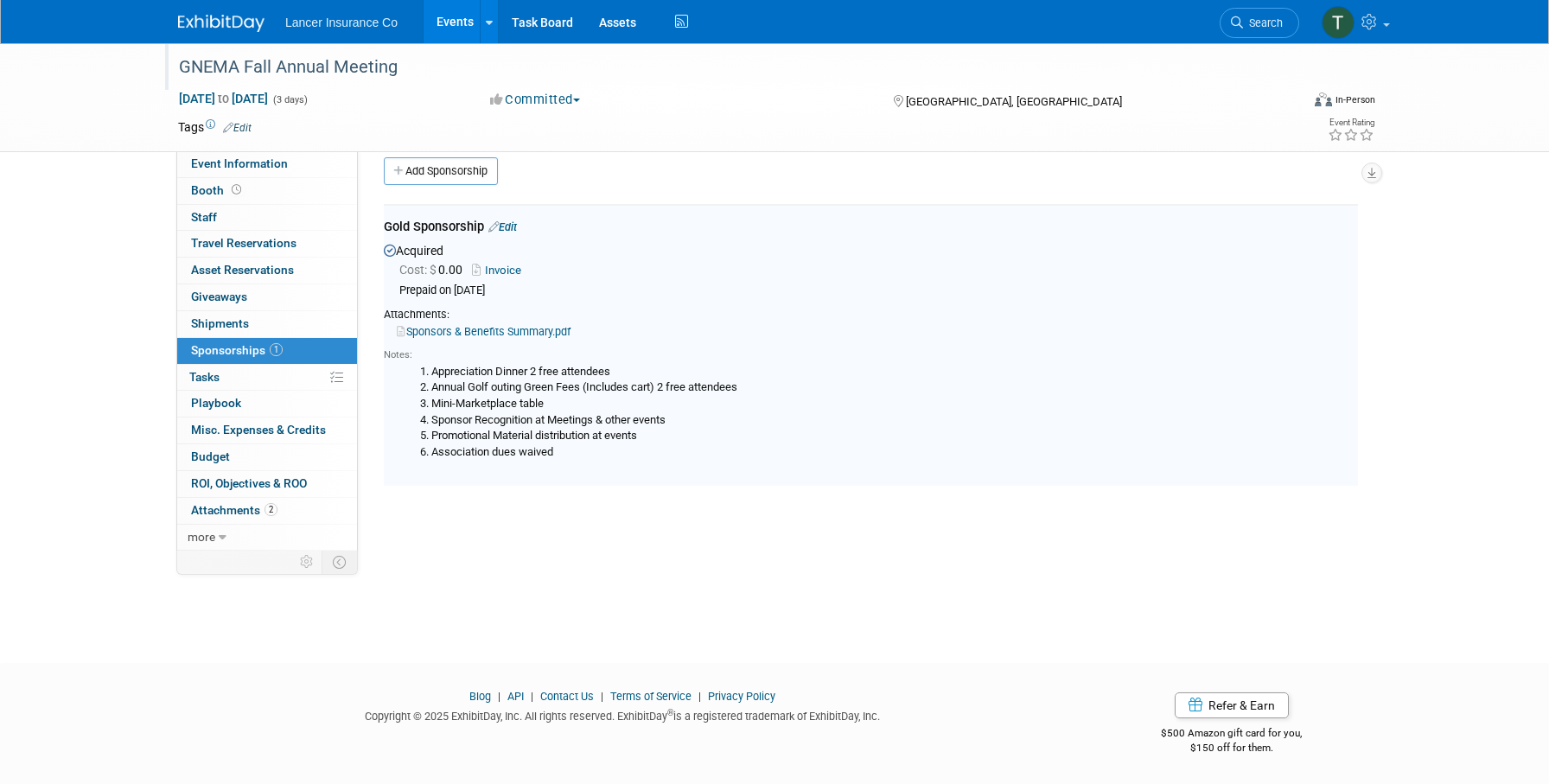
click at [497, 331] on link "Sponsors & Benefits Summary.pdf" at bounding box center [484, 331] width 174 height 13
click at [457, 27] on link "Events" at bounding box center [455, 21] width 63 height 43
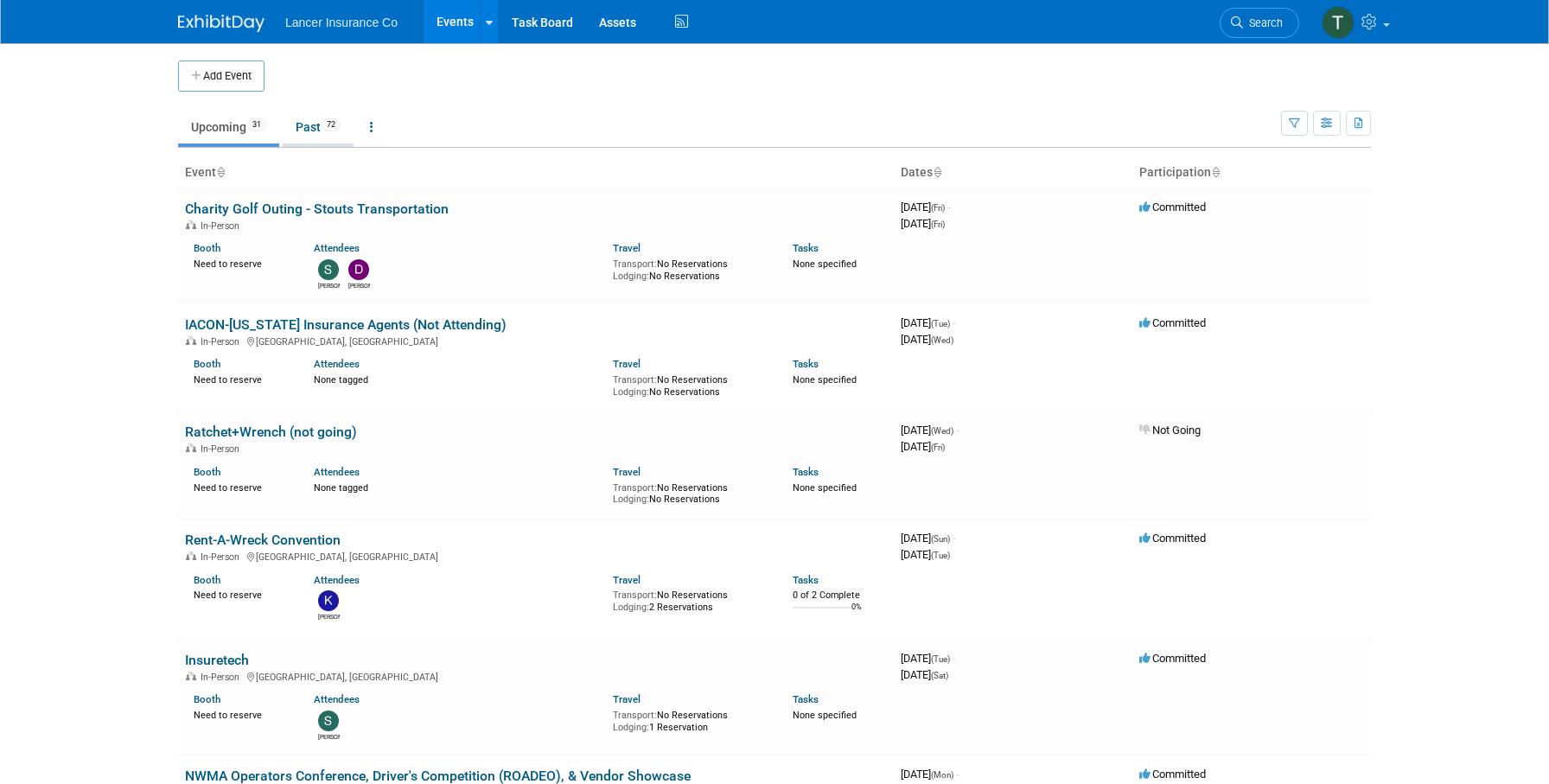
click at [320, 122] on link "Past 72" at bounding box center [318, 127] width 71 height 33
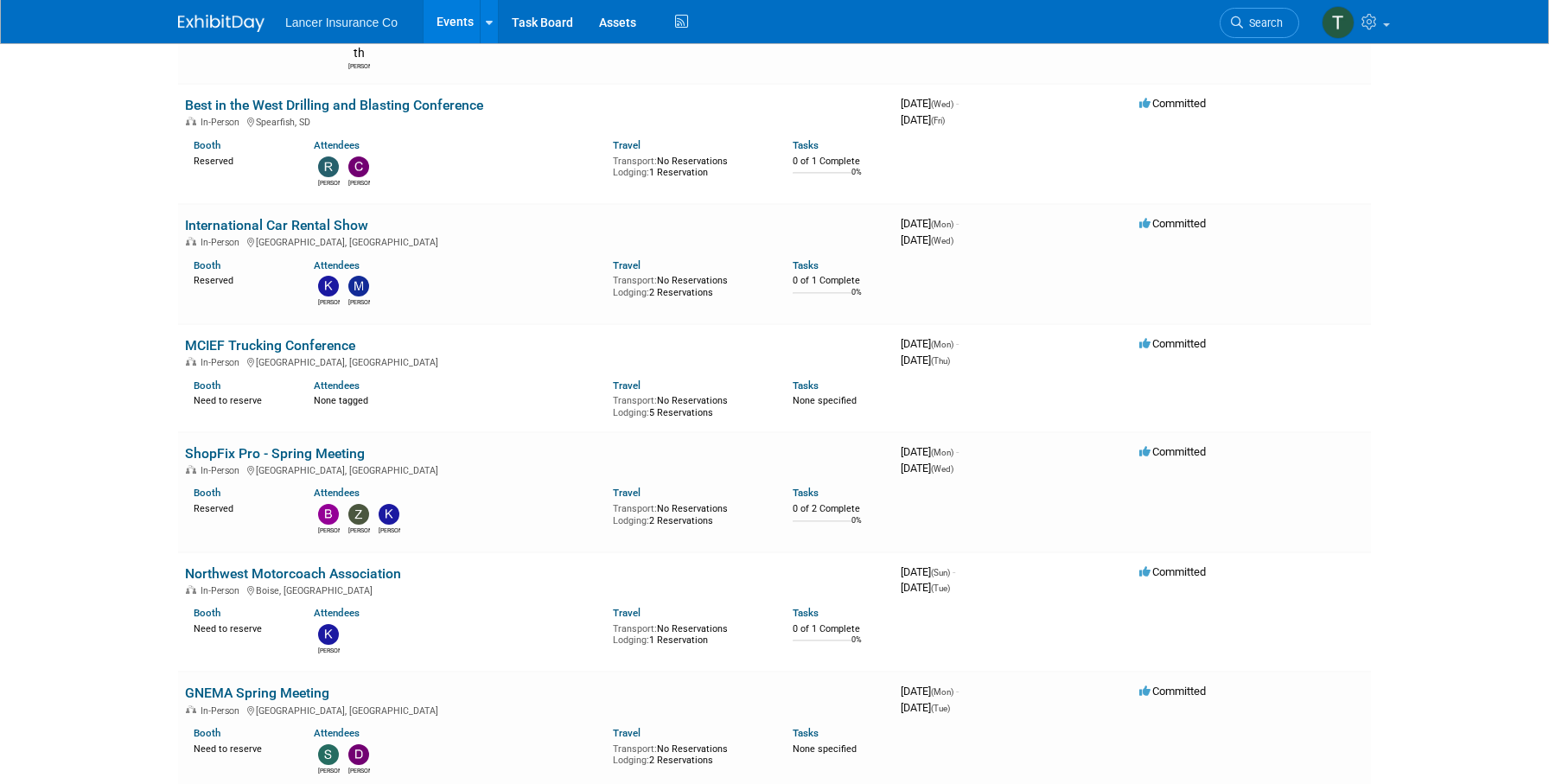
scroll to position [4907, 0]
click at [279, 684] on link "GNEMA Spring Meeting" at bounding box center [257, 692] width 145 height 17
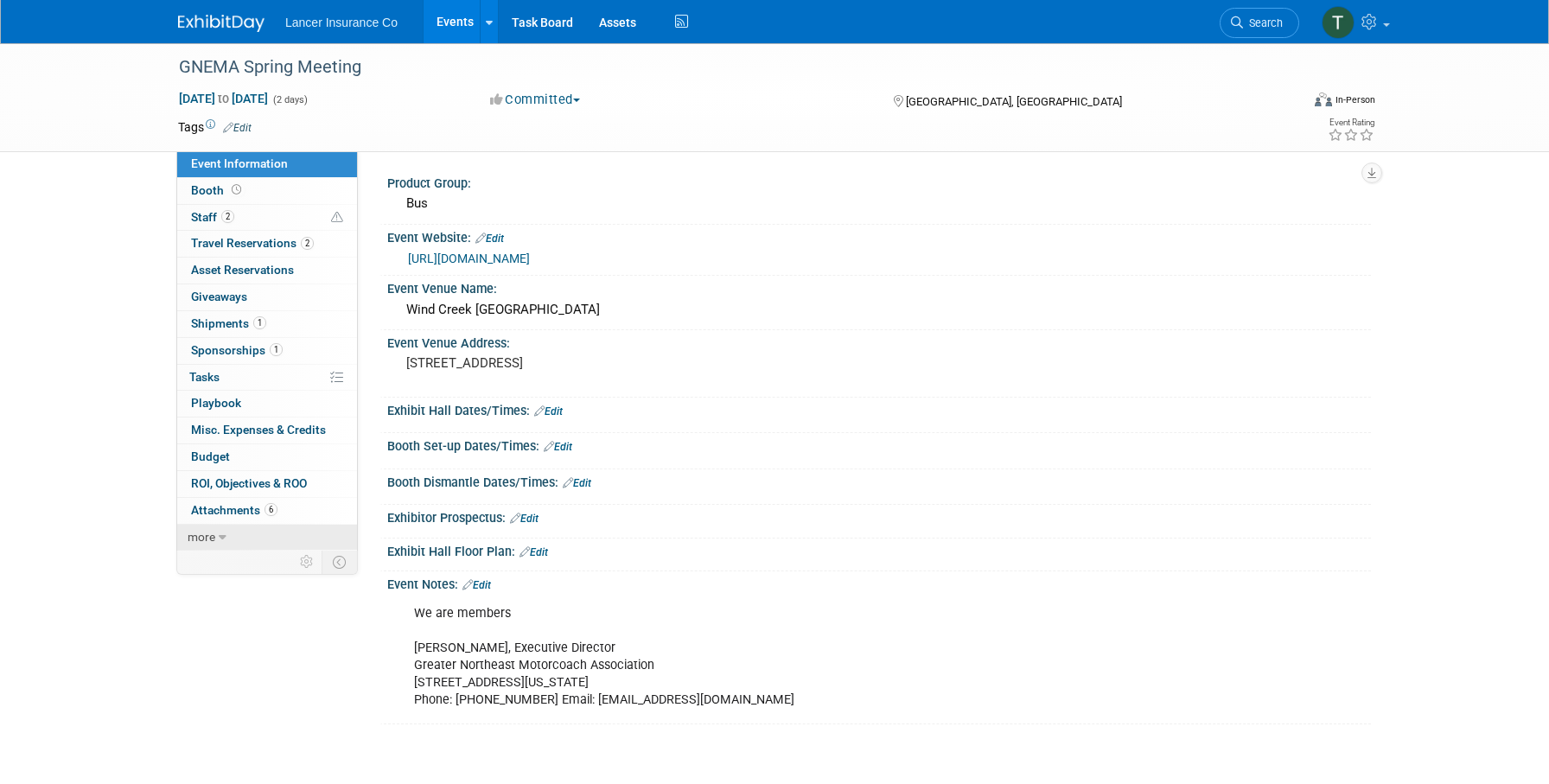
click at [228, 537] on link "more" at bounding box center [267, 537] width 180 height 26
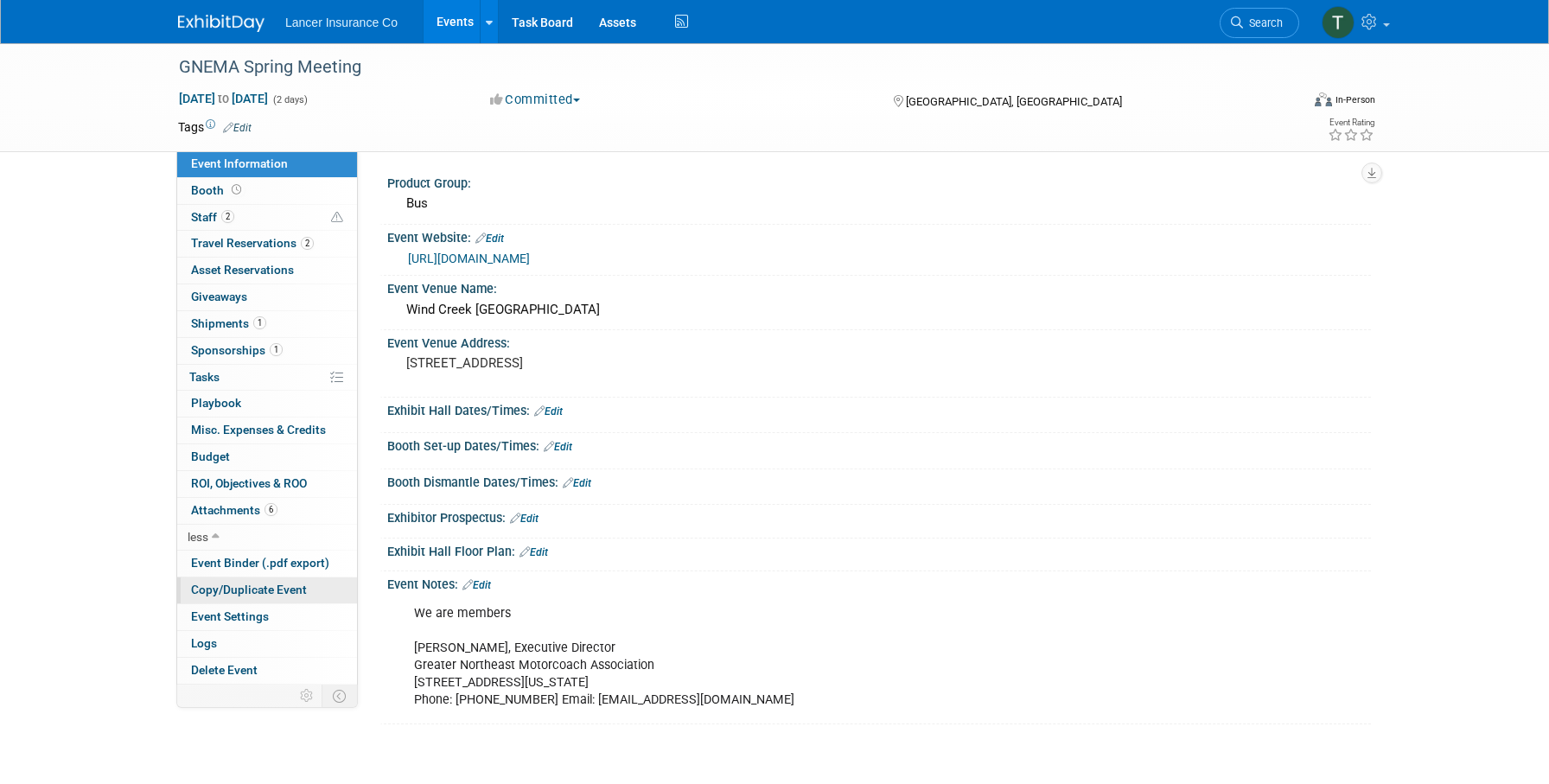
click at [252, 585] on span "Copy/Duplicate Event" at bounding box center [248, 590] width 116 height 14
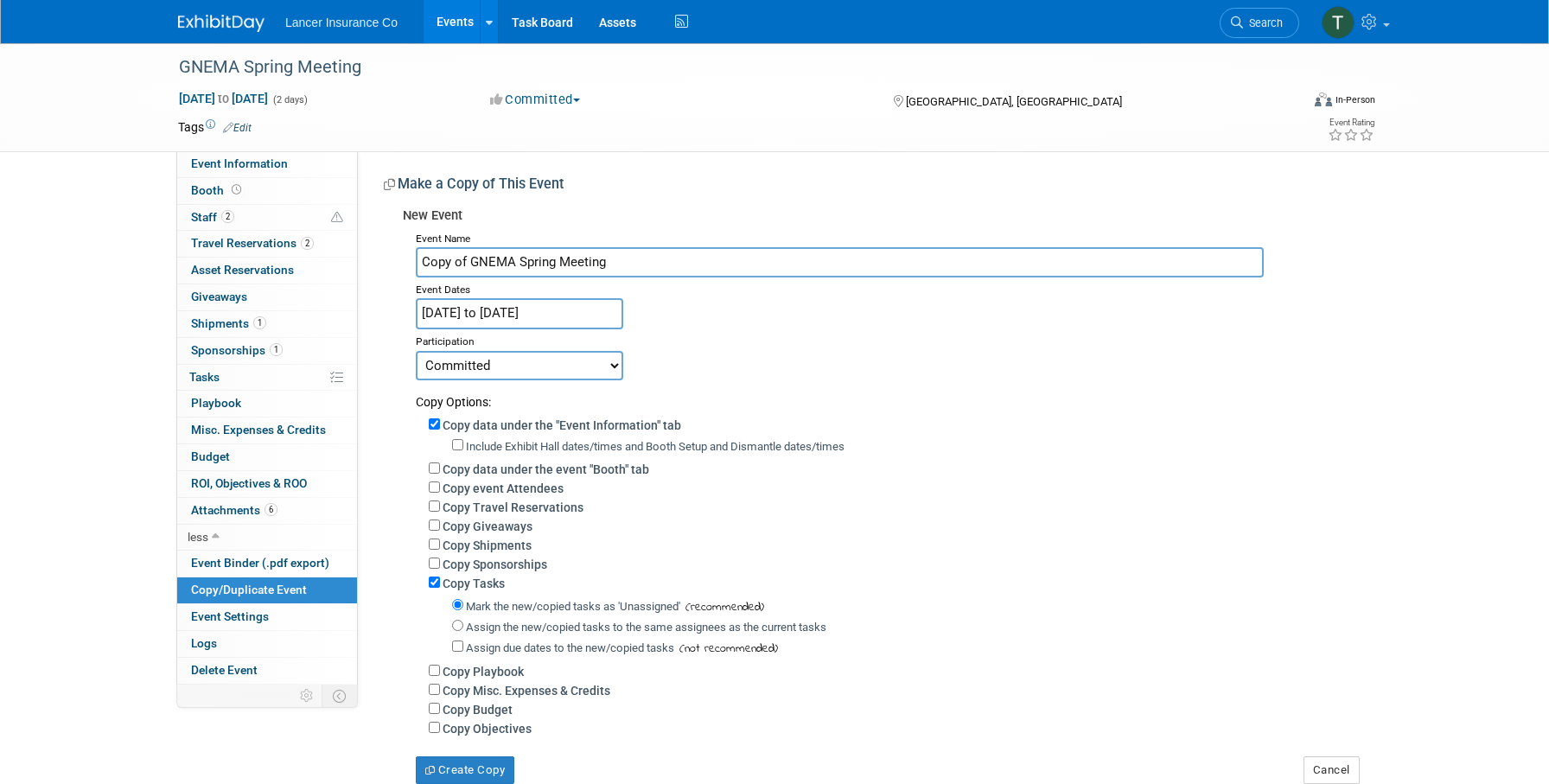
drag, startPoint x: 471, startPoint y: 261, endPoint x: 373, endPoint y: 255, distance: 98.2
click at [373, 255] on div "Product Group: Bus Event Website: Edit https://gnema.org/Events-Programs/2025-S…" at bounding box center [864, 467] width 1013 height 632
type input "GNEMA Spring Meeting"
click at [452, 310] on input "Apr 7, 2025 to Apr 8, 2025" at bounding box center [520, 313] width 208 height 30
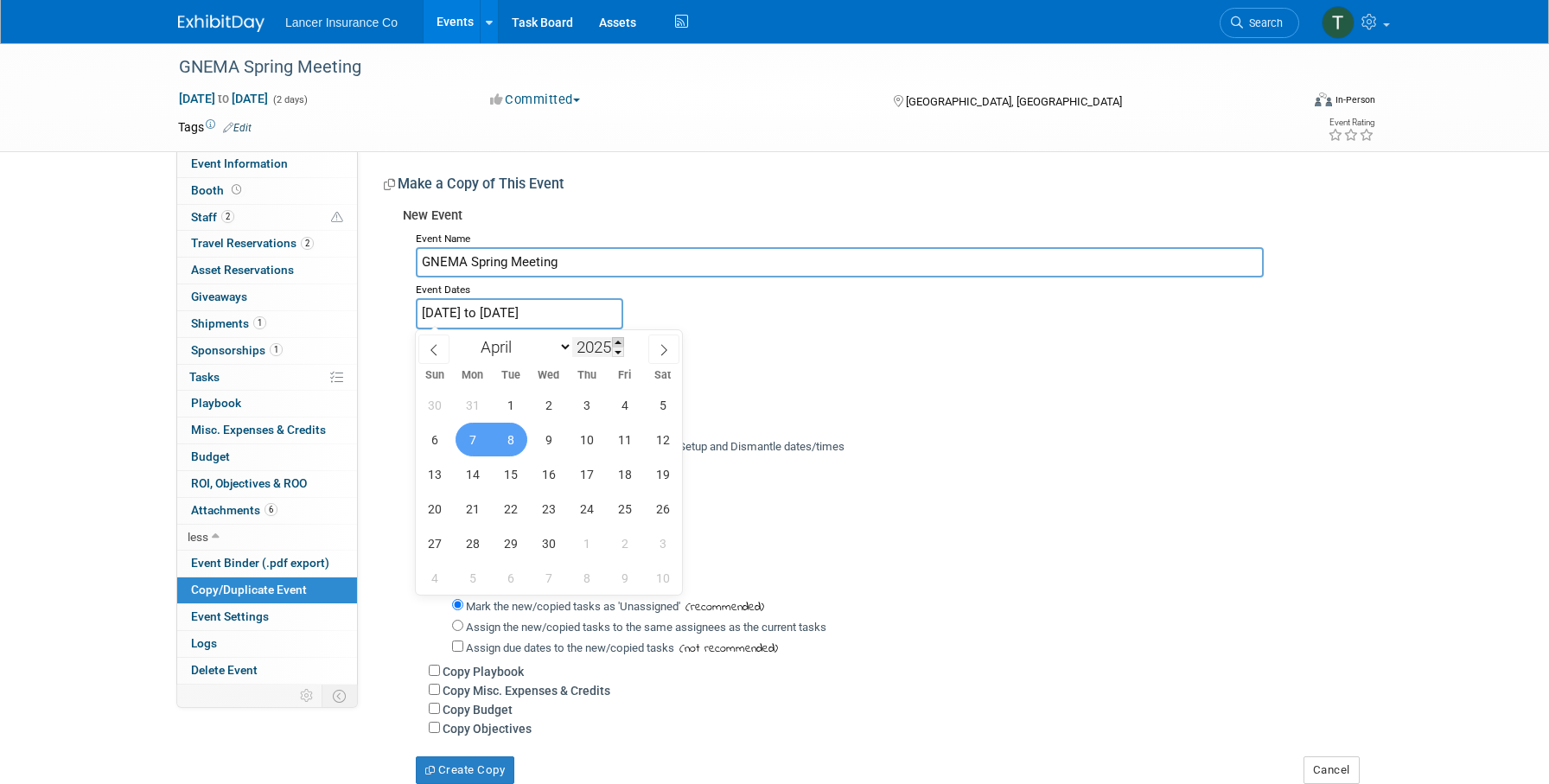
click at [620, 341] on span at bounding box center [618, 342] width 12 height 11
type input "2026"
click at [473, 476] on span "13" at bounding box center [473, 474] width 34 height 34
click at [514, 478] on span "14" at bounding box center [510, 474] width 34 height 34
type input "[DATE] to [DATE]"
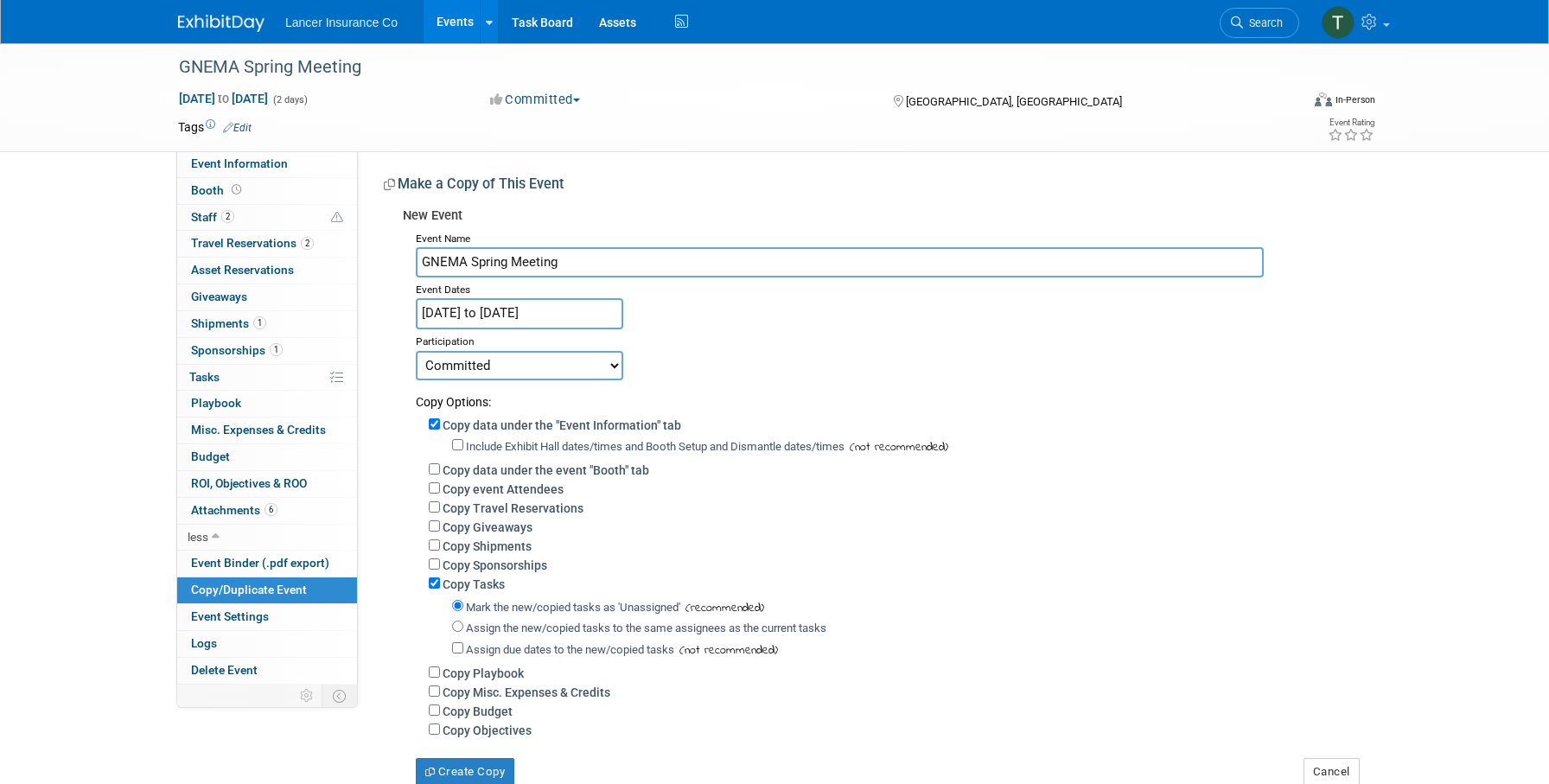
click at [732, 333] on div "Participation" at bounding box center [887, 339] width 942 height 20
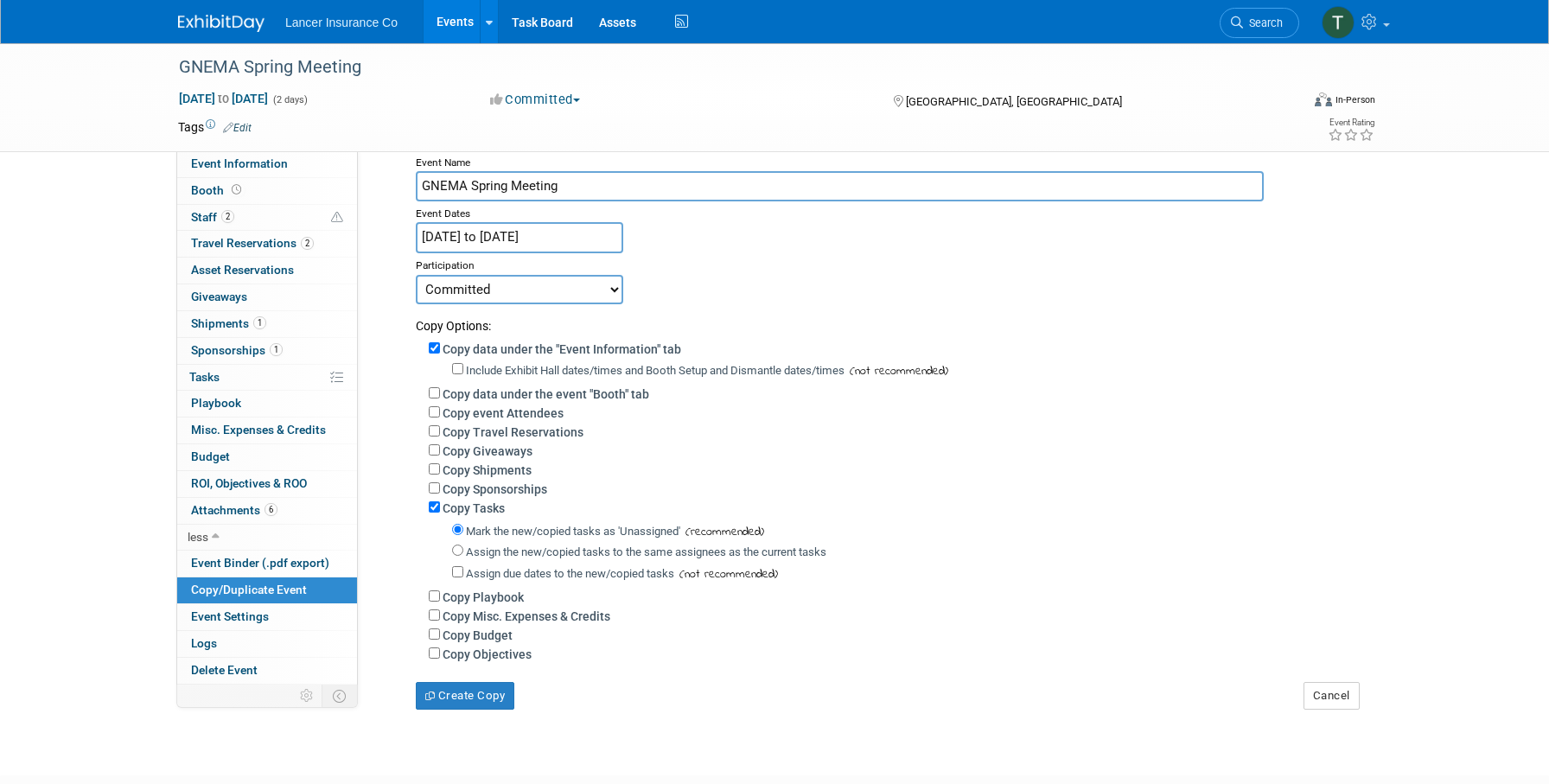
scroll to position [79, 0]
click at [459, 699] on button "Create Copy" at bounding box center [465, 693] width 98 height 27
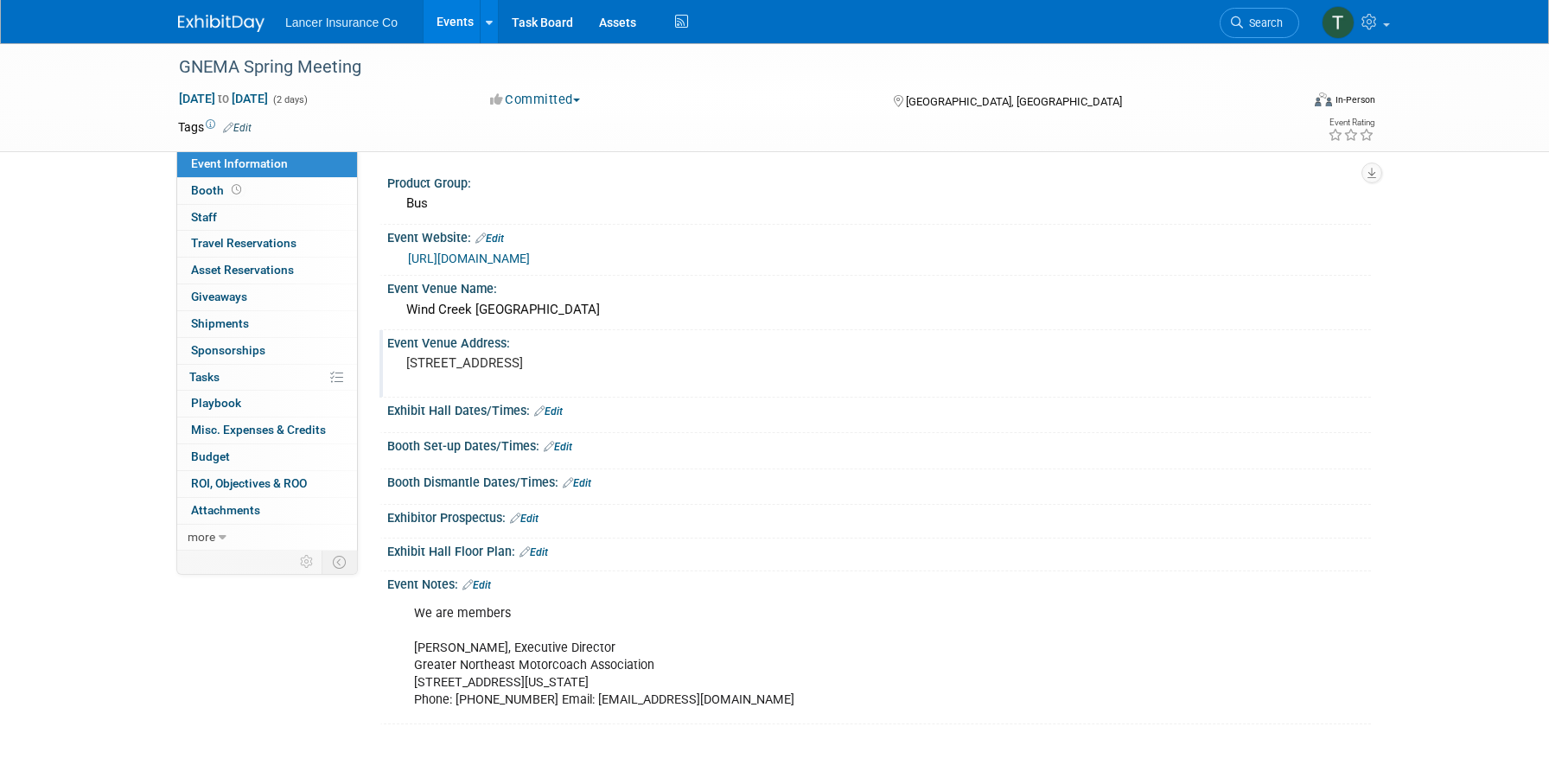
click at [529, 371] on pre "[STREET_ADDRESS]" at bounding box center [592, 364] width 372 height 16
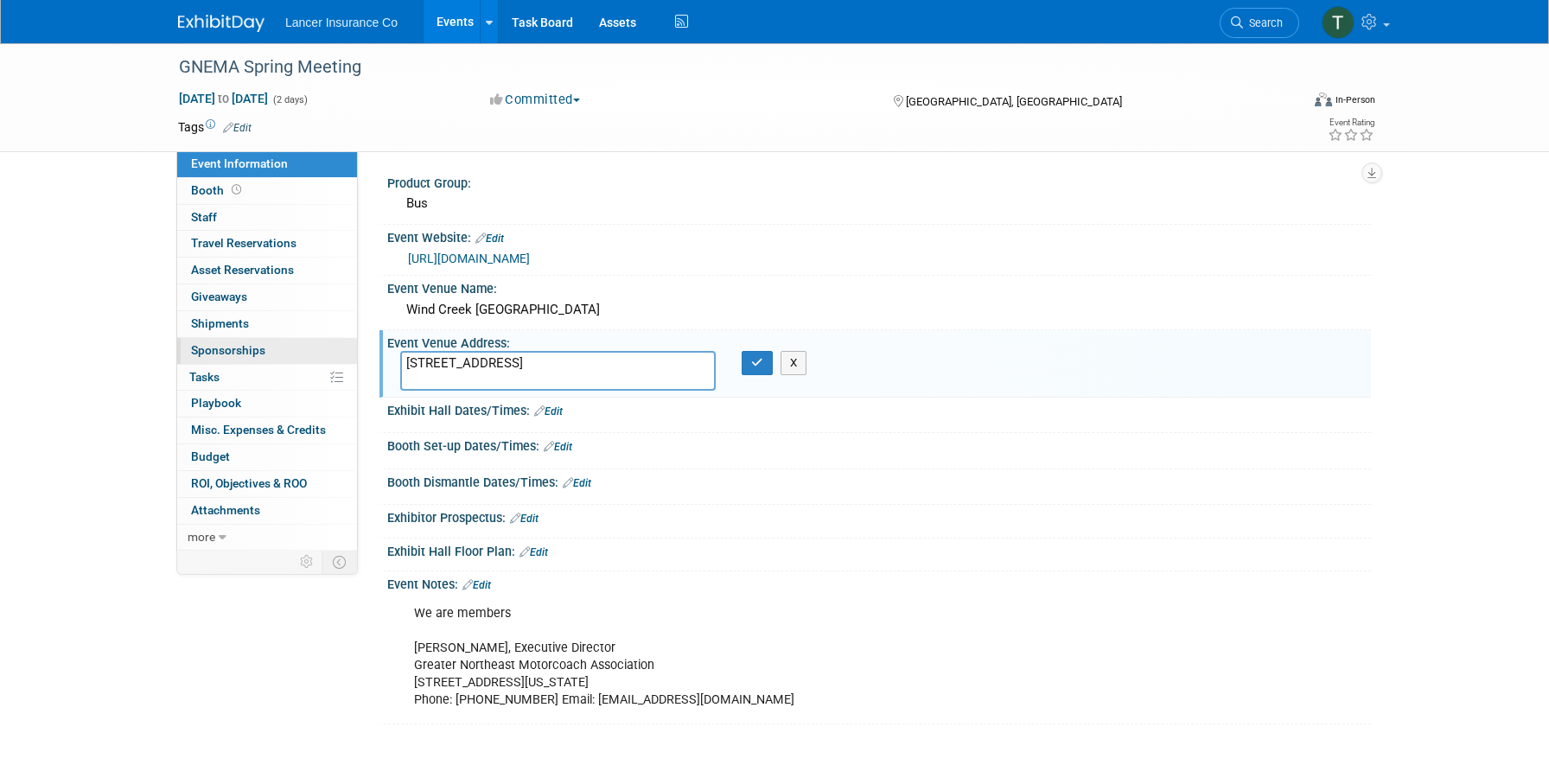
drag, startPoint x: 550, startPoint y: 378, endPoint x: 349, endPoint y: 359, distance: 201.9
click at [349, 359] on div "Event Information Event Info Booth Booth 0 Staff 0 Staff 0 Travel Reservations …" at bounding box center [774, 384] width 1219 height 681
type textarea "[STREET_ADDRESS]"
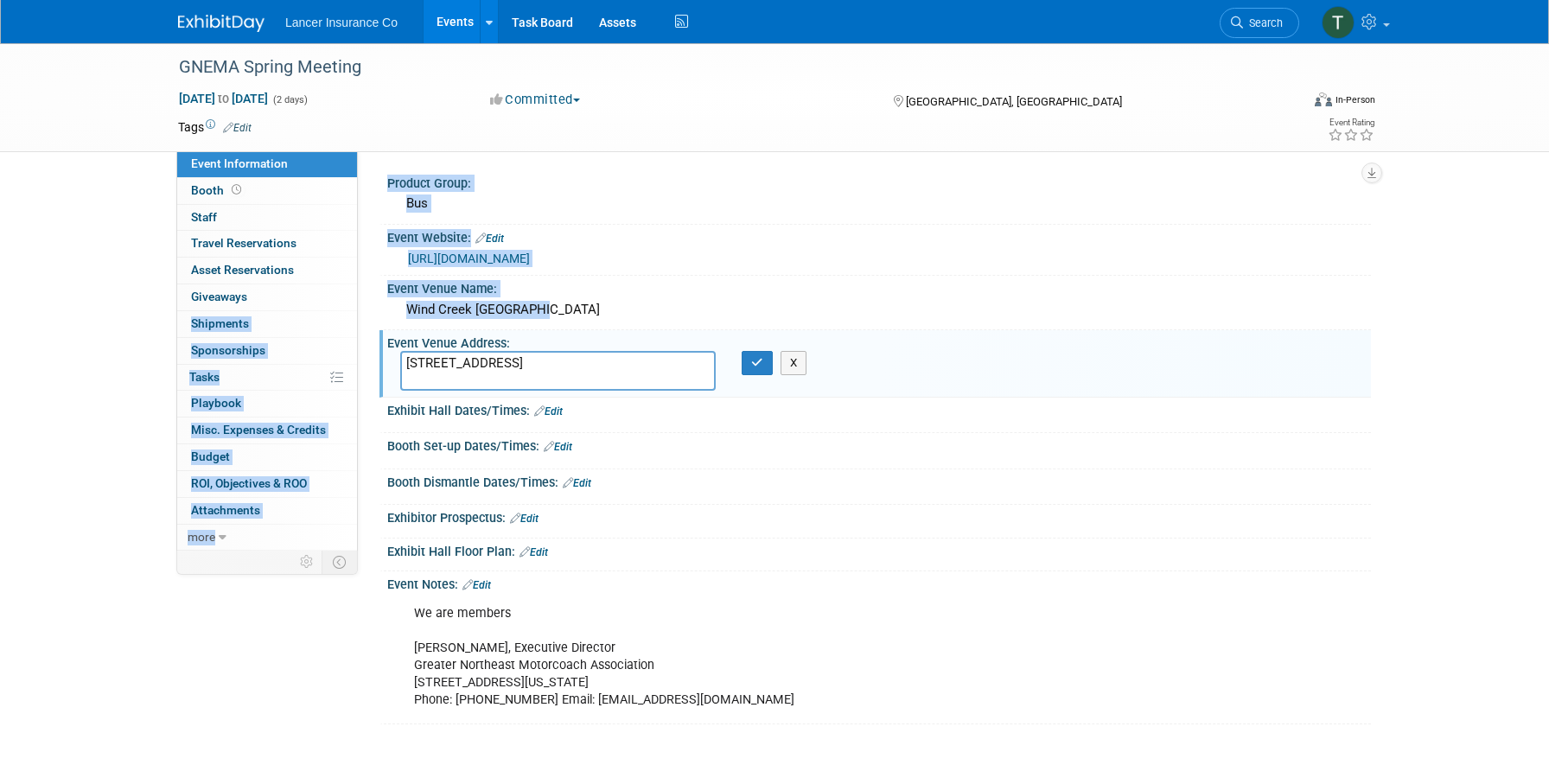
drag, startPoint x: 566, startPoint y: 311, endPoint x: 358, endPoint y: 295, distance: 208.6
click at [358, 295] on div "Event Information Event Info Booth Booth 0 Staff 0 Staff 0 Travel Reservations …" at bounding box center [774, 384] width 1219 height 681
click at [475, 325] on div "Event Venue Name: Wind Creek [GEOGRAPHIC_DATA]" at bounding box center [876, 302] width 992 height 54
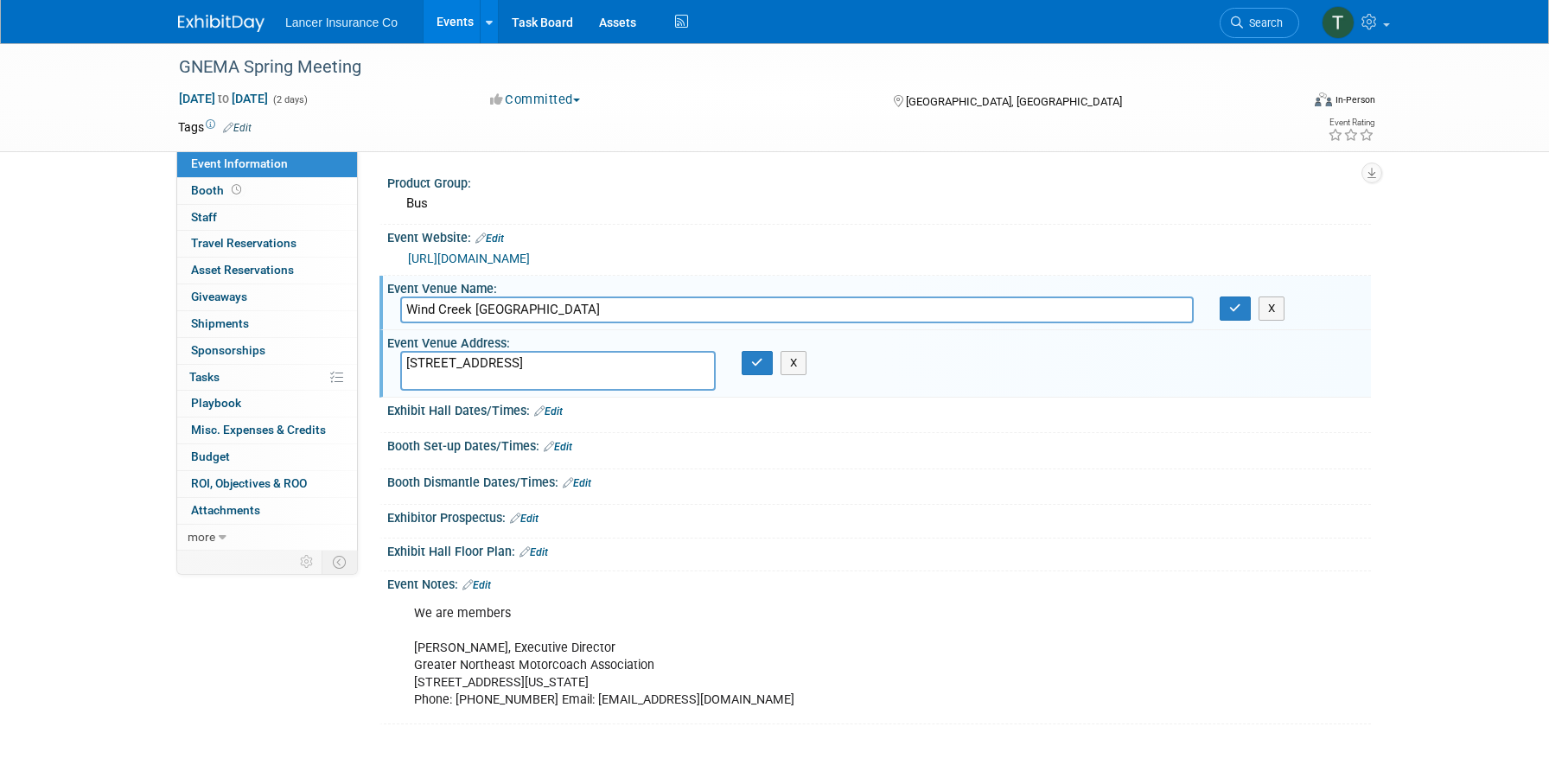
drag, startPoint x: 549, startPoint y: 308, endPoint x: 358, endPoint y: 293, distance: 191.6
click at [358, 293] on div "Event Information Event Info Booth Booth 0 Staff 0 Staff 0 Travel Reservations …" at bounding box center [774, 384] width 1219 height 681
type input "Resorts World Catskill"
click at [752, 351] on button "button" at bounding box center [757, 363] width 31 height 24
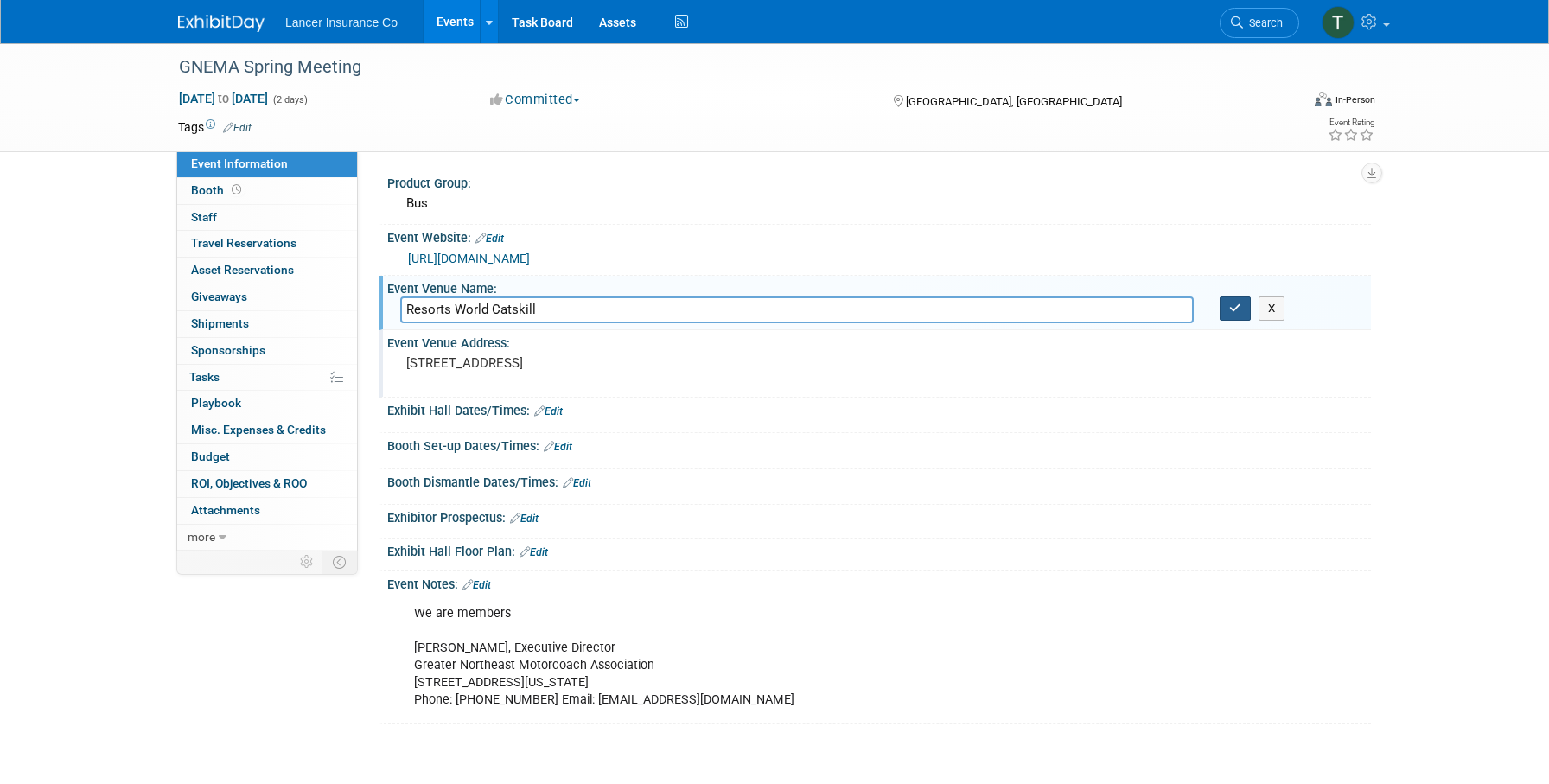
click at [1228, 310] on button "button" at bounding box center [1235, 308] width 31 height 24
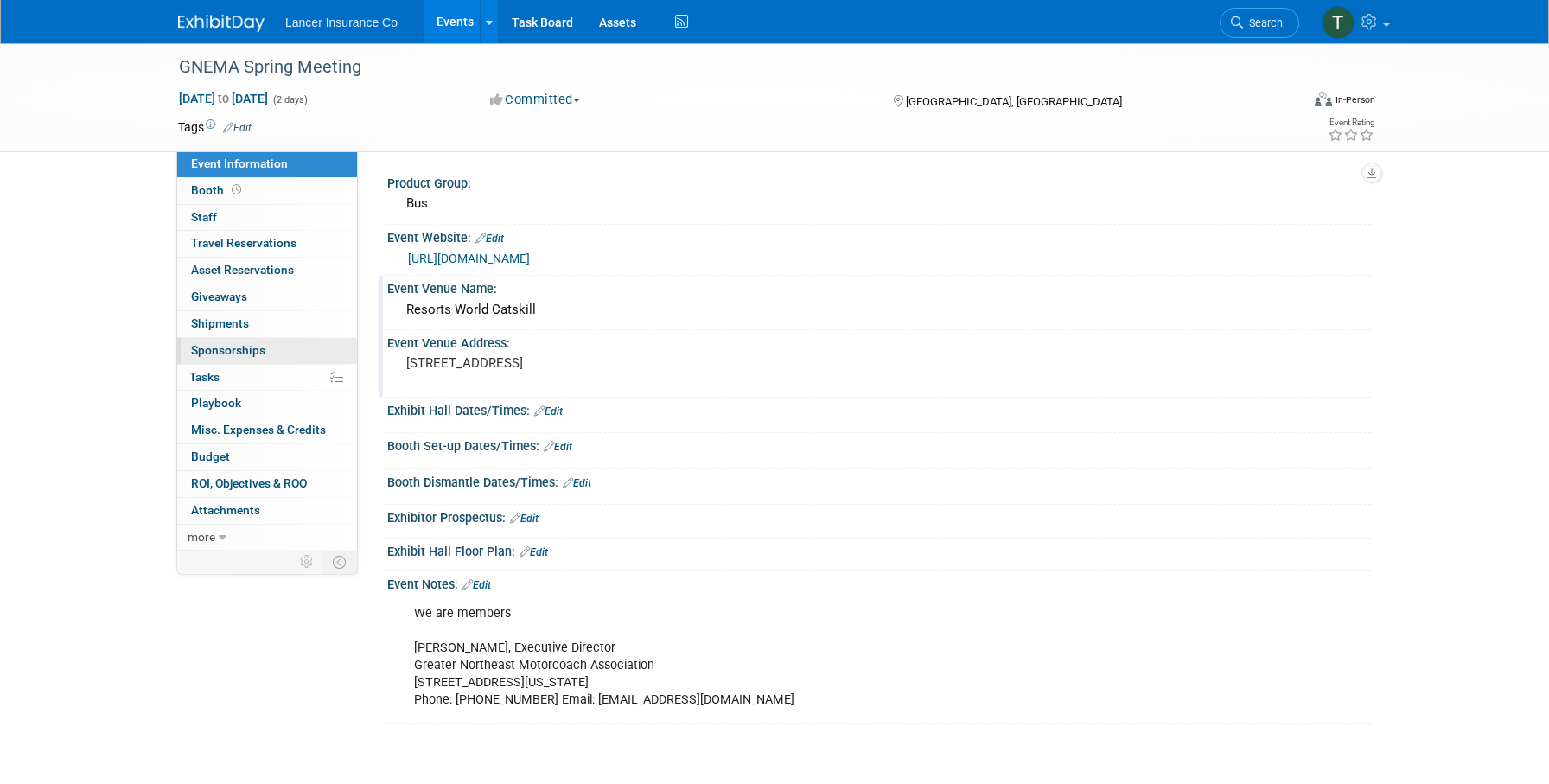
click at [223, 343] on span "Sponsorships 0" at bounding box center [228, 350] width 75 height 14
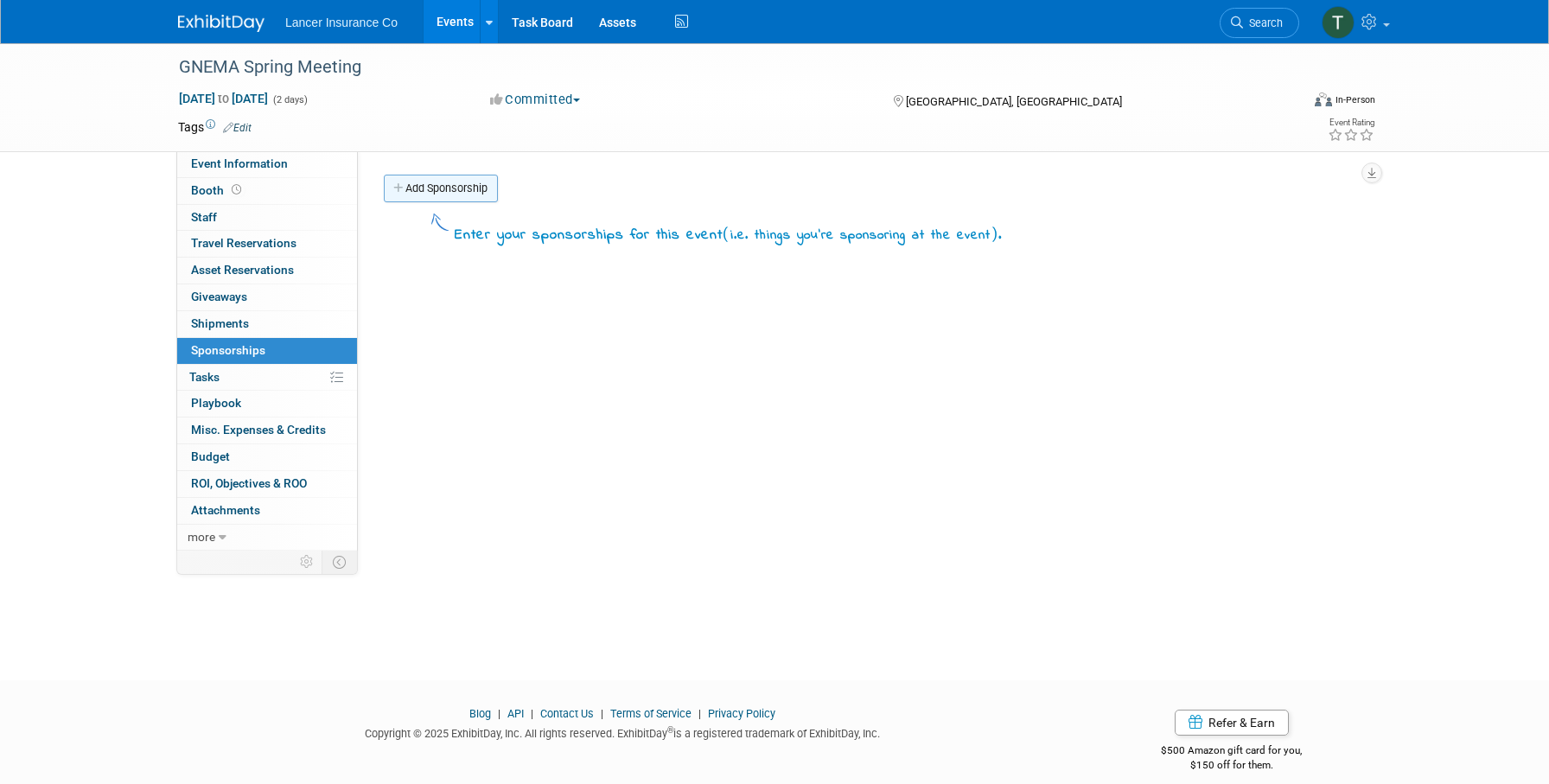
click at [428, 181] on link "Add Sponsorship" at bounding box center [441, 188] width 114 height 27
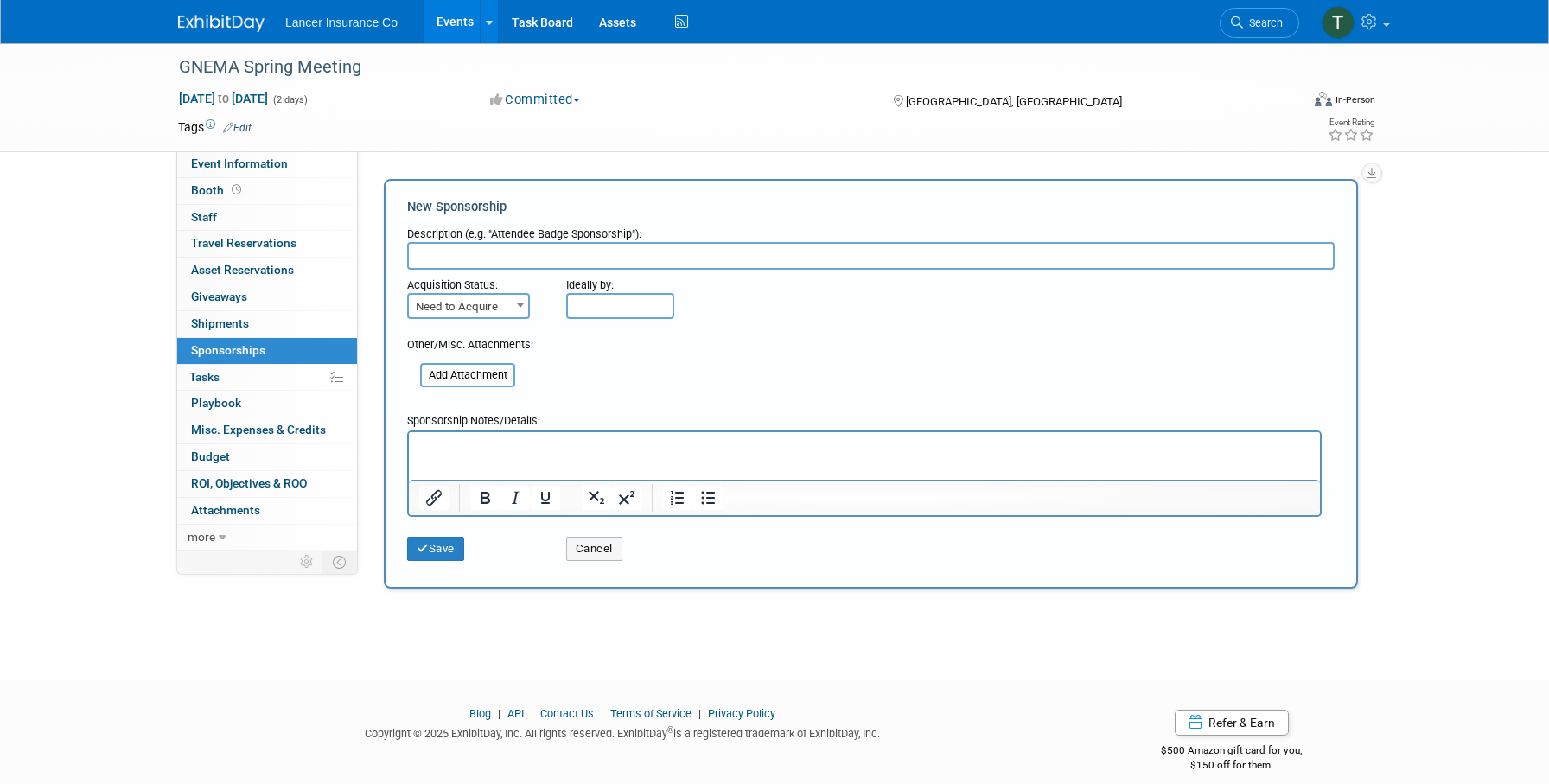
paste input "Gold Sponsorship"
type input "Gold Sponsorship"
click at [456, 303] on span "Need to Acquire" at bounding box center [468, 306] width 119 height 24
select select "2"
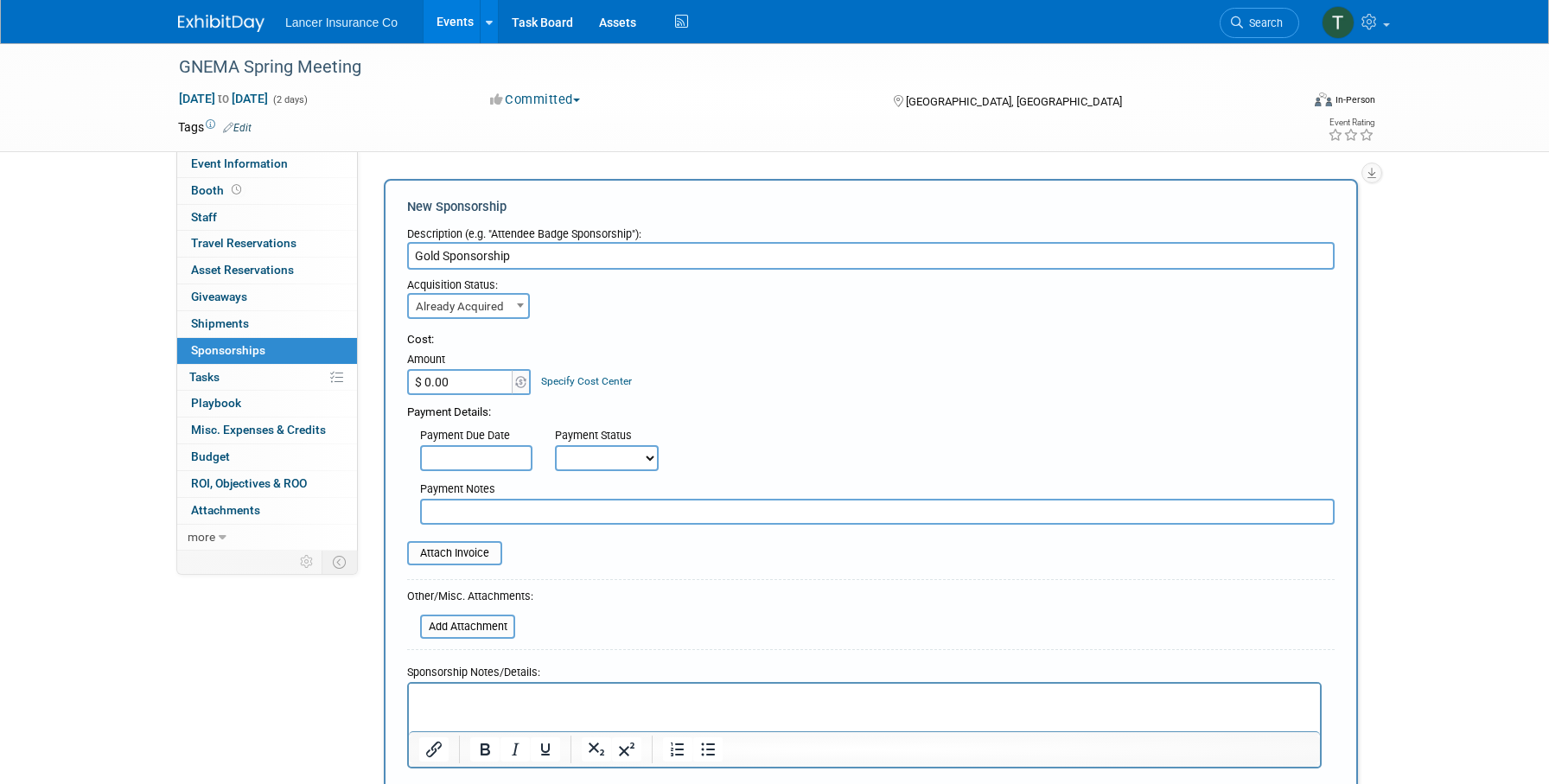
click at [468, 385] on input "$ 0.00" at bounding box center [461, 381] width 108 height 26
type input "$ 1,803.00"
click at [463, 553] on input "file" at bounding box center [397, 553] width 206 height 20
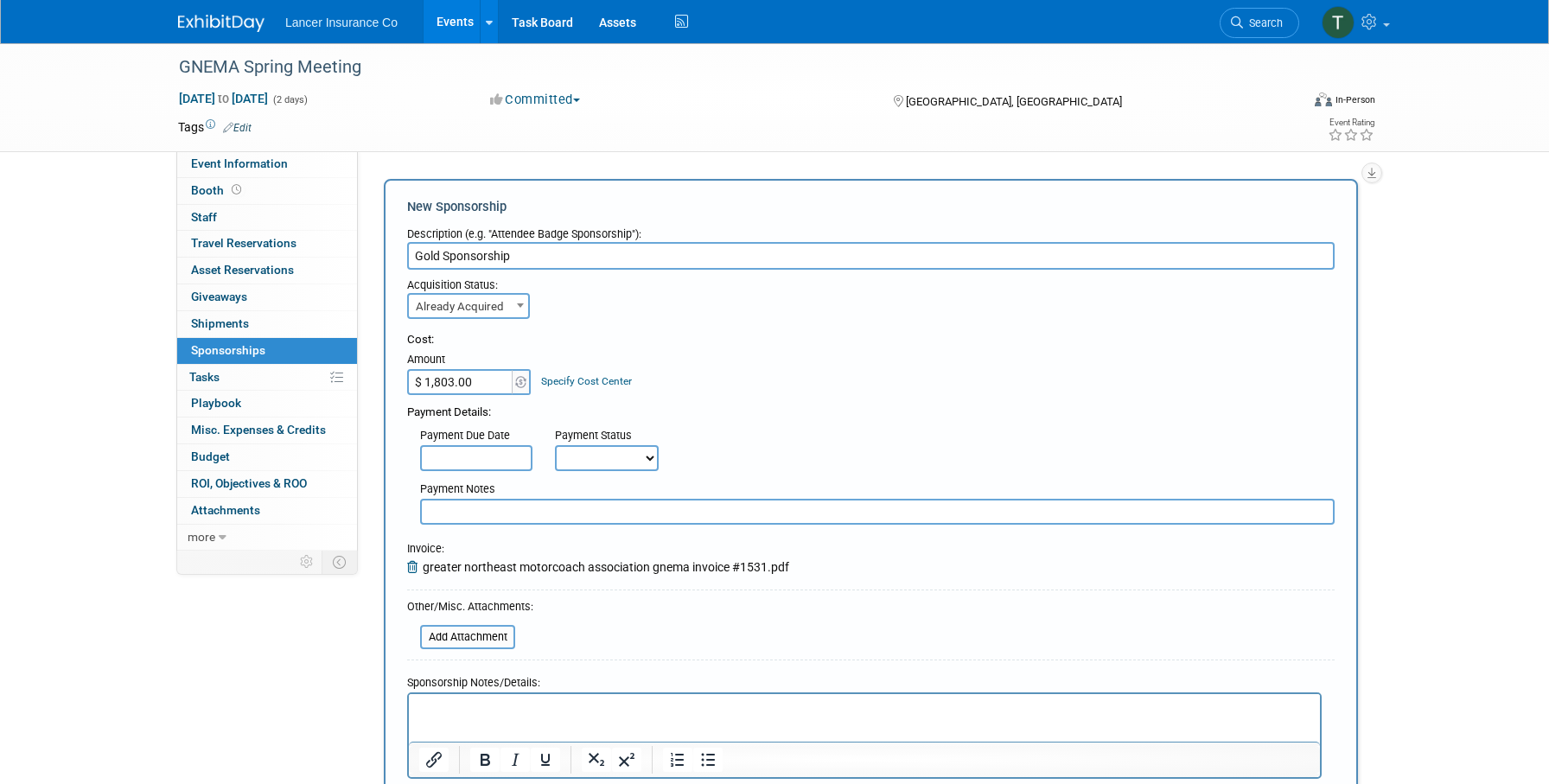
click at [453, 517] on input "text" at bounding box center [877, 511] width 915 height 26
paste input "Prepaid on 10-2-25"
type input "Prepaid on 10-2-25"
click at [438, 710] on p "Rich Text Area. Press ALT-0 for help." at bounding box center [865, 708] width 892 height 17
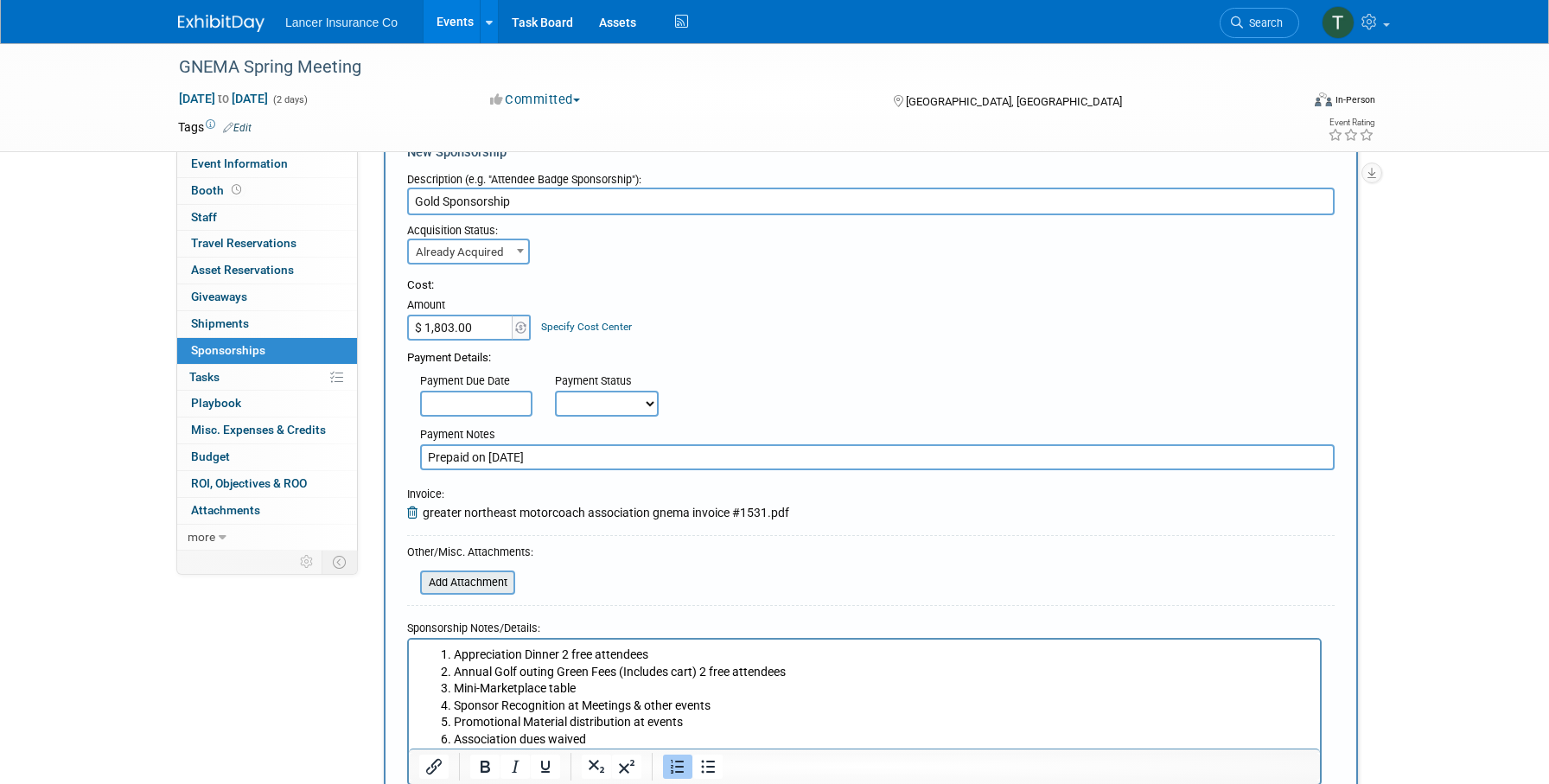
click at [487, 584] on input "file" at bounding box center [411, 582] width 206 height 20
click at [477, 581] on input "file" at bounding box center [411, 582] width 206 height 20
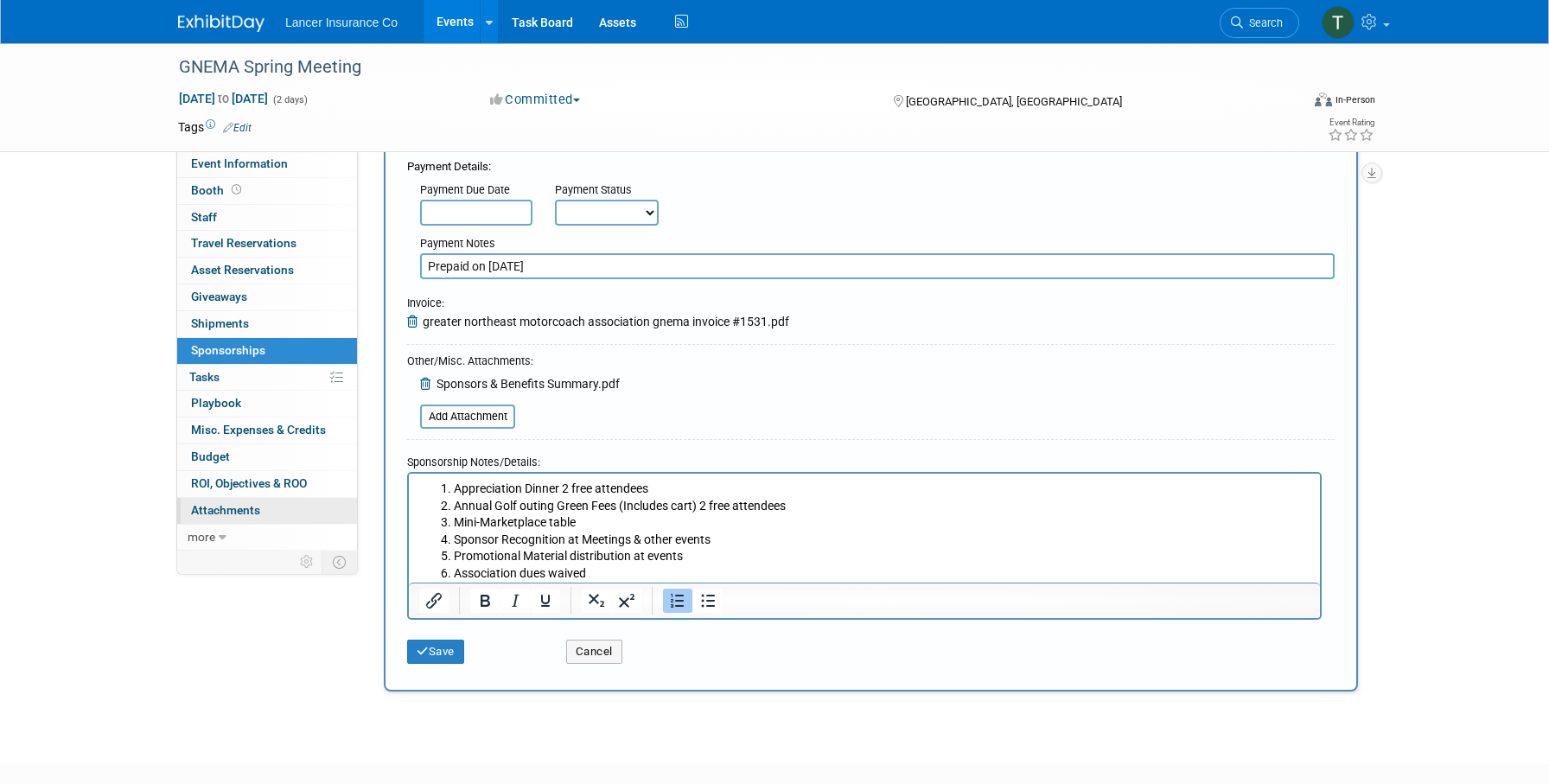
scroll to position [346, 0]
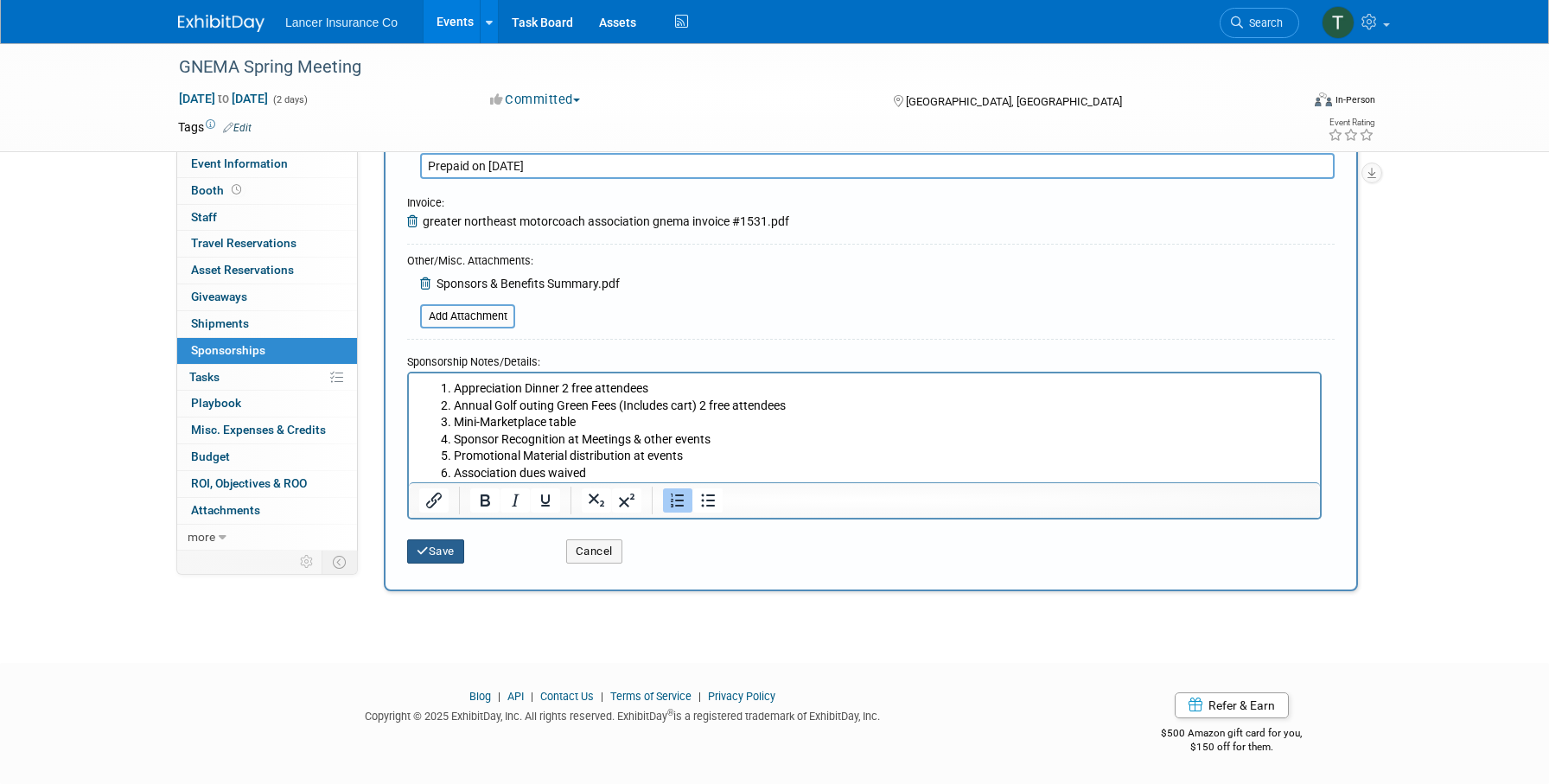
click at [414, 548] on button "Save" at bounding box center [436, 551] width 57 height 24
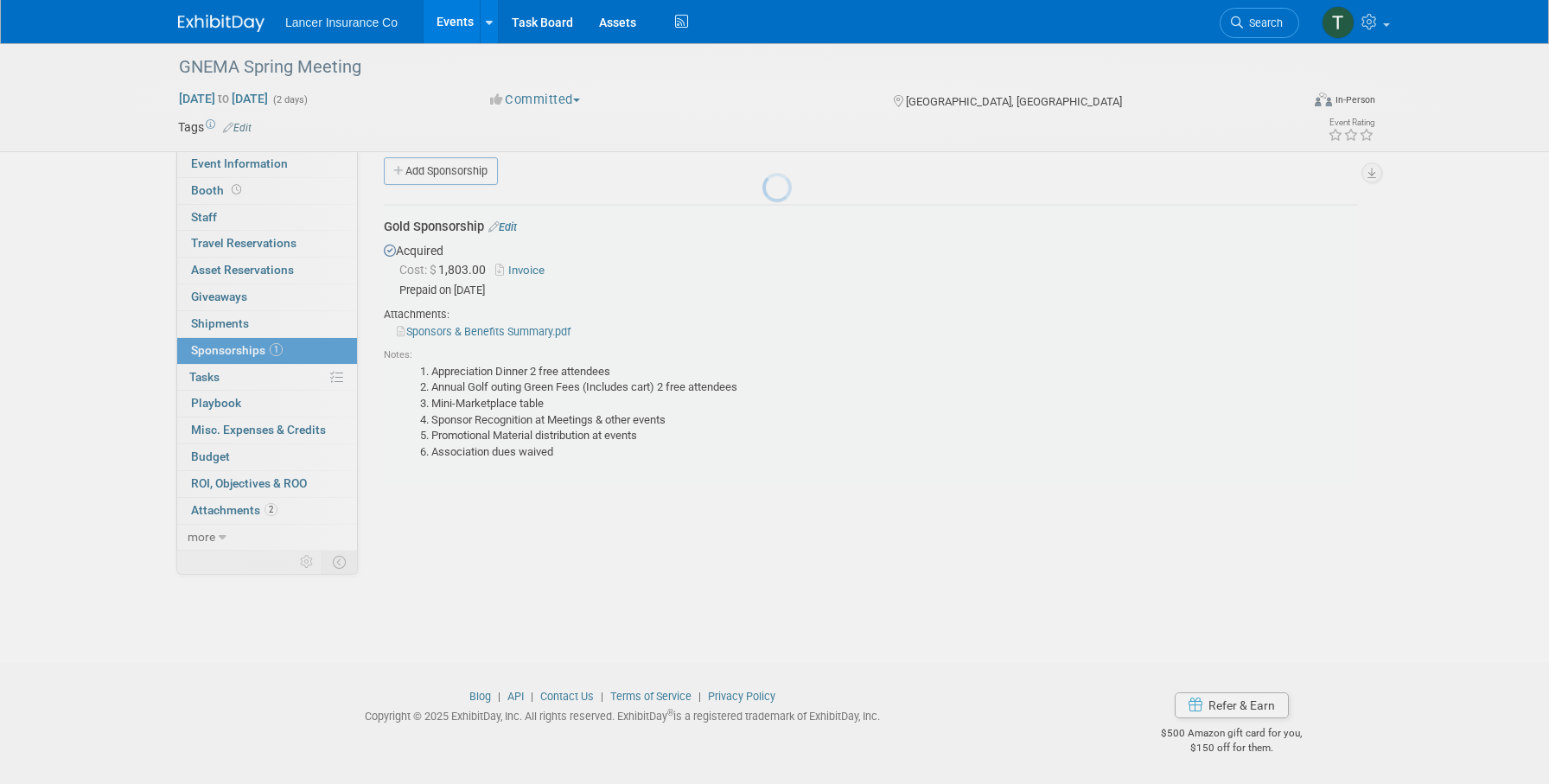
scroll to position [17, 0]
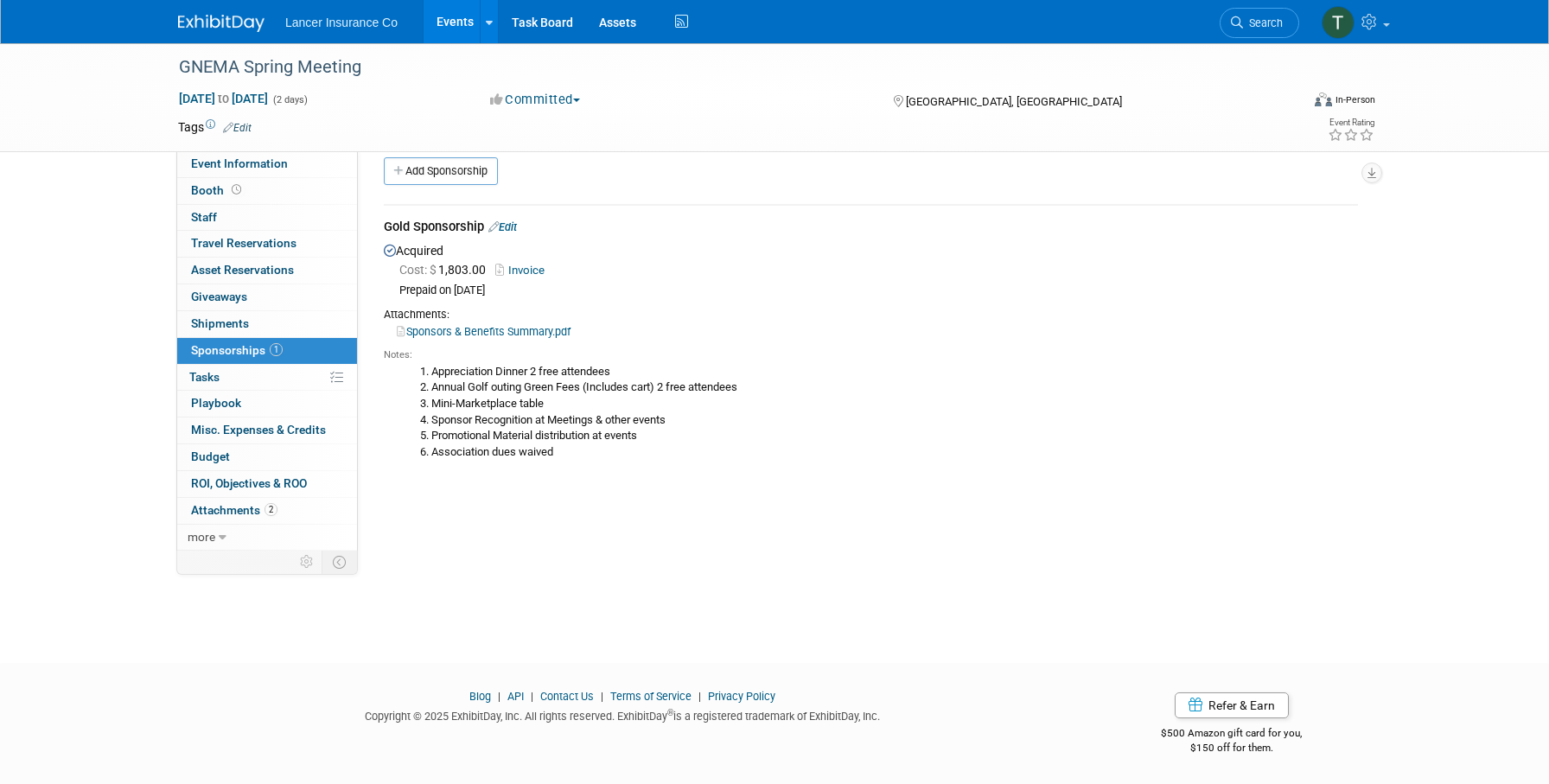
click at [454, 23] on link "Events" at bounding box center [455, 21] width 63 height 43
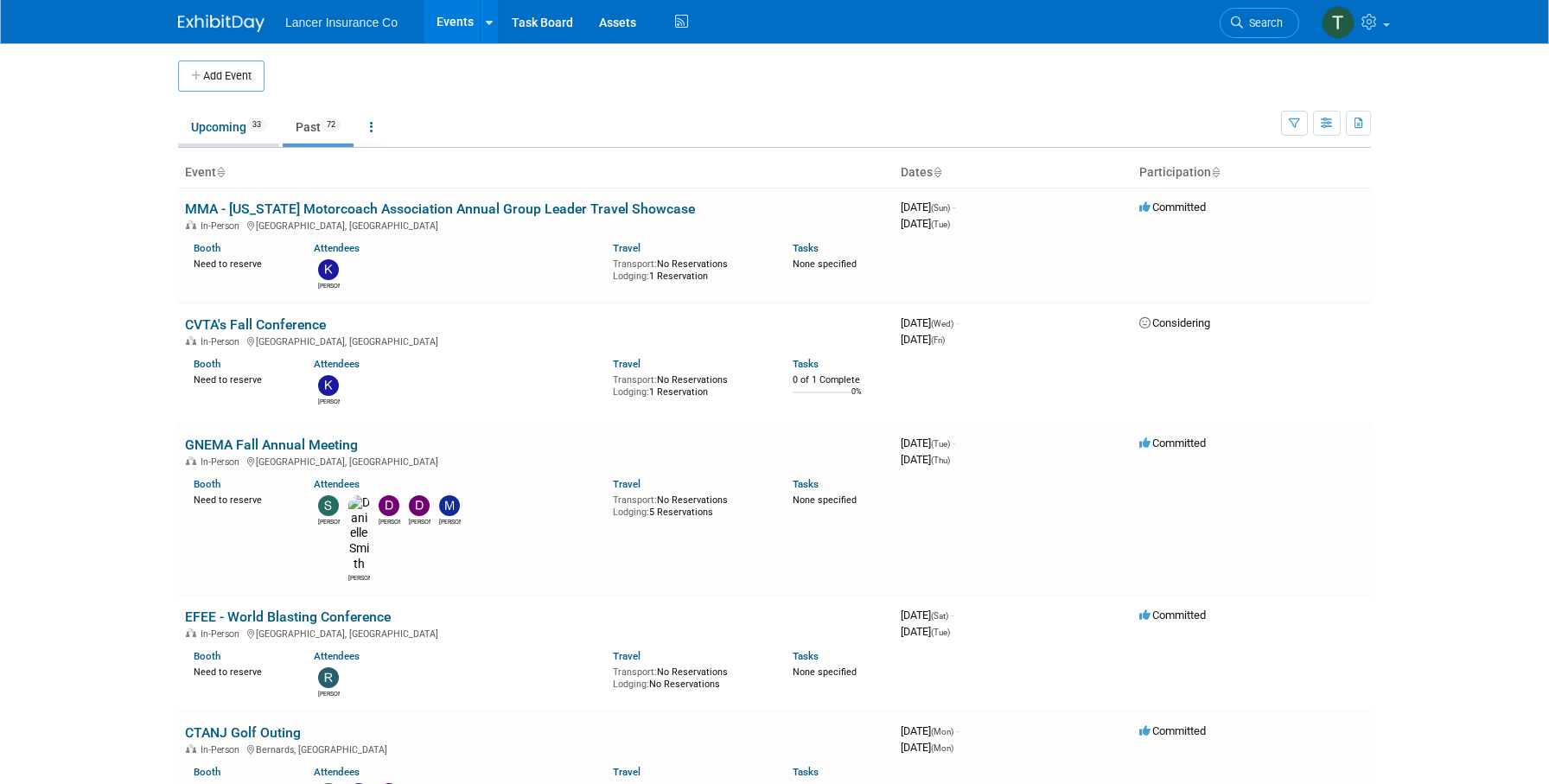
click at [219, 120] on link "Upcoming 33" at bounding box center [229, 127] width 101 height 33
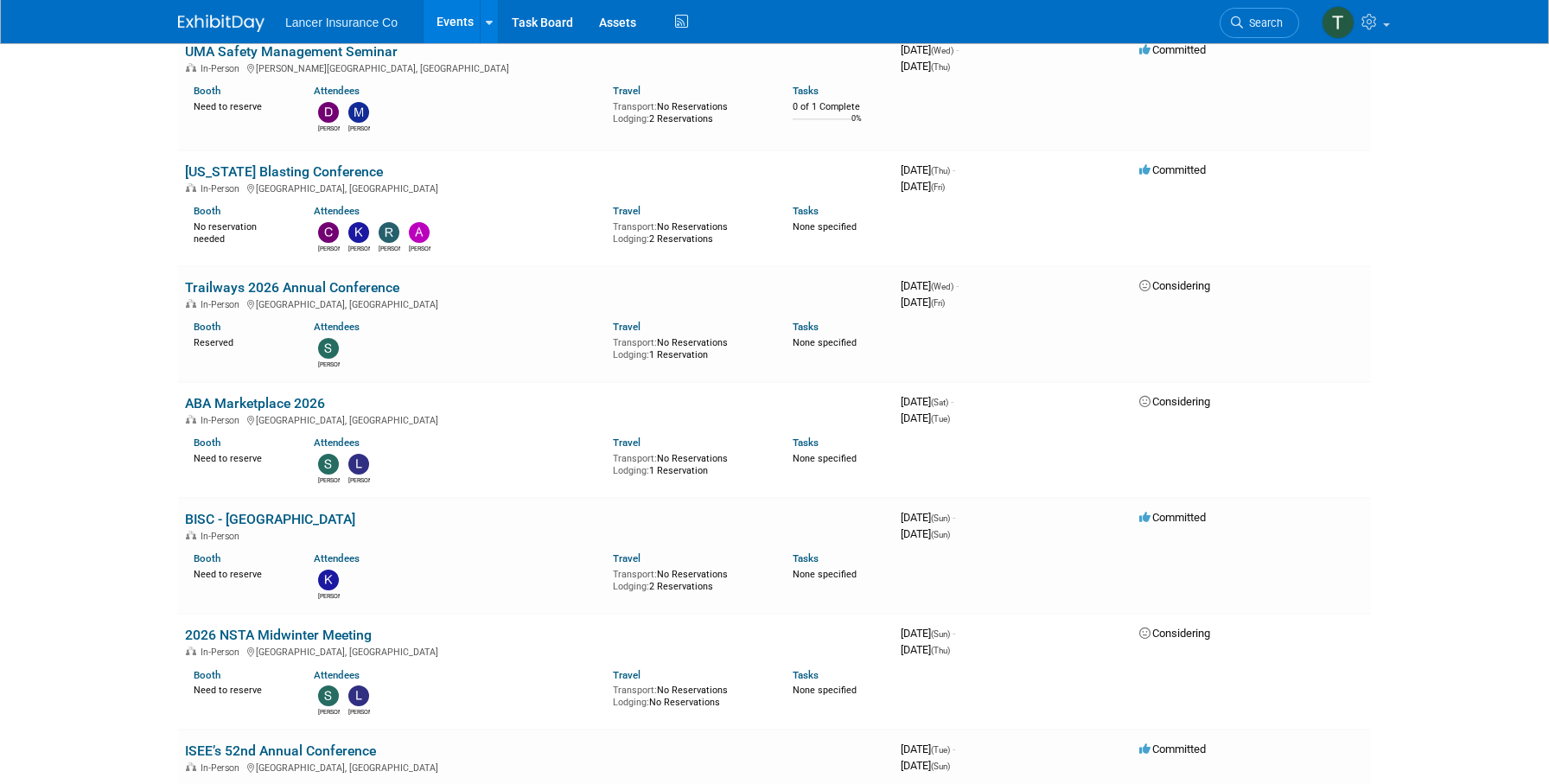
scroll to position [2075, 0]
click at [240, 280] on link "Trailways 2026 Annual Conference" at bounding box center [293, 288] width 215 height 17
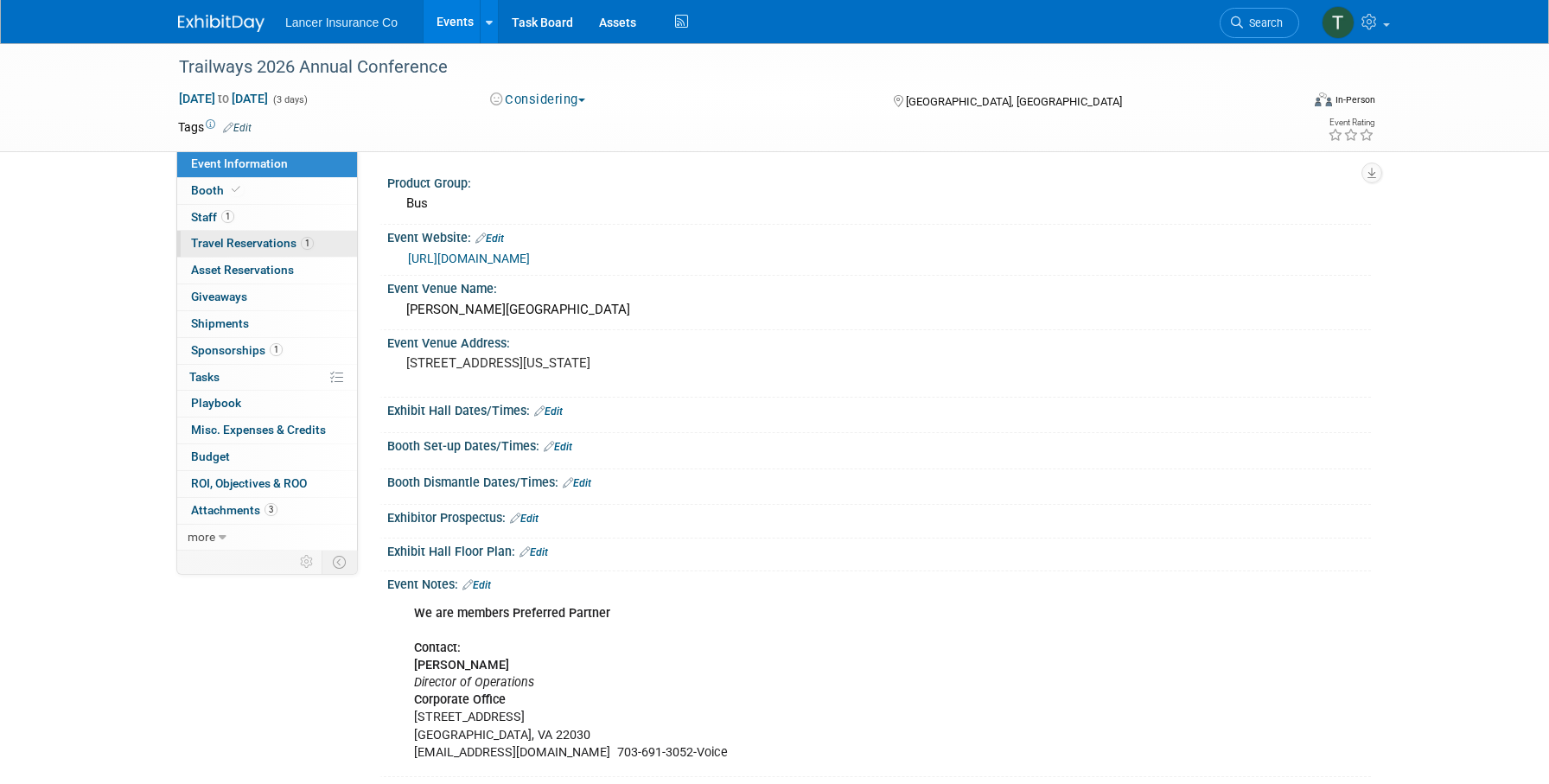
click at [240, 242] on span "Travel Reservations 1" at bounding box center [252, 243] width 122 height 14
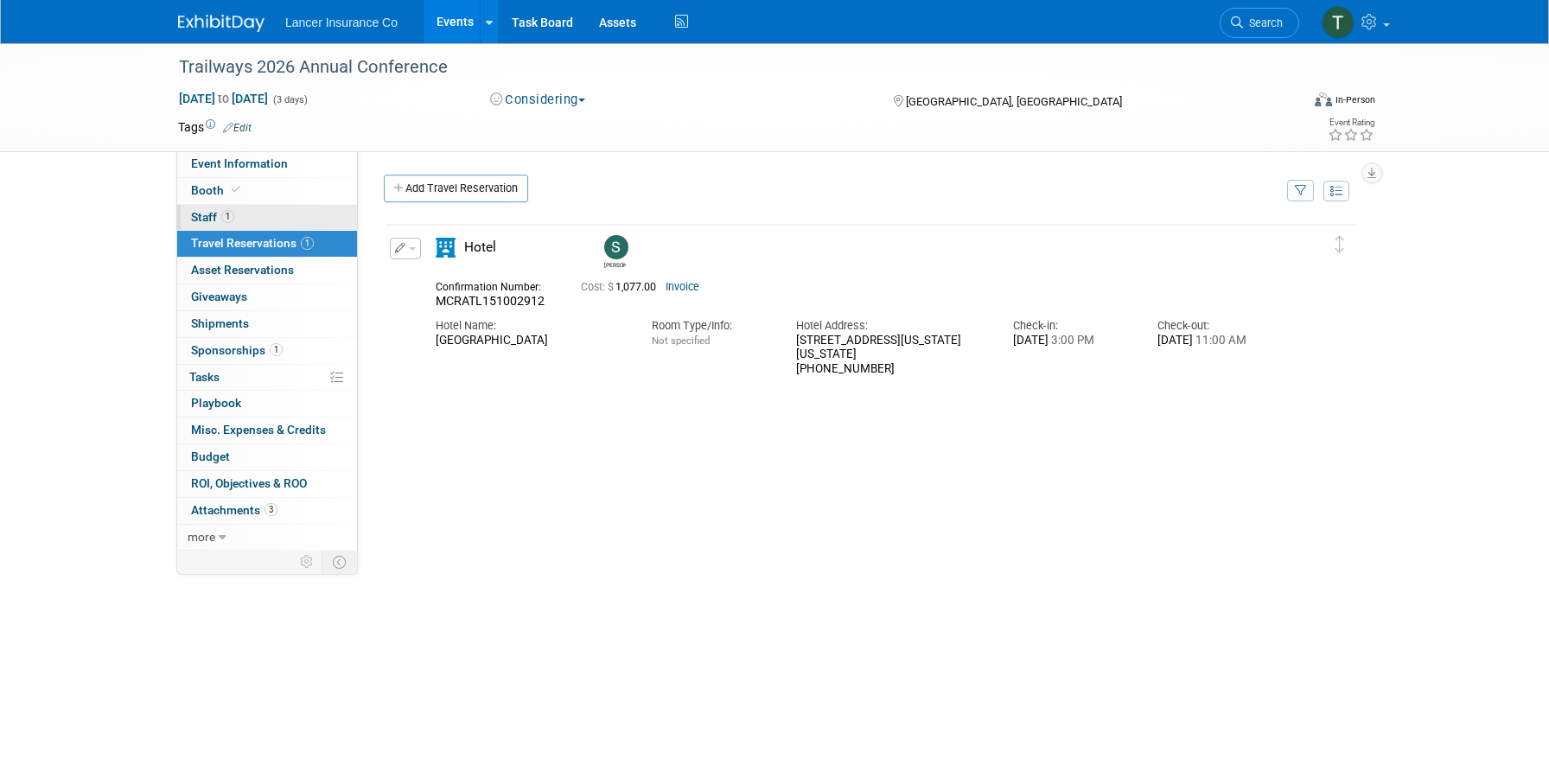
click at [207, 216] on span "Staff 1" at bounding box center [212, 217] width 43 height 14
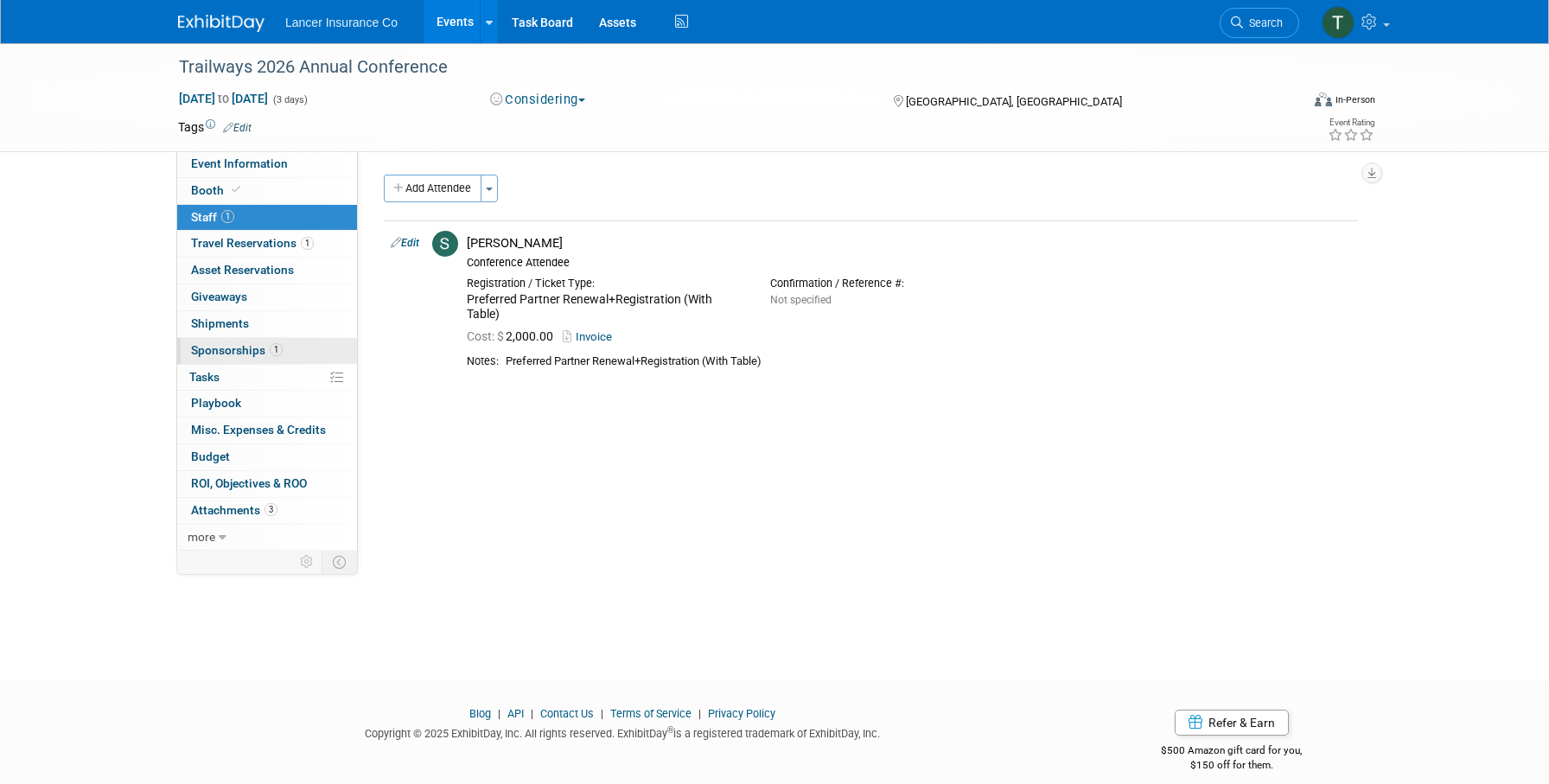
click at [226, 340] on link "1 Sponsorships 1" at bounding box center [267, 350] width 180 height 26
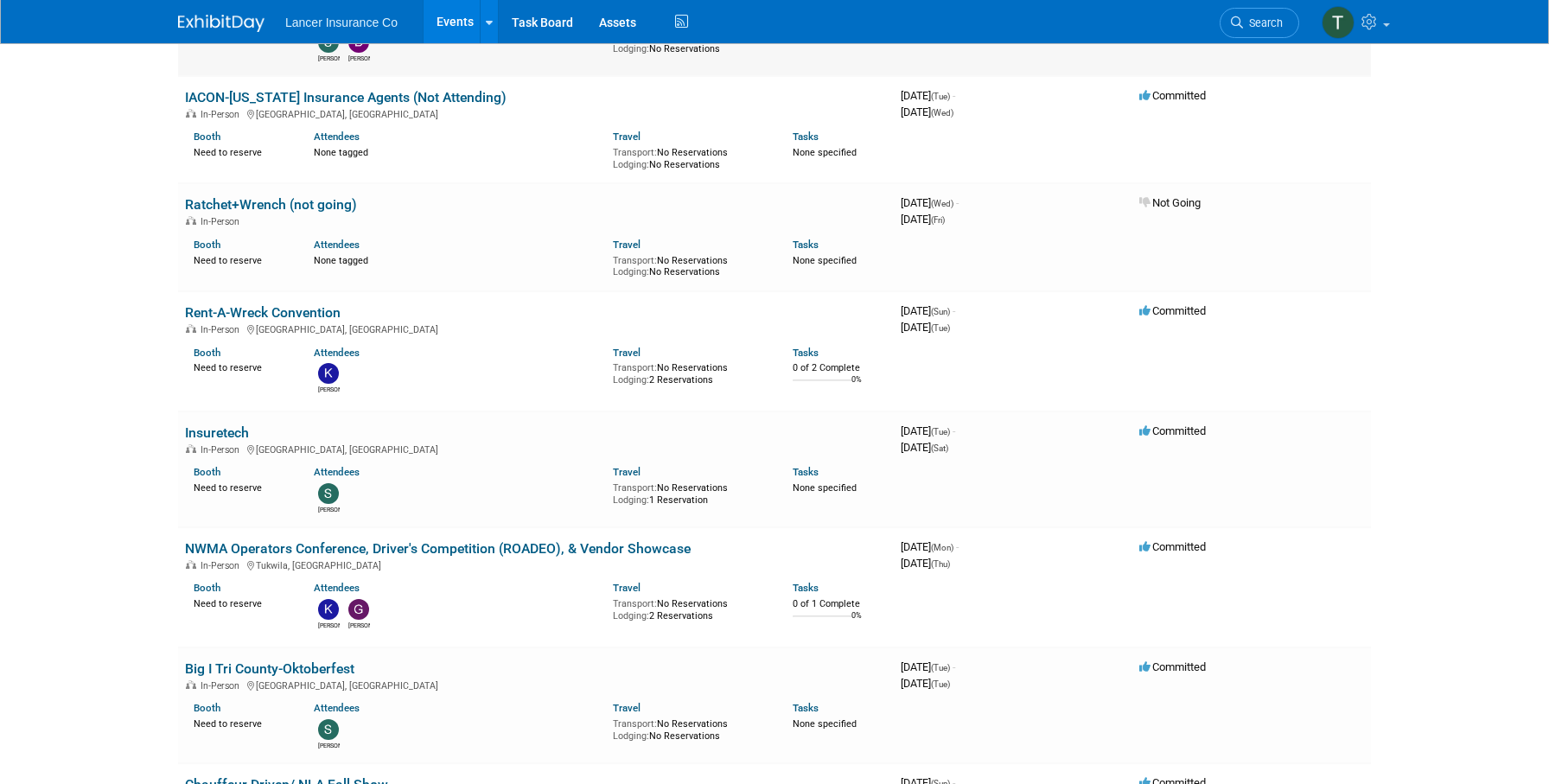
scroll to position [231, 0]
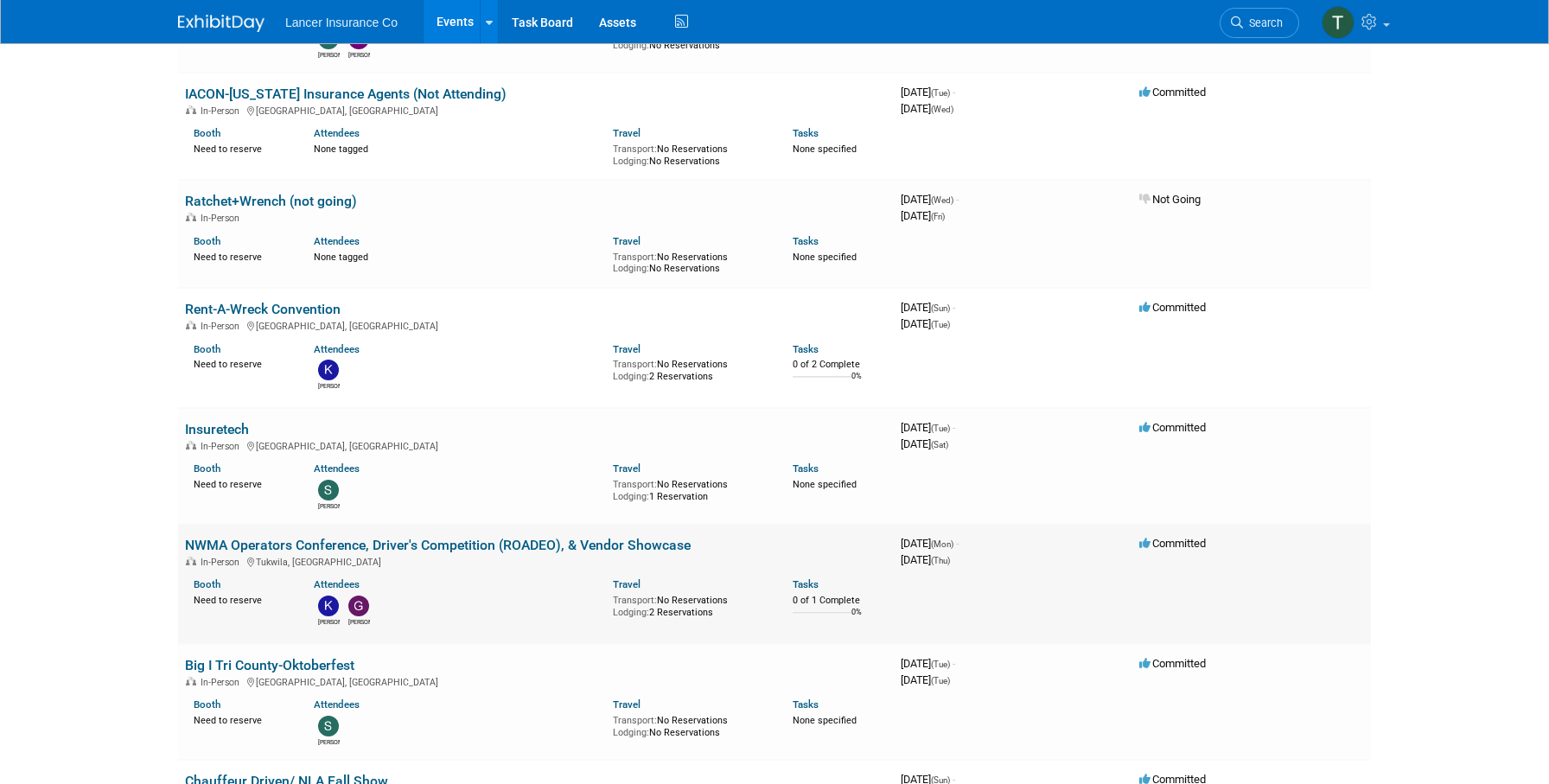
click at [280, 545] on link "NWMA Operators Conference, Driver's Competition (ROADEO), & Vendor Showcase" at bounding box center [438, 545] width 506 height 17
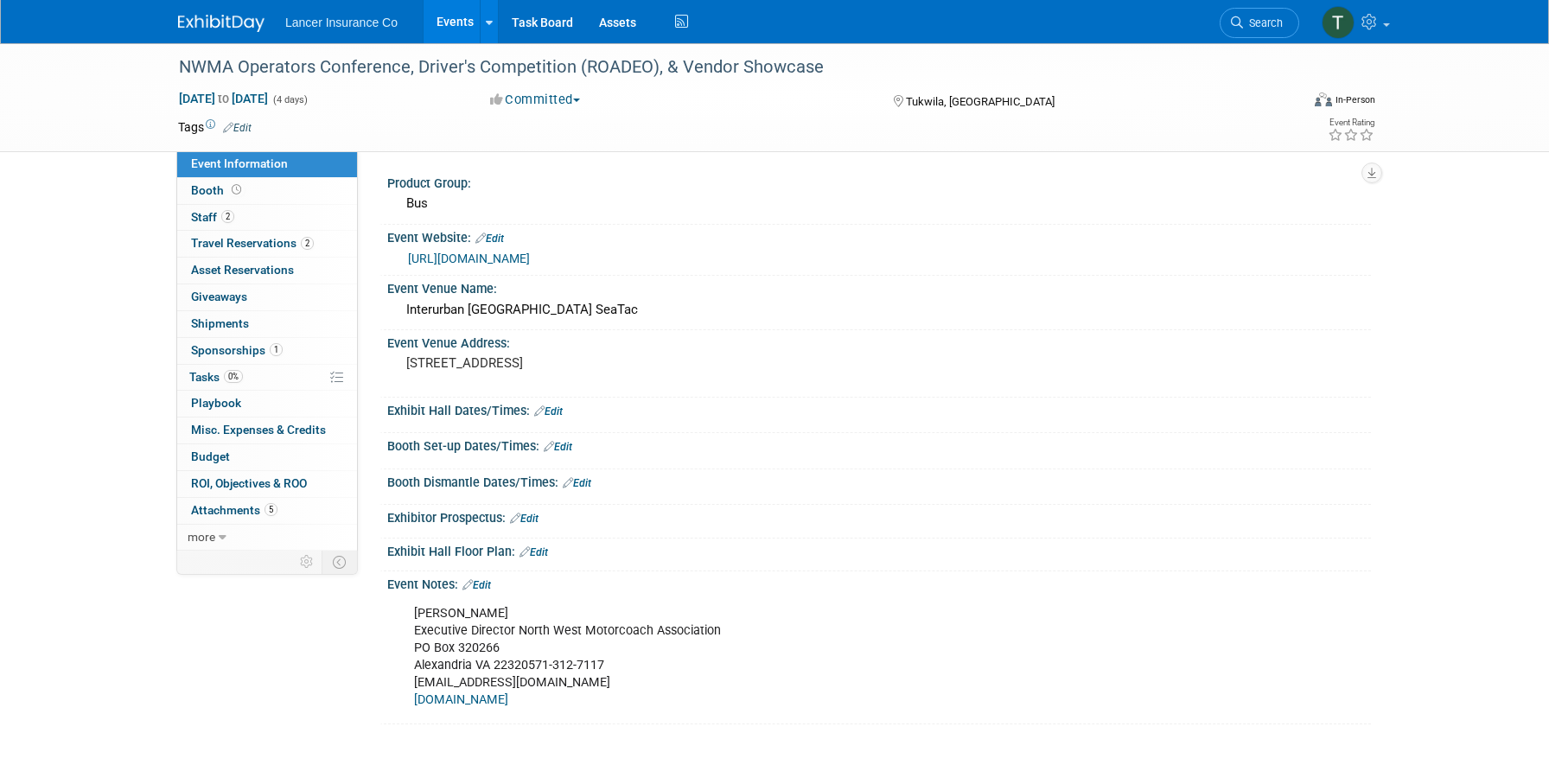
click at [476, 261] on link "[URL][DOMAIN_NAME]" at bounding box center [468, 259] width 122 height 14
